Goal: Transaction & Acquisition: Purchase product/service

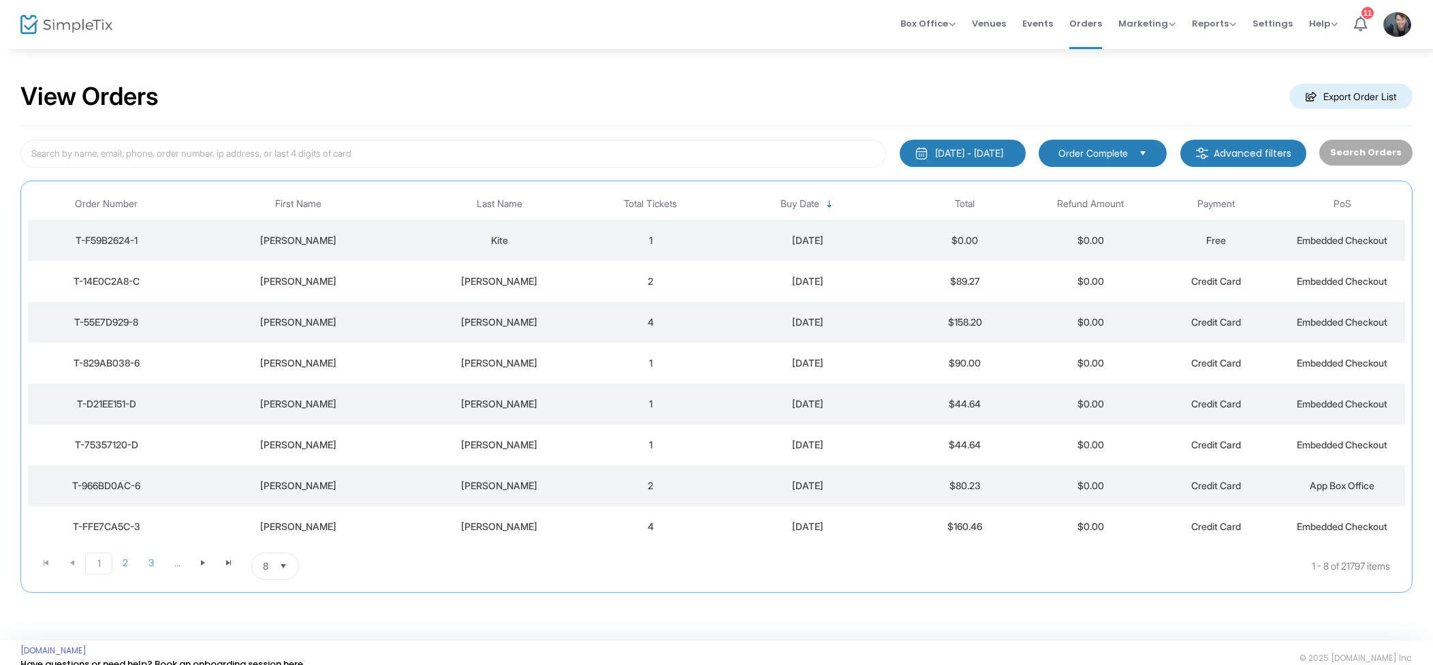
click at [625, 235] on td "1" at bounding box center [651, 240] width 126 height 41
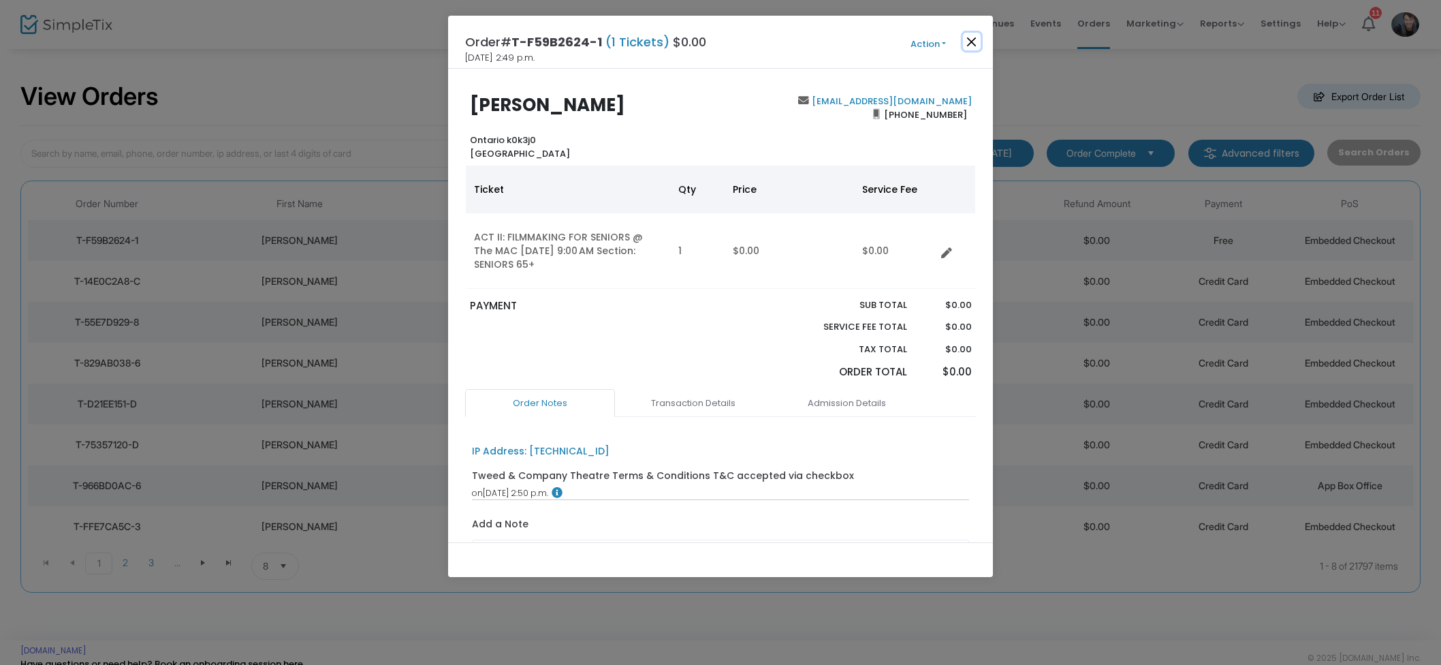
click at [965, 44] on button "Close" at bounding box center [972, 42] width 18 height 18
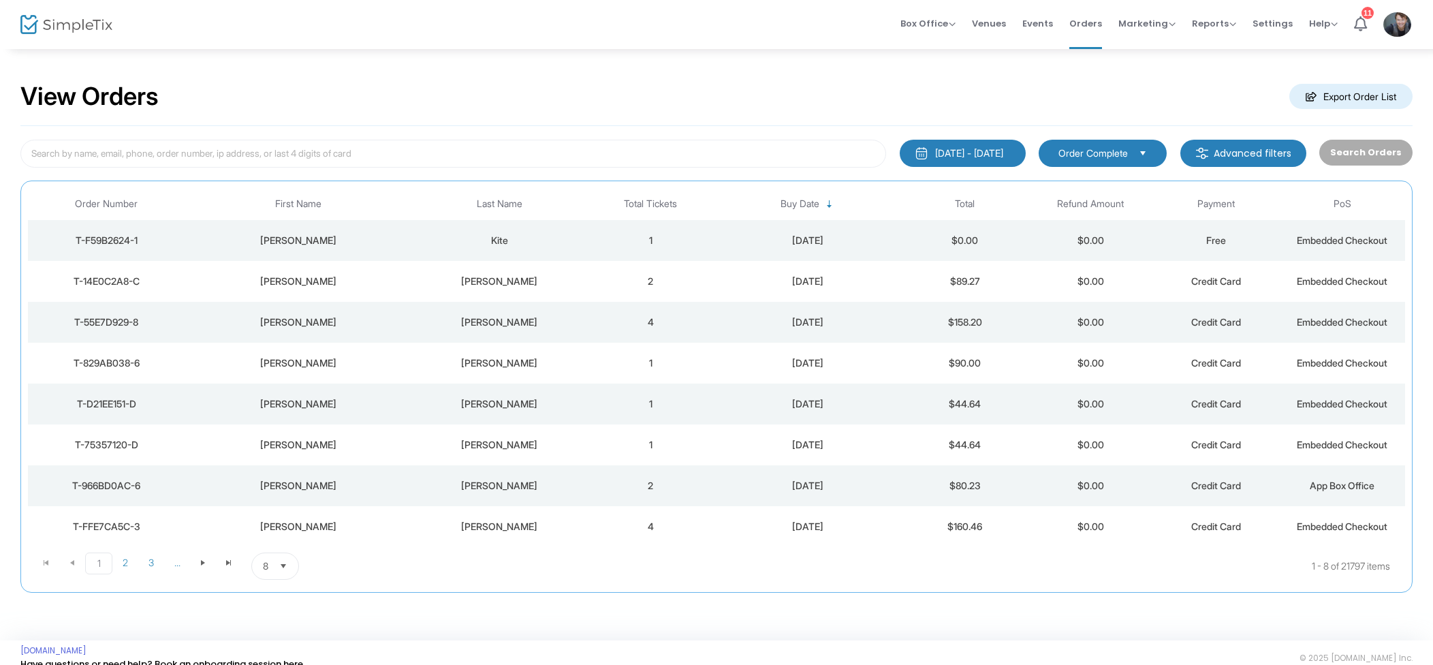
click at [483, 286] on div "[PERSON_NAME]" at bounding box center [500, 281] width 170 height 14
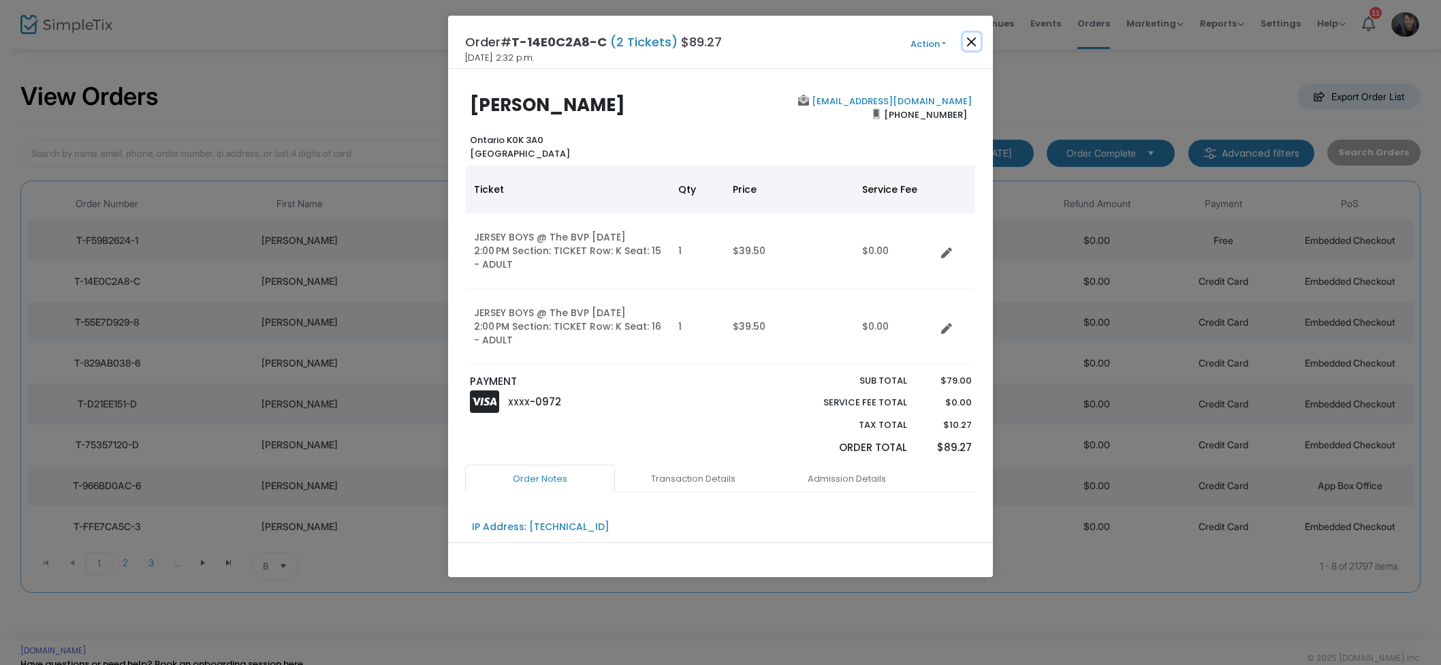
drag, startPoint x: 965, startPoint y: 44, endPoint x: 955, endPoint y: 46, distance: 10.4
click at [965, 44] on button "Close" at bounding box center [972, 42] width 18 height 18
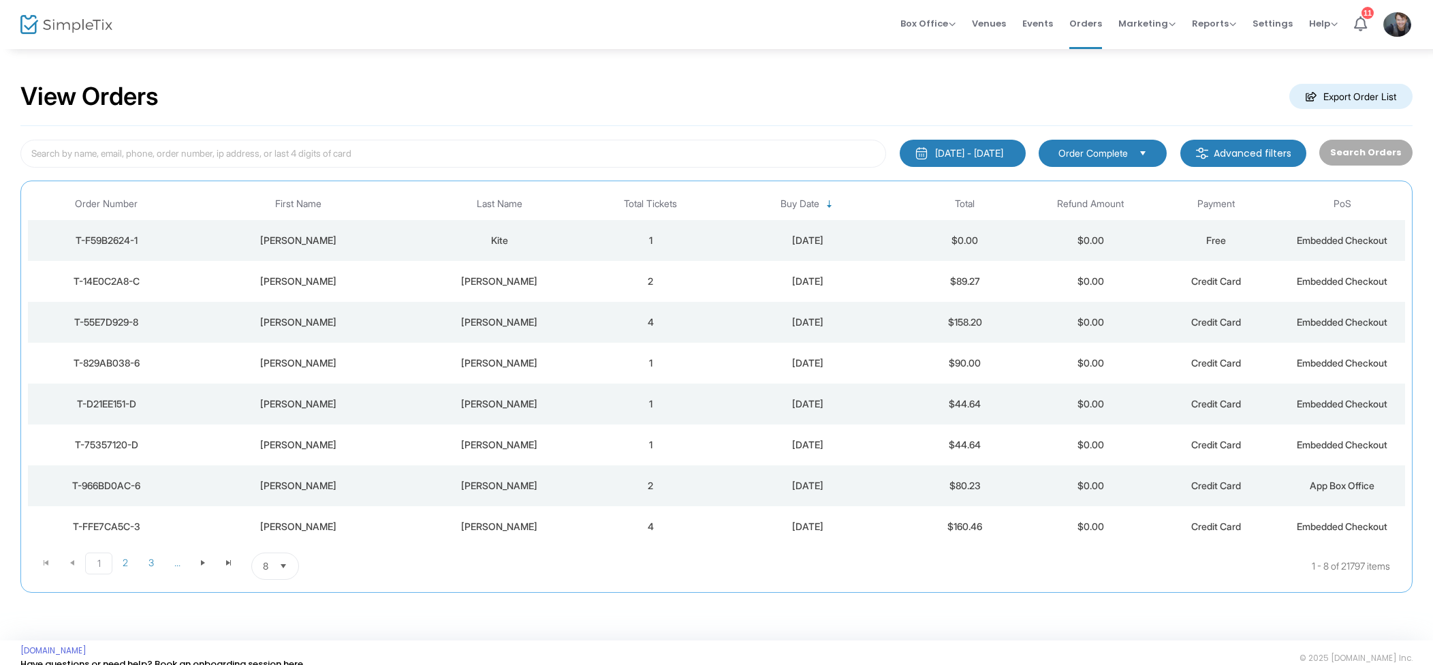
click at [524, 319] on div "[PERSON_NAME]" at bounding box center [500, 322] width 170 height 14
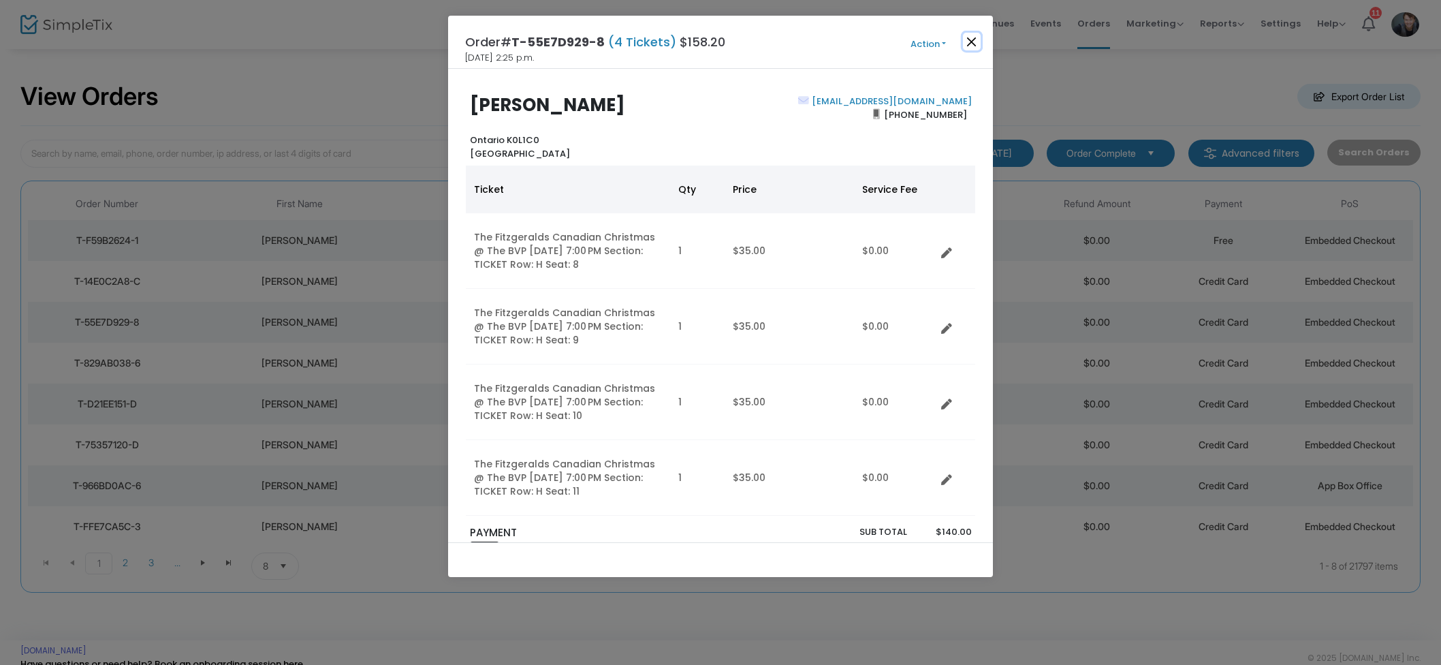
drag, startPoint x: 973, startPoint y: 44, endPoint x: 942, endPoint y: 62, distance: 36.0
click at [973, 44] on button "Close" at bounding box center [972, 42] width 18 height 18
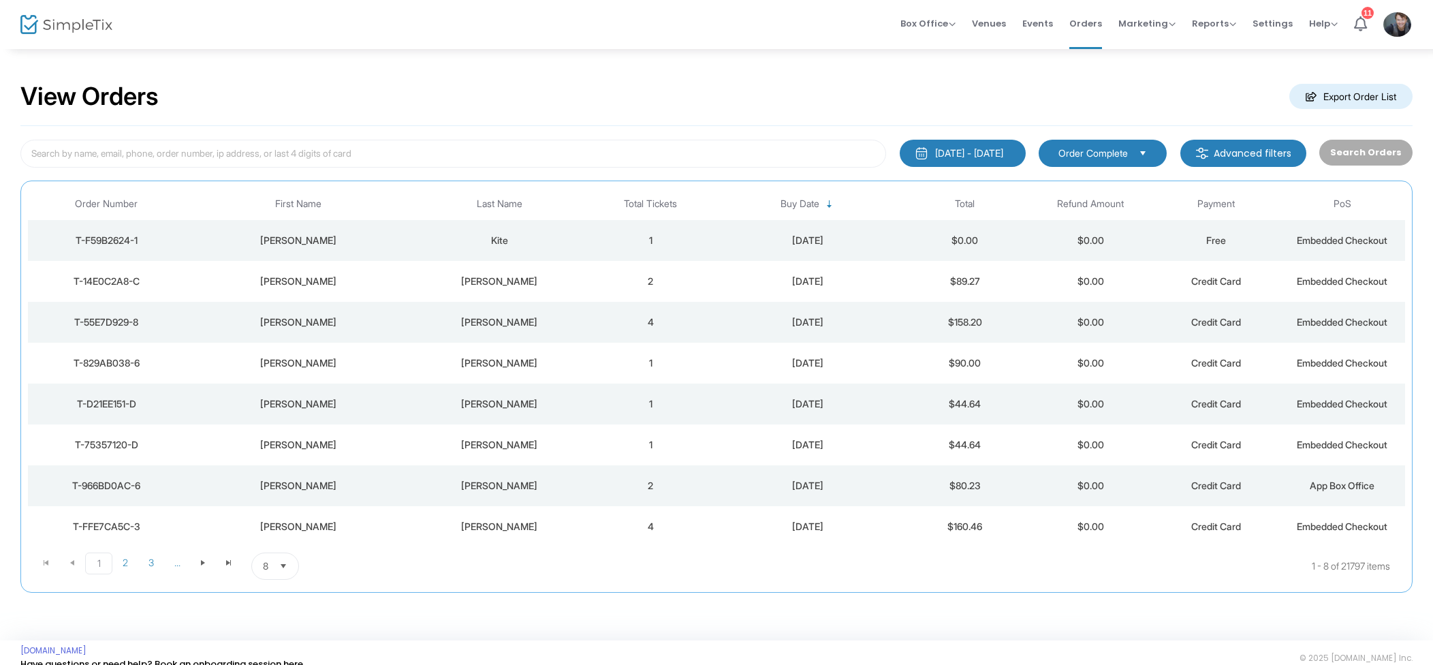
click at [523, 364] on div "[PERSON_NAME]" at bounding box center [500, 363] width 170 height 14
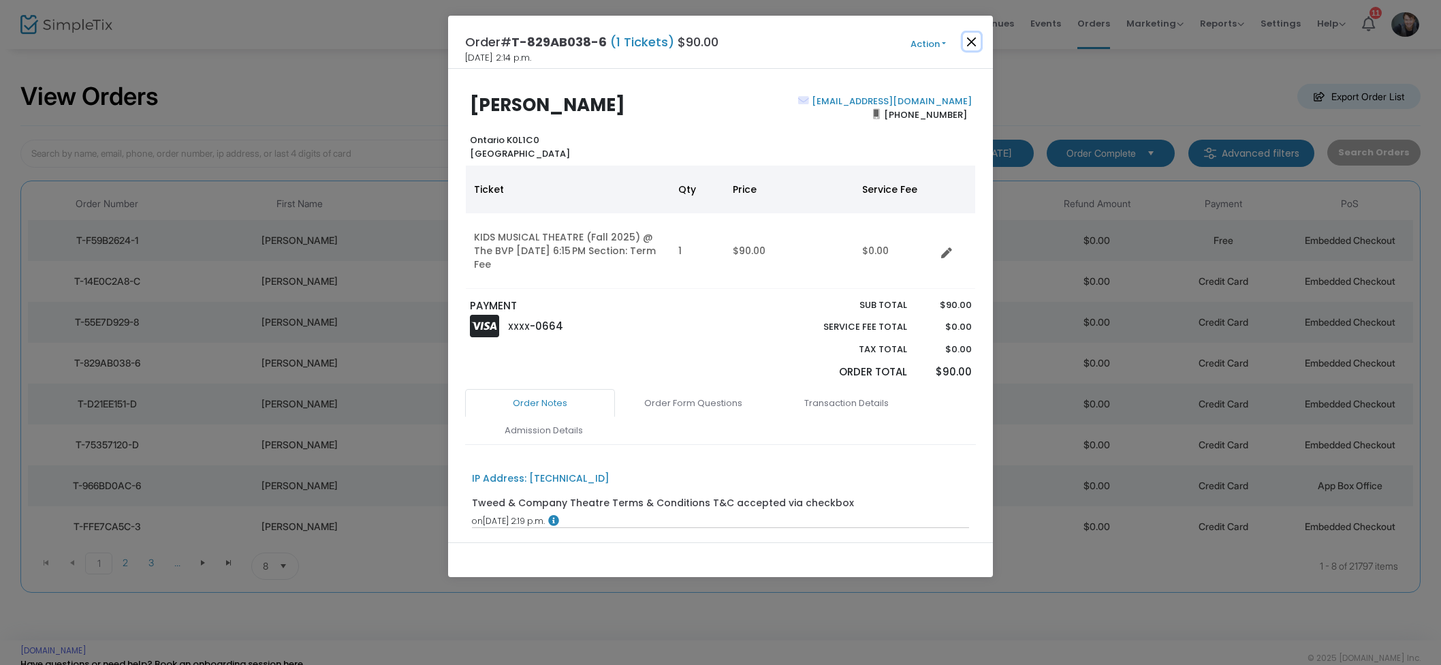
click at [966, 45] on button "Close" at bounding box center [972, 42] width 18 height 18
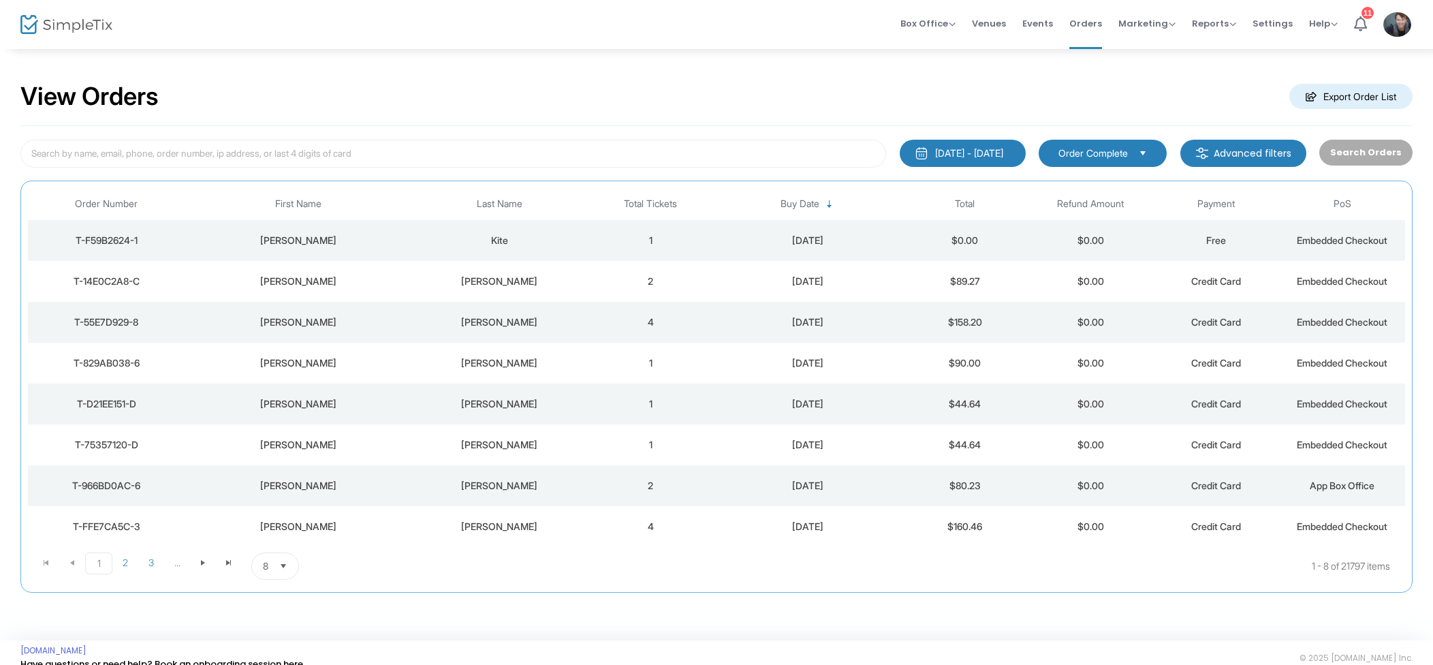
scroll to position [16, 0]
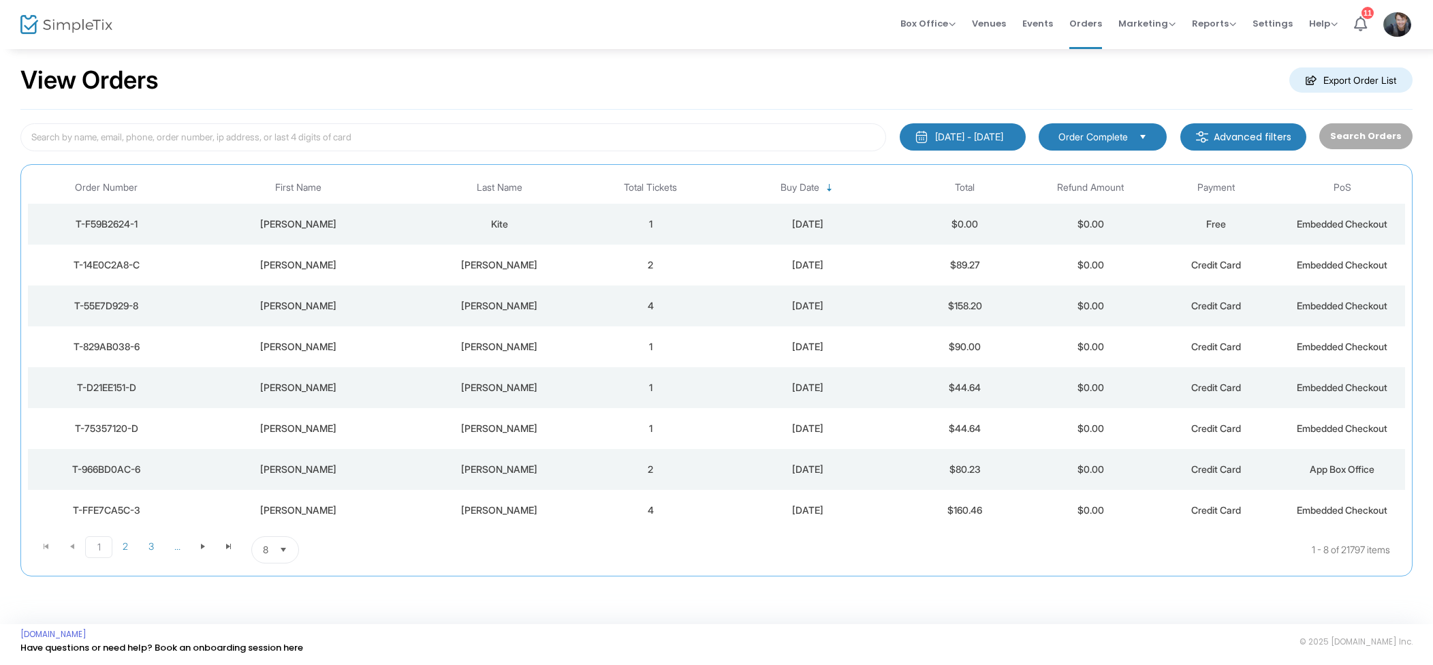
click at [573, 474] on div "Clarke" at bounding box center [500, 469] width 170 height 14
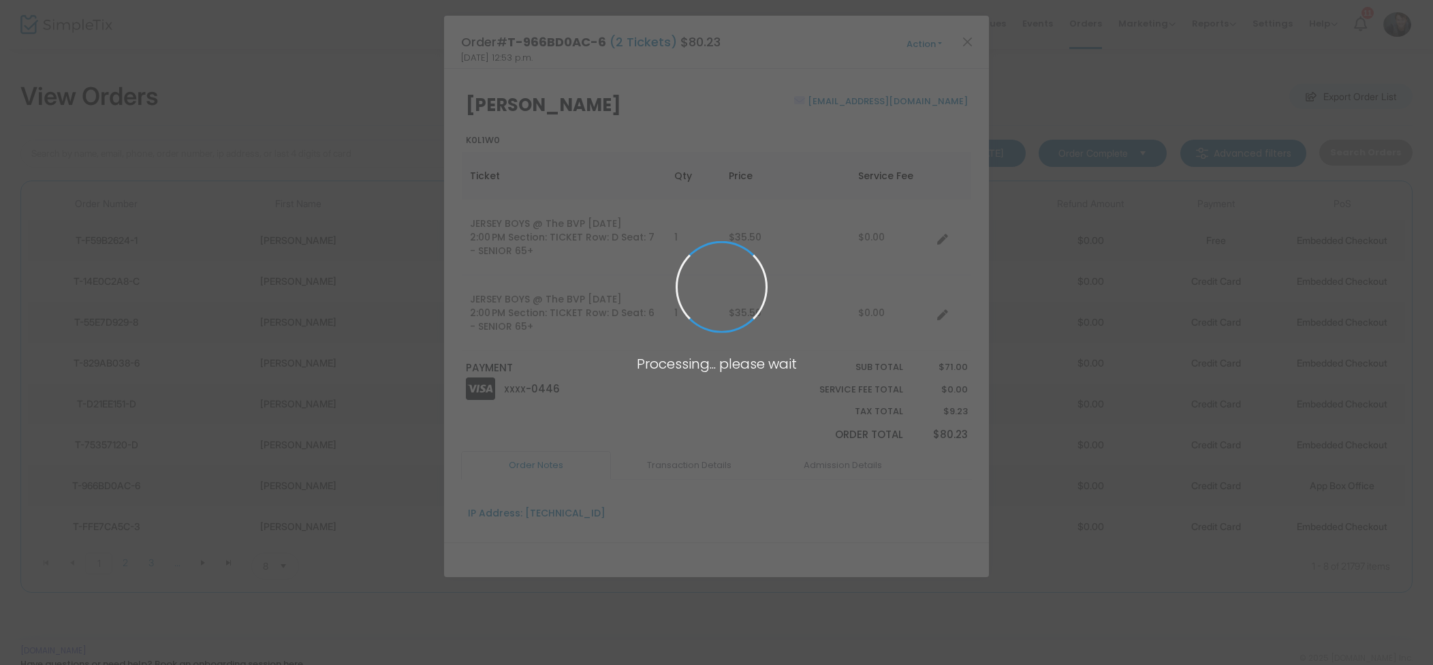
scroll to position [0, 0]
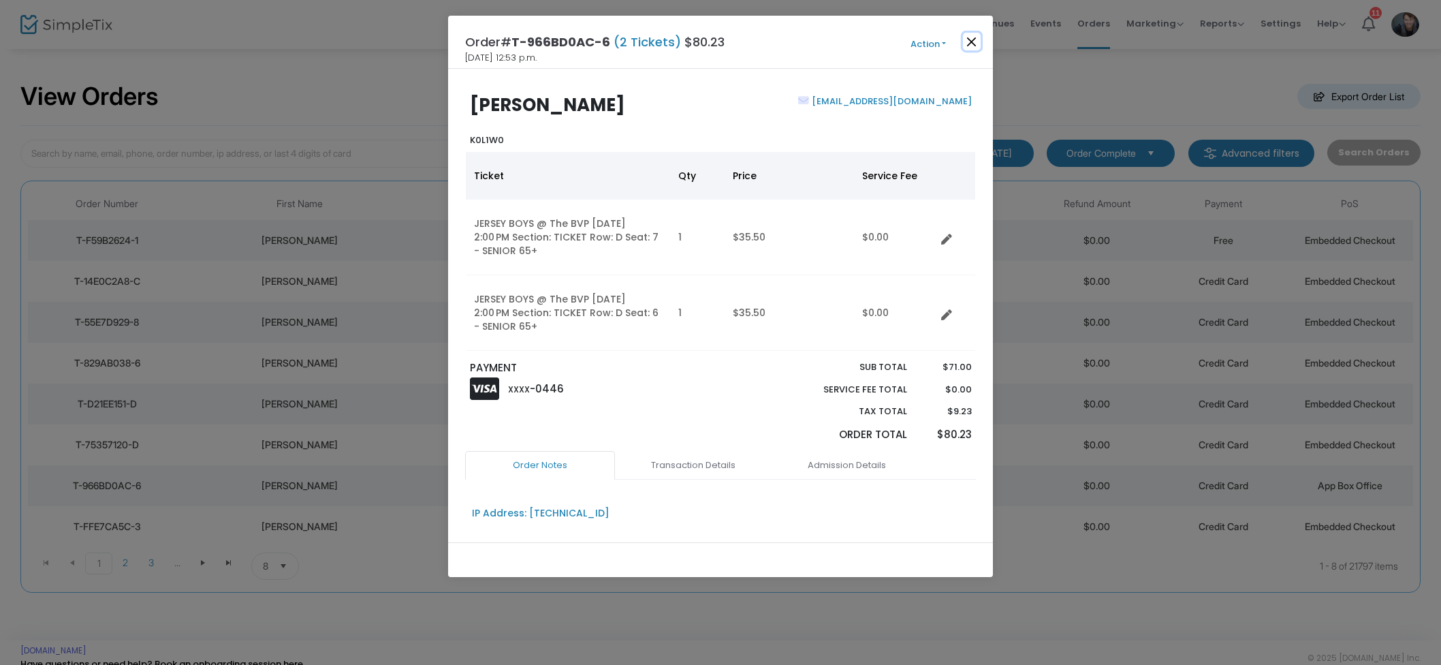
click at [974, 46] on button "Close" at bounding box center [972, 42] width 18 height 18
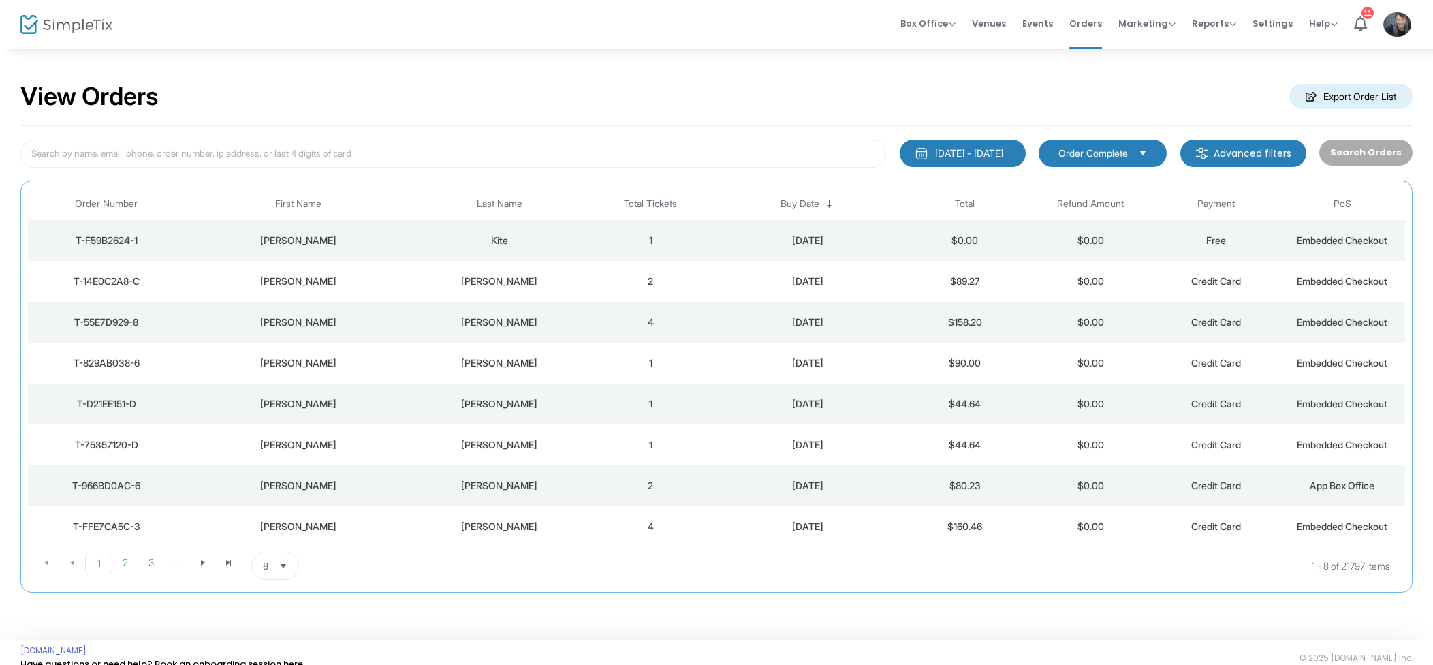
drag, startPoint x: 1047, startPoint y: 27, endPoint x: 1031, endPoint y: 49, distance: 27.4
click at [1047, 27] on span "Events" at bounding box center [1037, 23] width 31 height 35
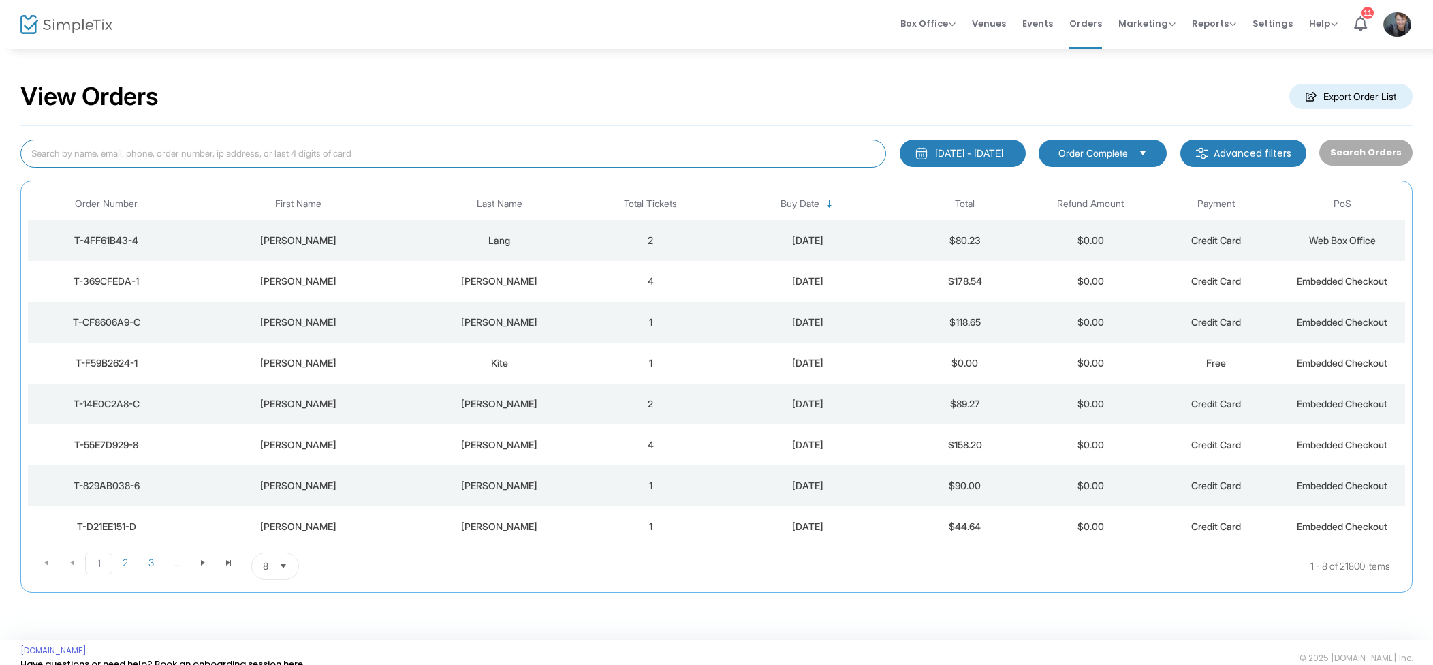
click at [383, 142] on input at bounding box center [452, 154] width 865 height 28
paste input ":T-ECCB8644-3"
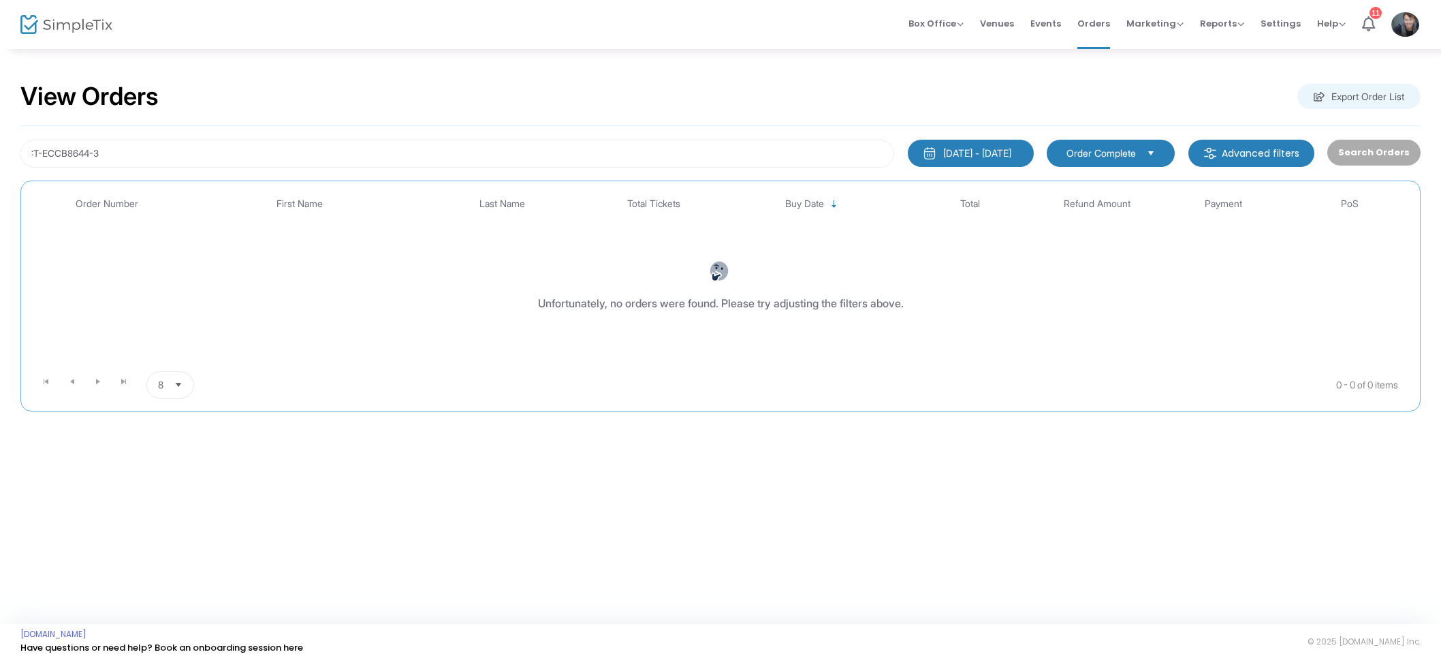
click at [1128, 156] on span "Order Complete" at bounding box center [1100, 153] width 69 height 14
drag, startPoint x: 1128, startPoint y: 156, endPoint x: 1027, endPoint y: 151, distance: 100.2
click at [1128, 156] on span "Order Complete" at bounding box center [1100, 153] width 69 height 14
click at [975, 149] on div "[DATE] - [DATE]" at bounding box center [977, 153] width 68 height 14
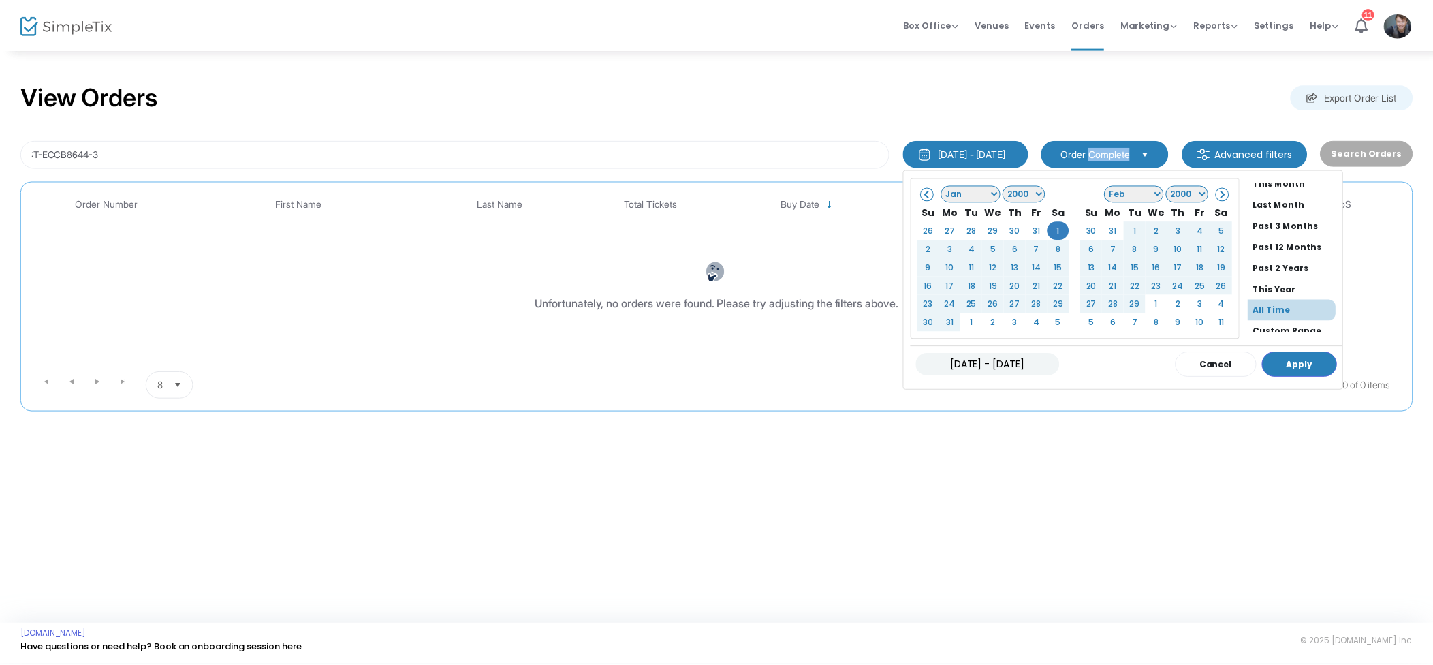
scroll to position [103, 0]
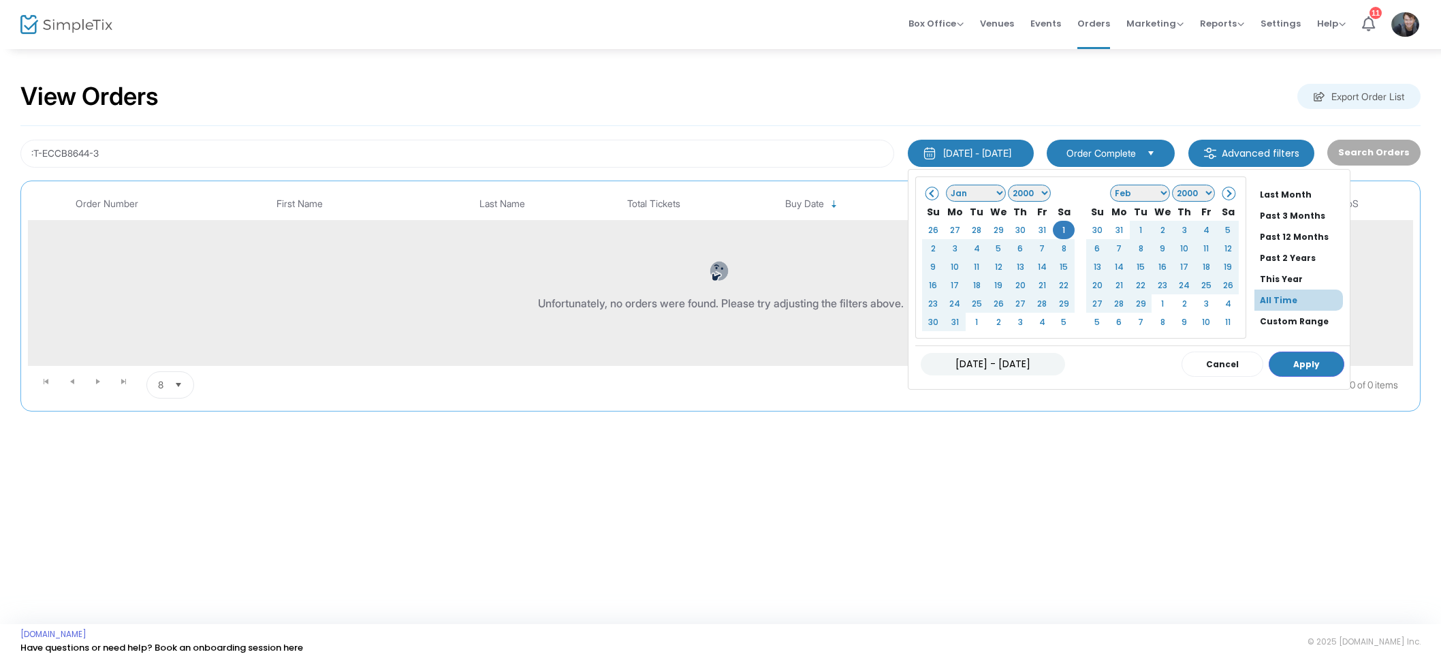
click at [1264, 291] on li "All Time" at bounding box center [1298, 299] width 89 height 21
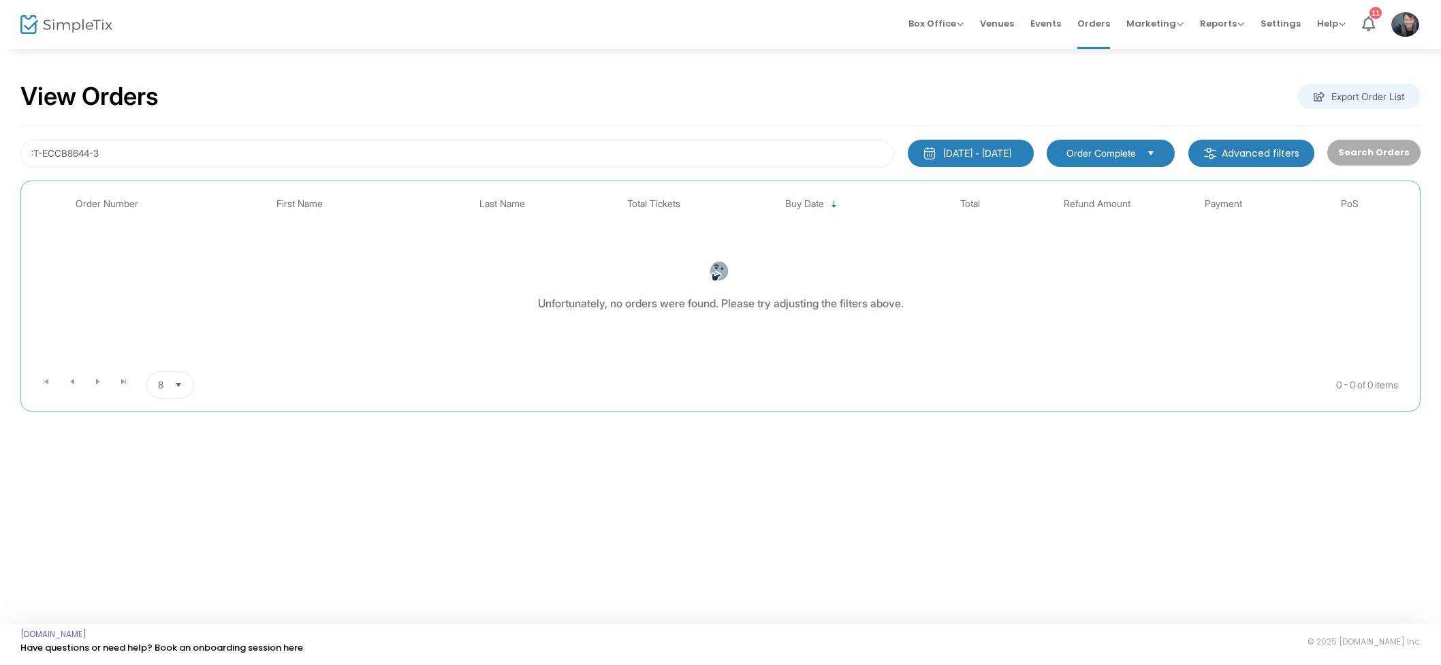
click at [1366, 156] on div "Search Orders" at bounding box center [1373, 154] width 106 height 28
click at [37, 156] on input ":T-ECCB8644-3" at bounding box center [457, 154] width 874 height 28
type input "T-ECCB8644-3"
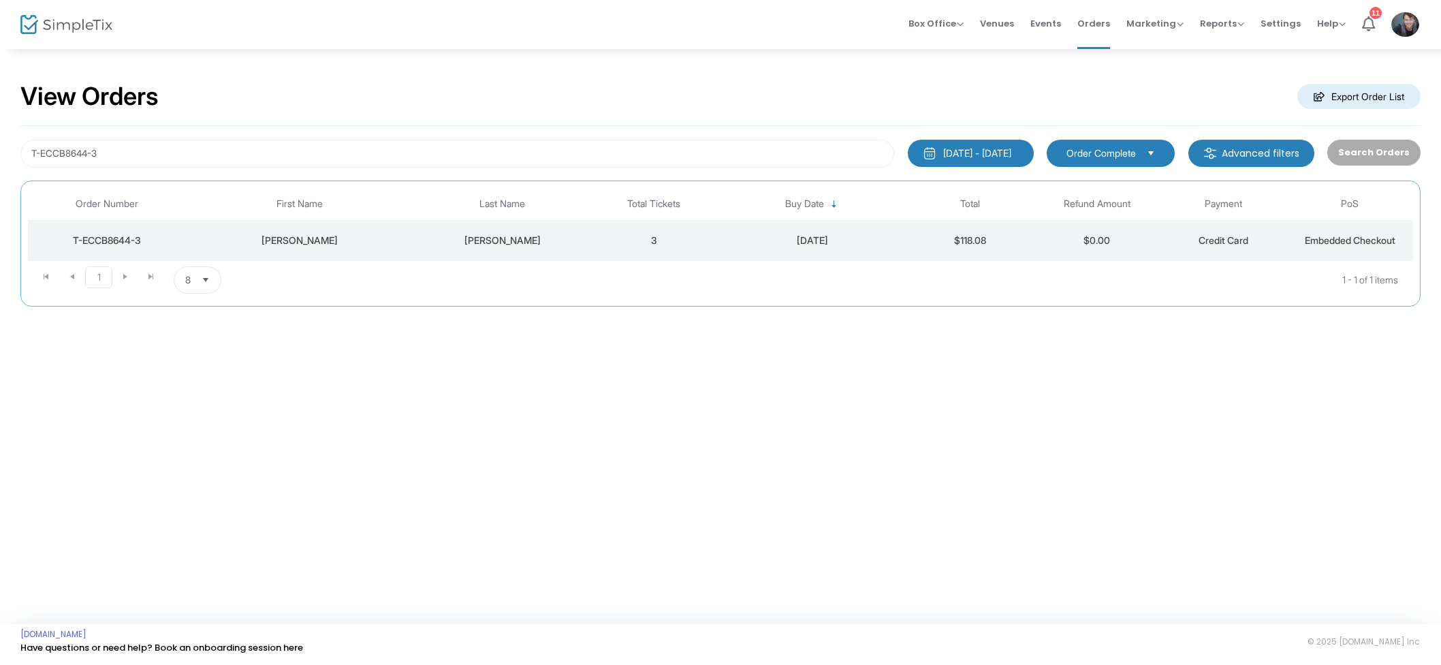
click at [656, 234] on td "3" at bounding box center [654, 240] width 127 height 41
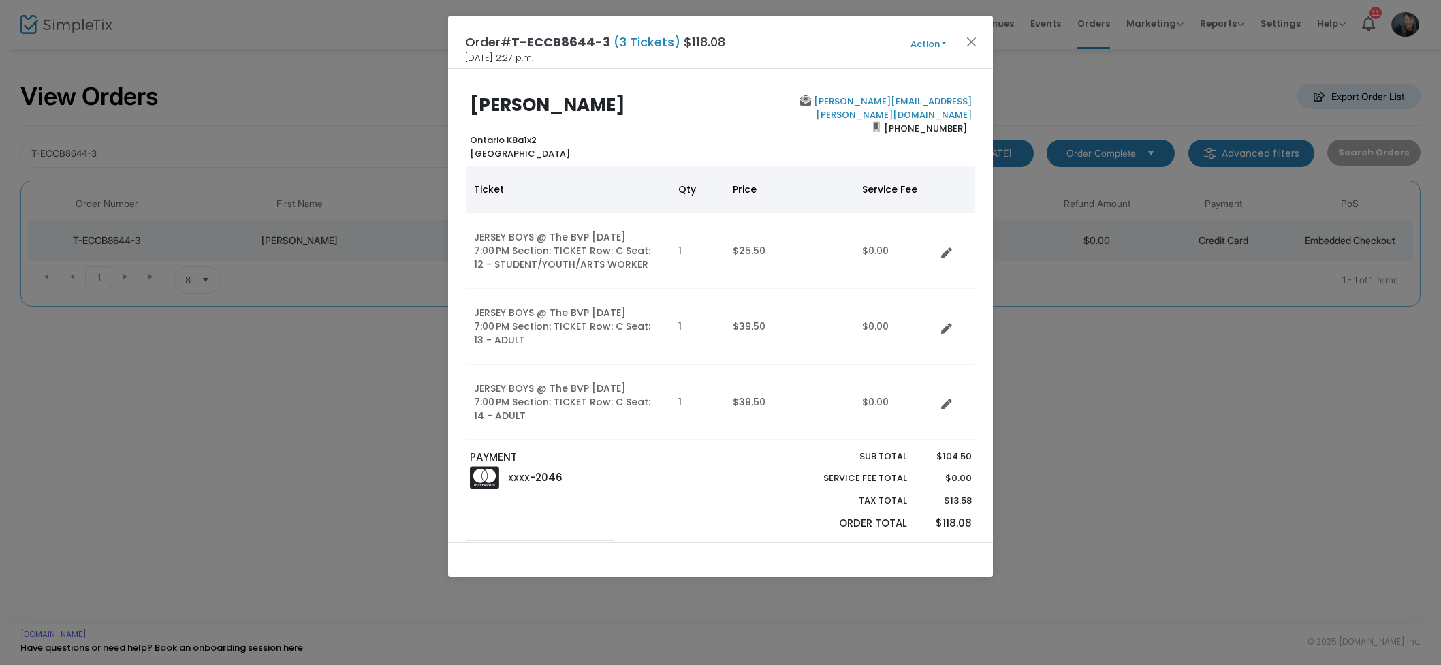
click at [924, 41] on button "Action" at bounding box center [928, 44] width 82 height 15
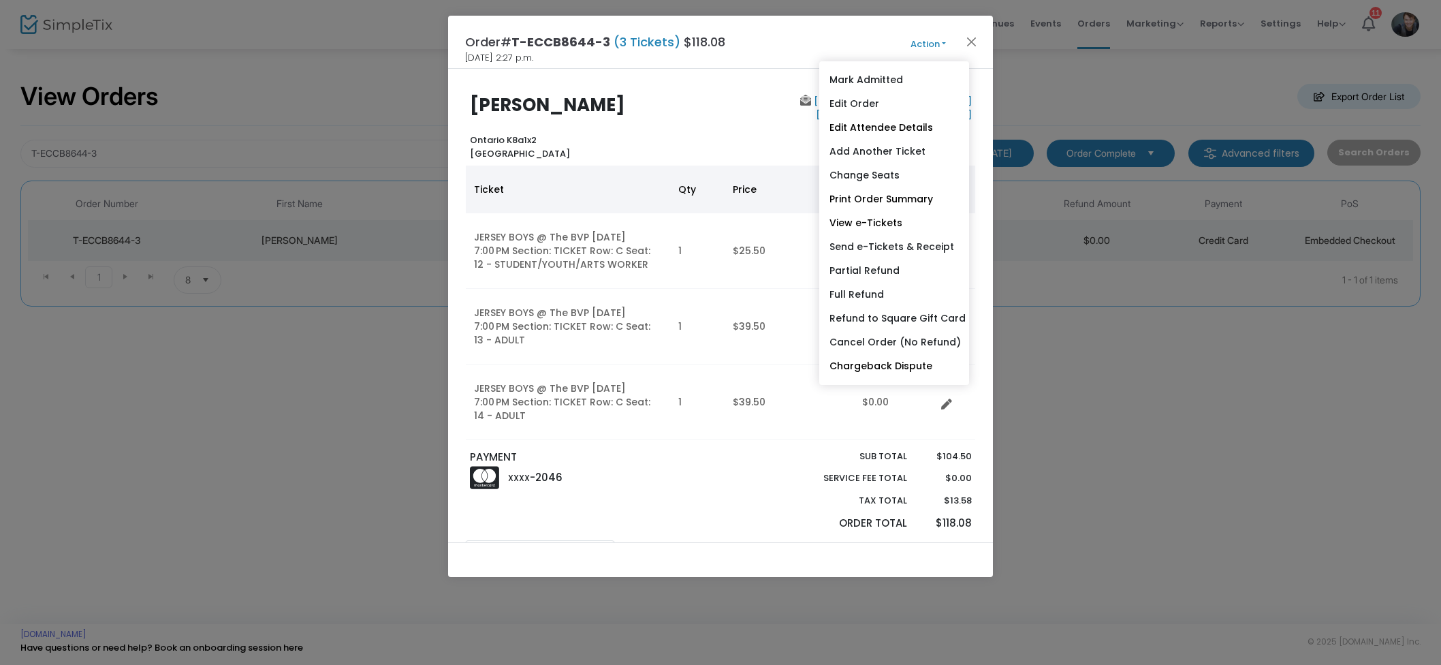
click at [909, 322] on link "Refund to Square Gift Card" at bounding box center [894, 318] width 150 height 24
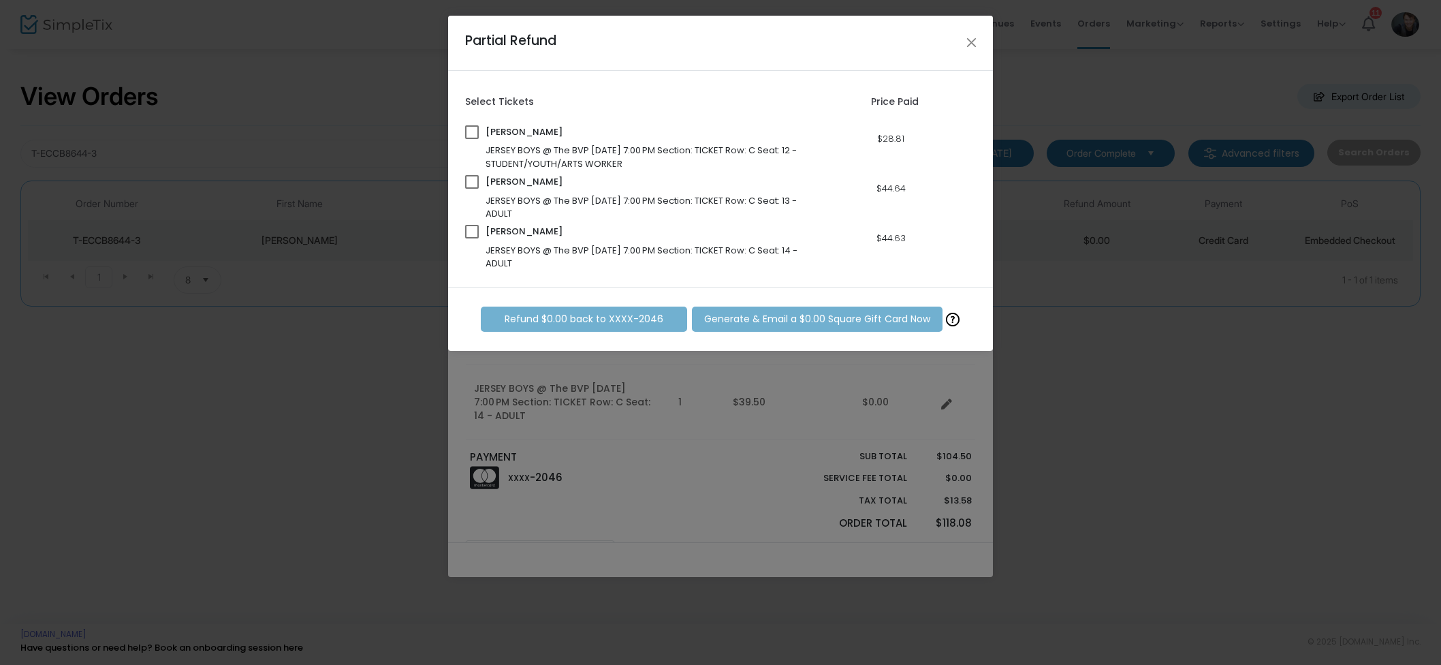
click at [468, 135] on span at bounding box center [472, 132] width 14 height 14
click at [471, 139] on input "checkbox" at bounding box center [471, 139] width 1 height 1
checkbox input "true"
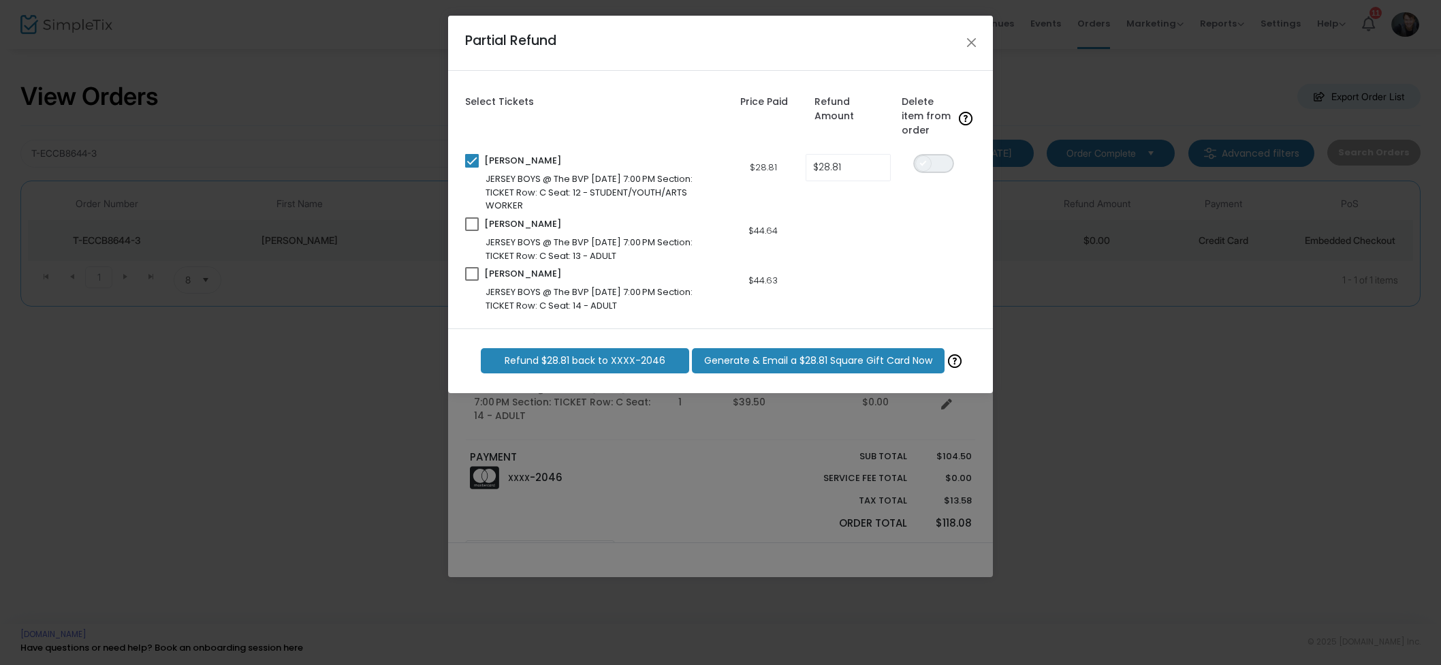
click at [915, 166] on kendo-switch "ON OFF" at bounding box center [933, 163] width 41 height 19
click at [856, 364] on span "Generate & Email a $28.81 Square Gift Card Now" at bounding box center [818, 360] width 228 height 14
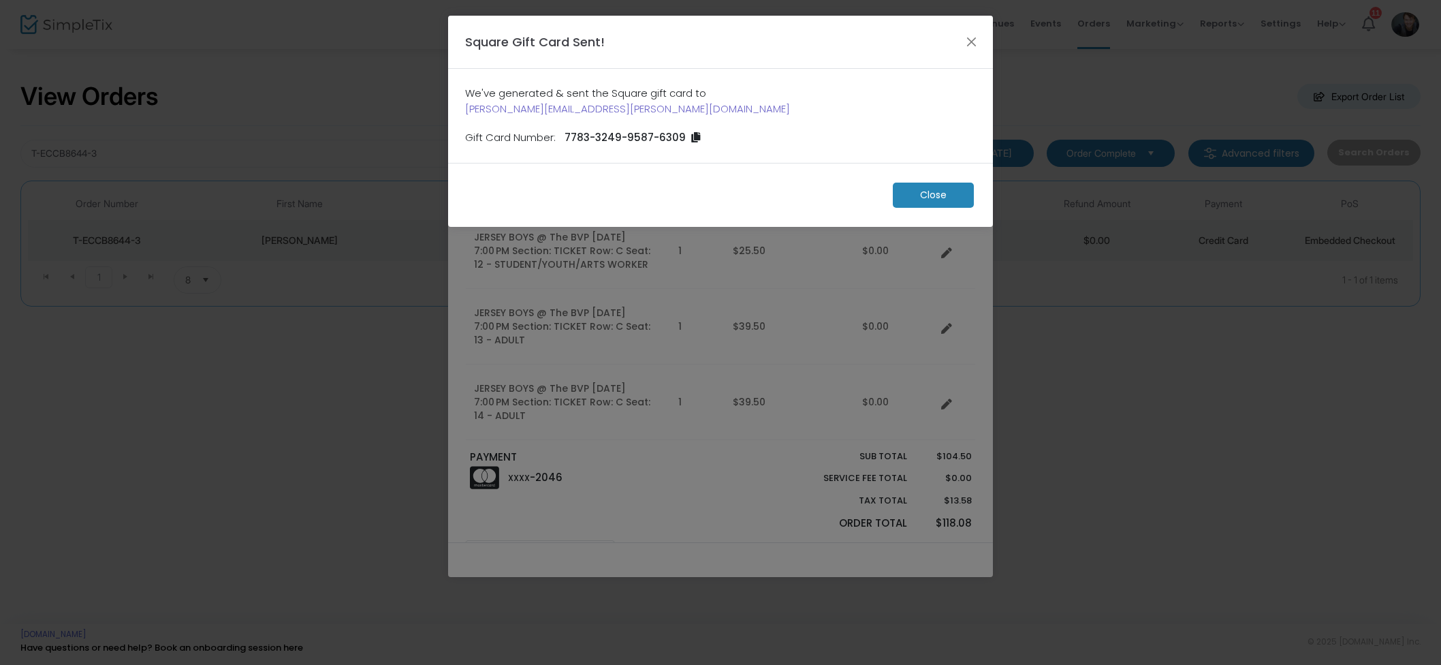
click at [932, 182] on m-button "Close" at bounding box center [933, 194] width 81 height 25
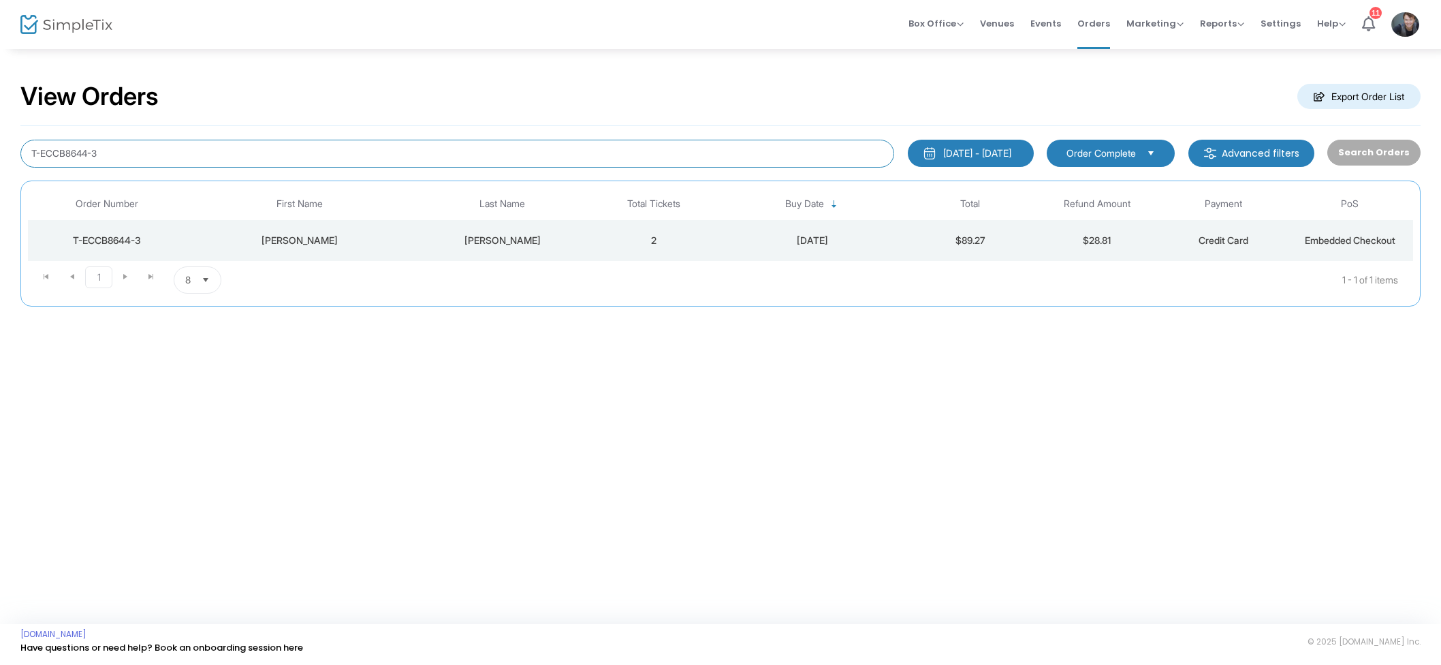
click at [144, 156] on input "T-ECCB8644-3" at bounding box center [457, 154] width 874 height 28
click at [520, 46] on div "Box Office Sell Tickets Bookings Sell Season Pass Venues Memberships Events Ord…" at bounding box center [807, 24] width 1267 height 49
click at [1099, 32] on span "Orders" at bounding box center [1093, 23] width 33 height 35
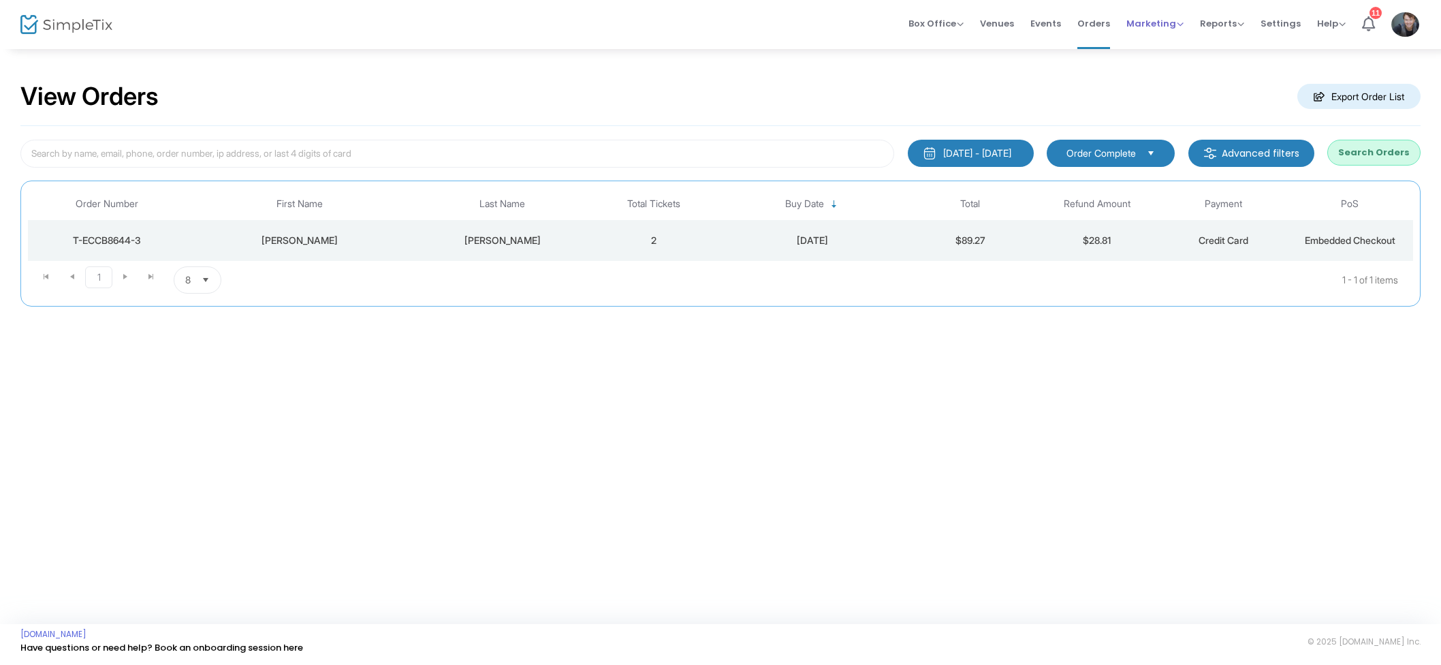
click at [1163, 29] on span "Marketing" at bounding box center [1154, 23] width 57 height 13
click at [1170, 47] on li "Promo Codes" at bounding box center [1180, 46] width 109 height 27
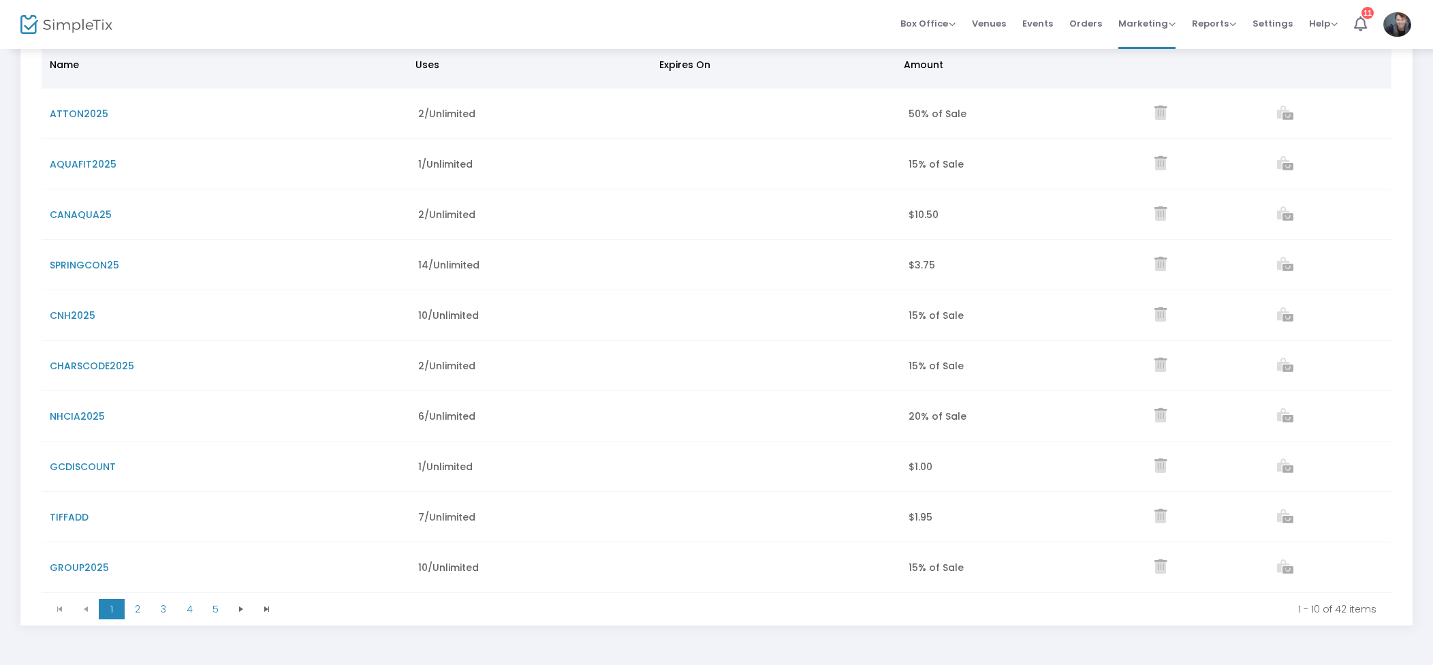
scroll to position [151, 0]
click at [150, 617] on span "3" at bounding box center [163, 606] width 26 height 20
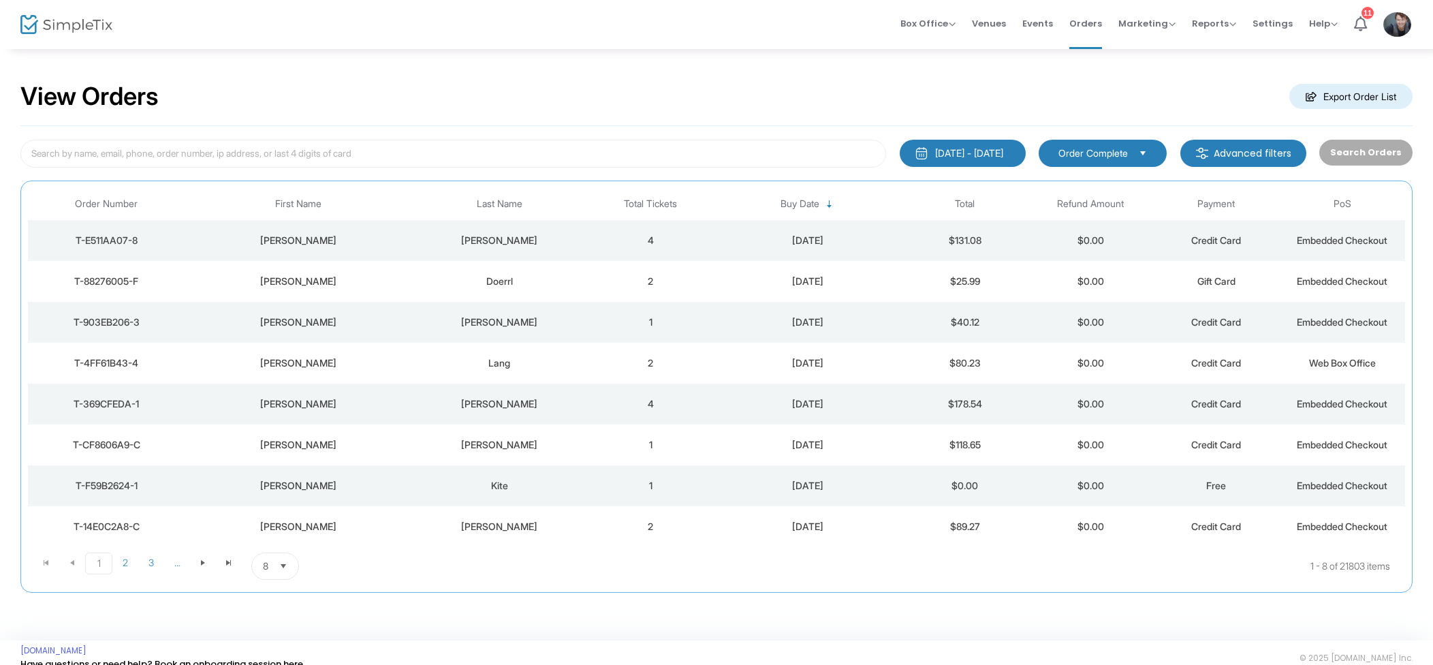
click at [710, 246] on td "4" at bounding box center [651, 240] width 126 height 41
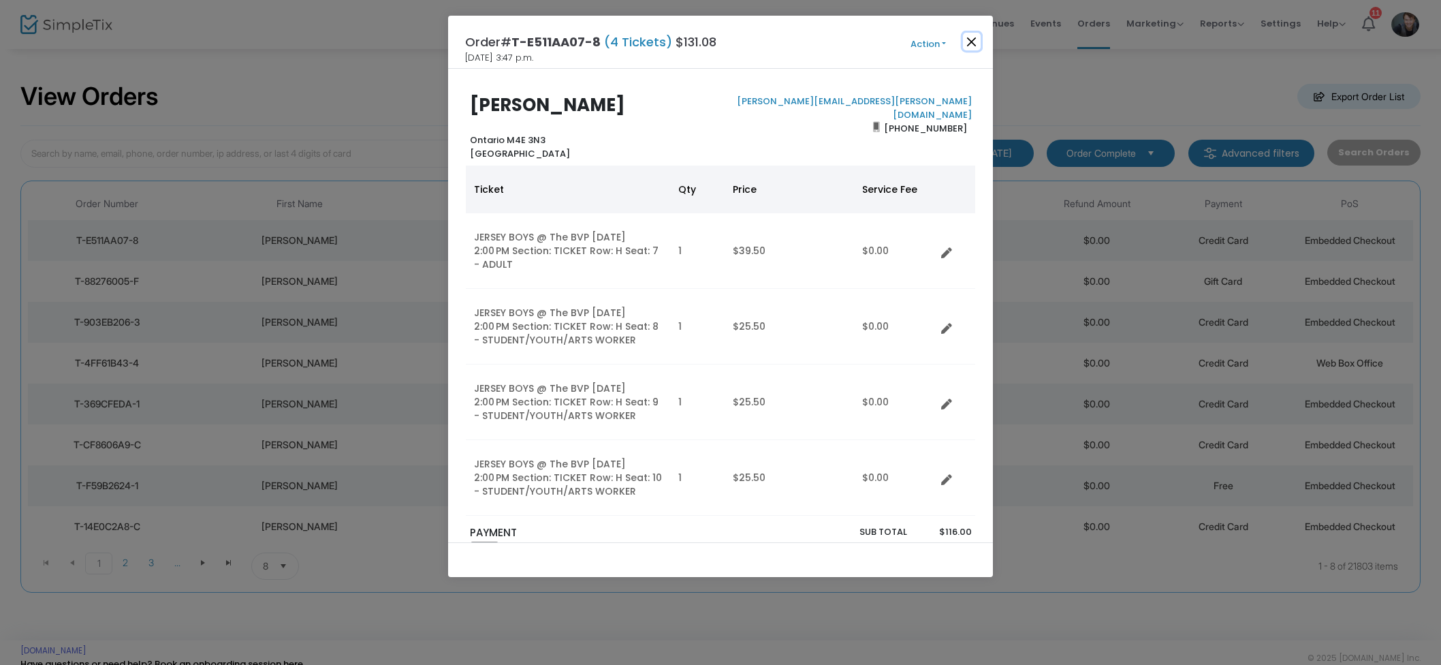
click at [973, 48] on button "Close" at bounding box center [972, 42] width 18 height 18
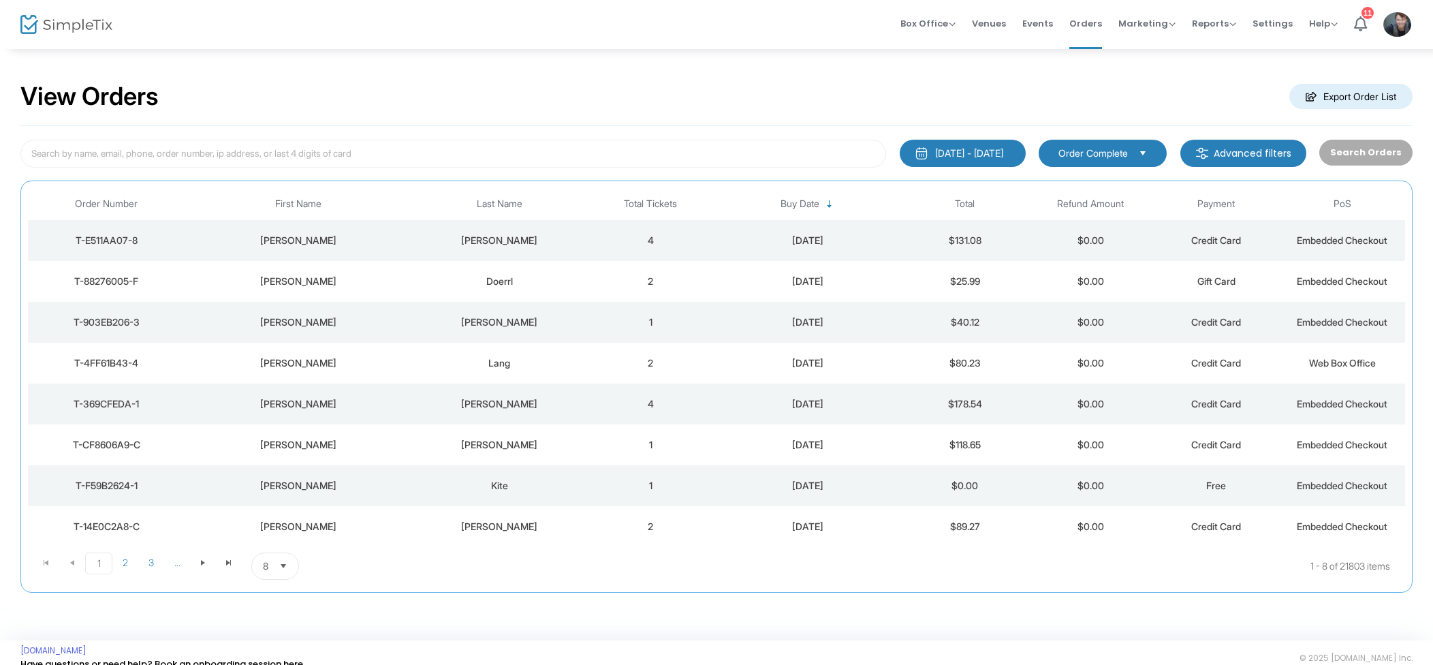
click at [487, 234] on div "Szadkowski" at bounding box center [500, 241] width 170 height 14
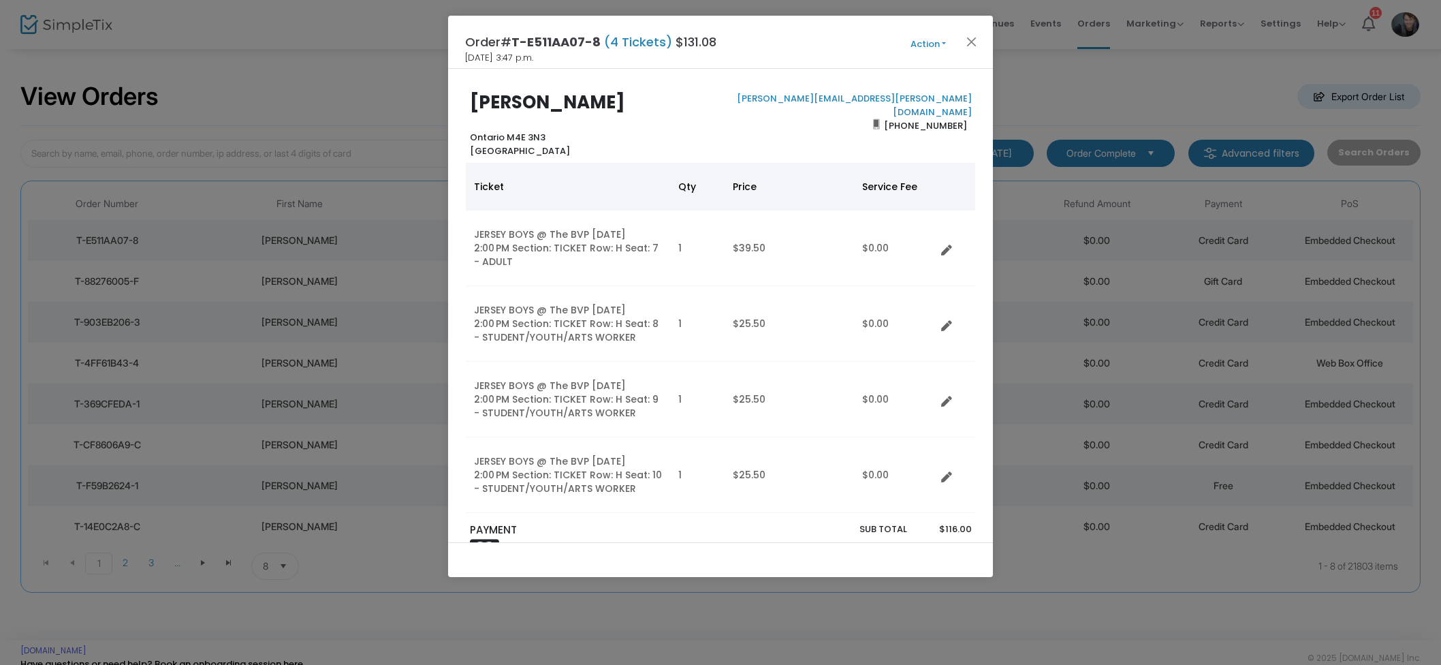
scroll to position [5, 0]
click at [970, 42] on button "Close" at bounding box center [972, 42] width 18 height 18
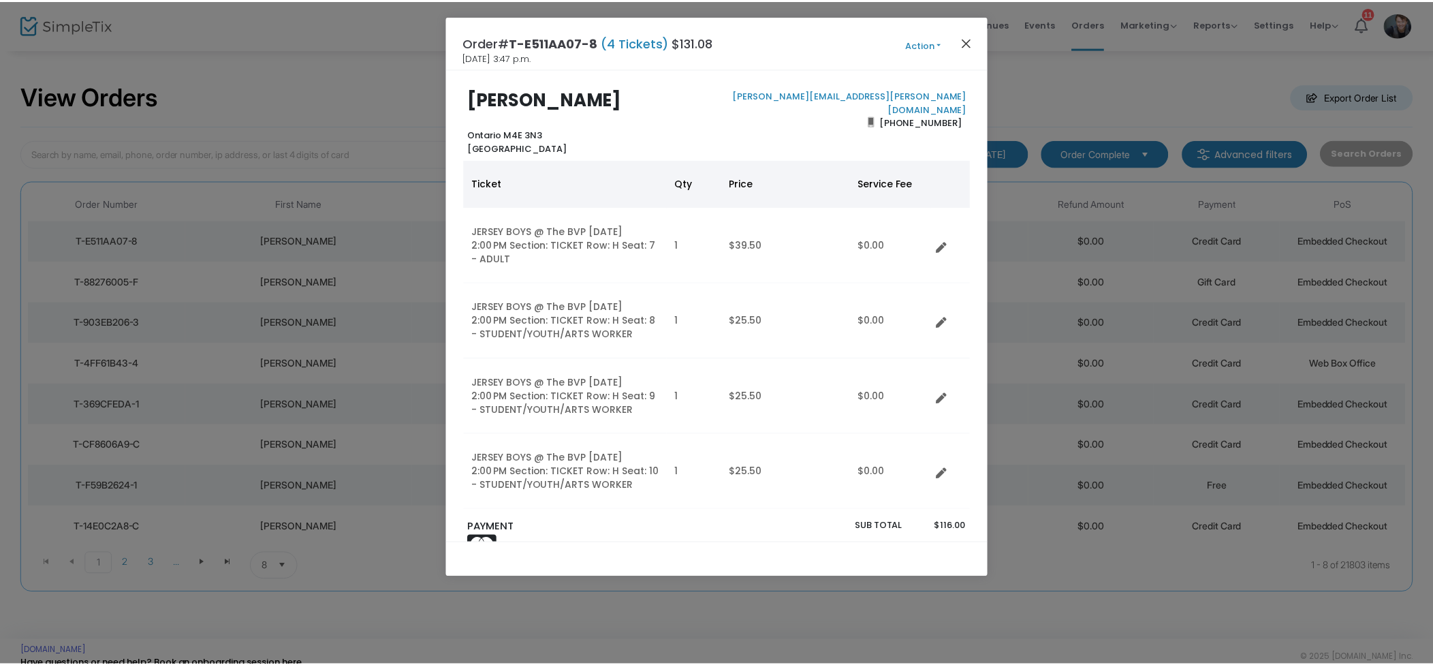
scroll to position [7, 0]
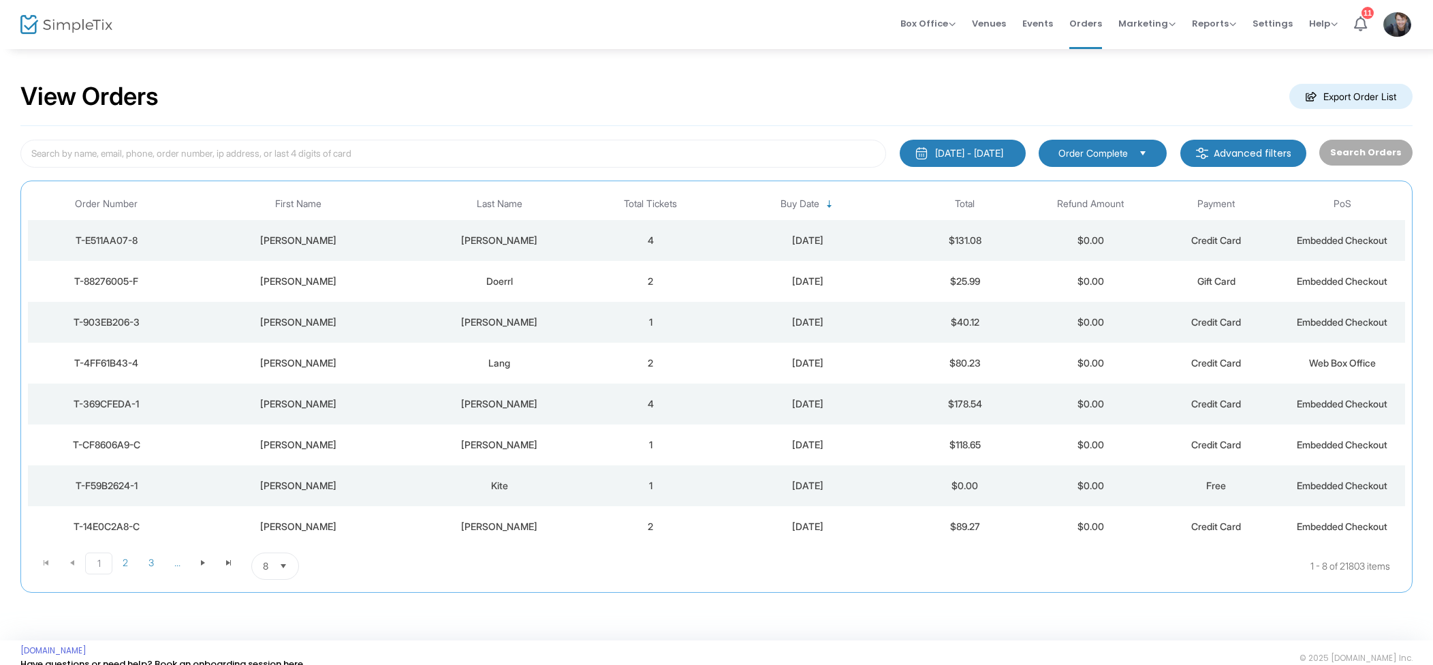
click at [502, 272] on td "Doerrl" at bounding box center [499, 281] width 176 height 41
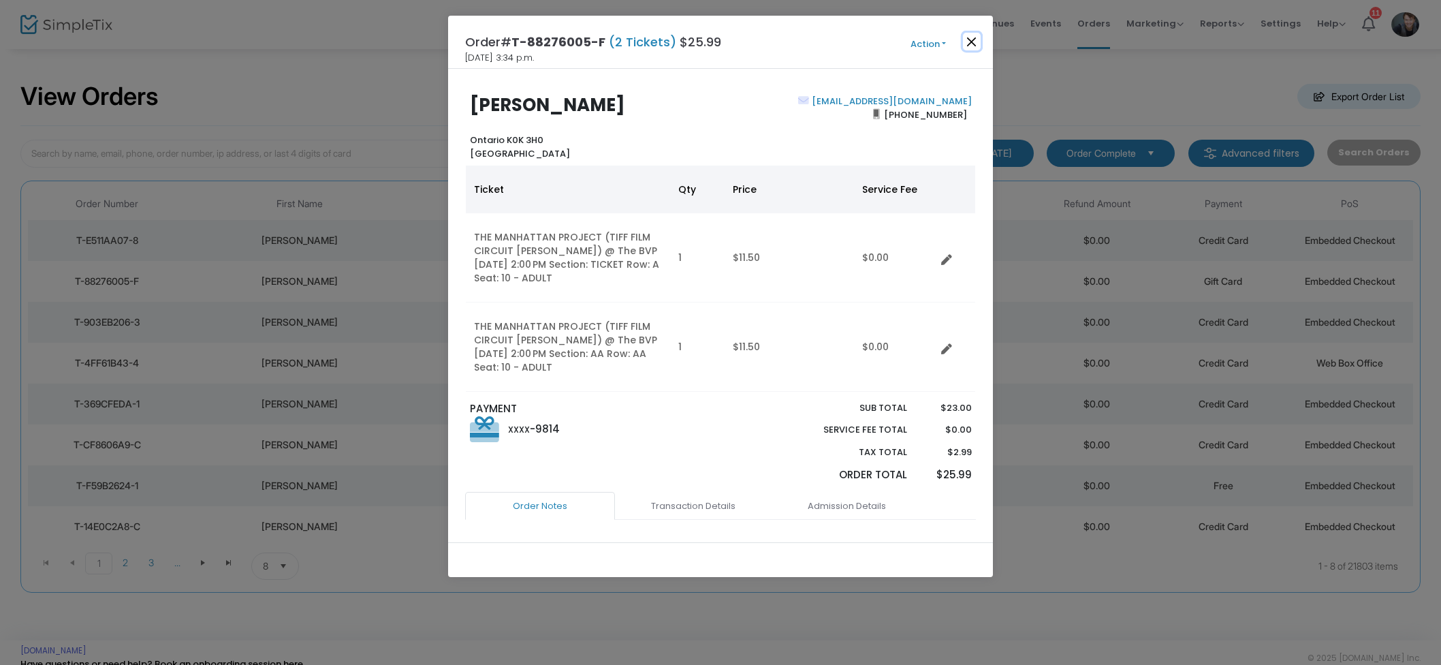
click at [968, 39] on button "Close" at bounding box center [972, 42] width 18 height 18
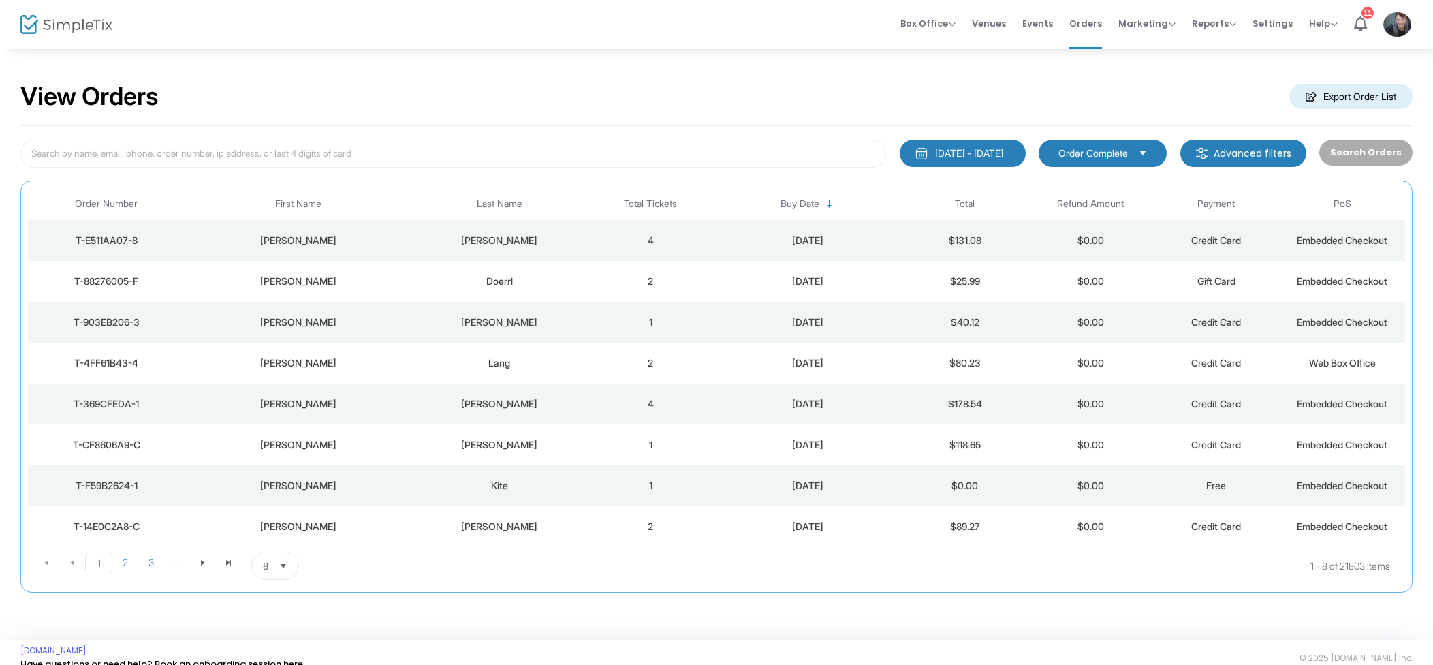
click at [507, 320] on div "[PERSON_NAME]" at bounding box center [500, 322] width 170 height 14
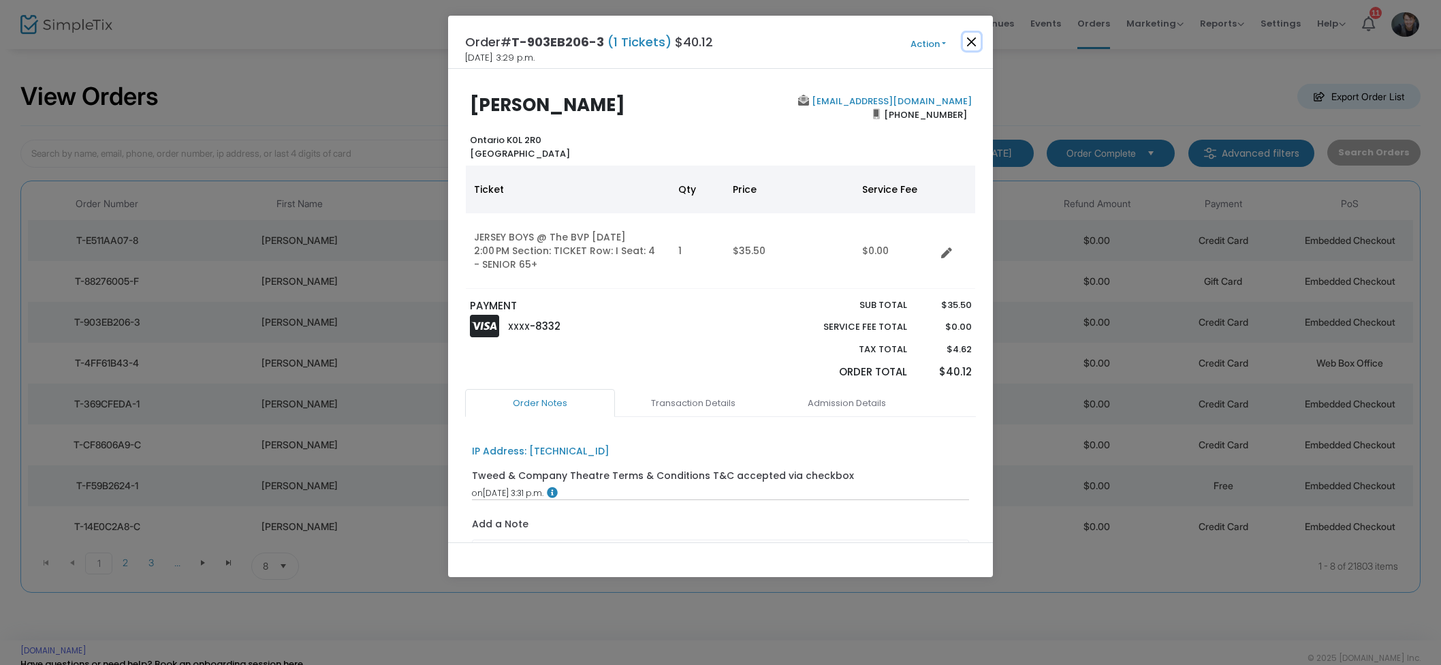
click at [977, 45] on button "Close" at bounding box center [972, 42] width 18 height 18
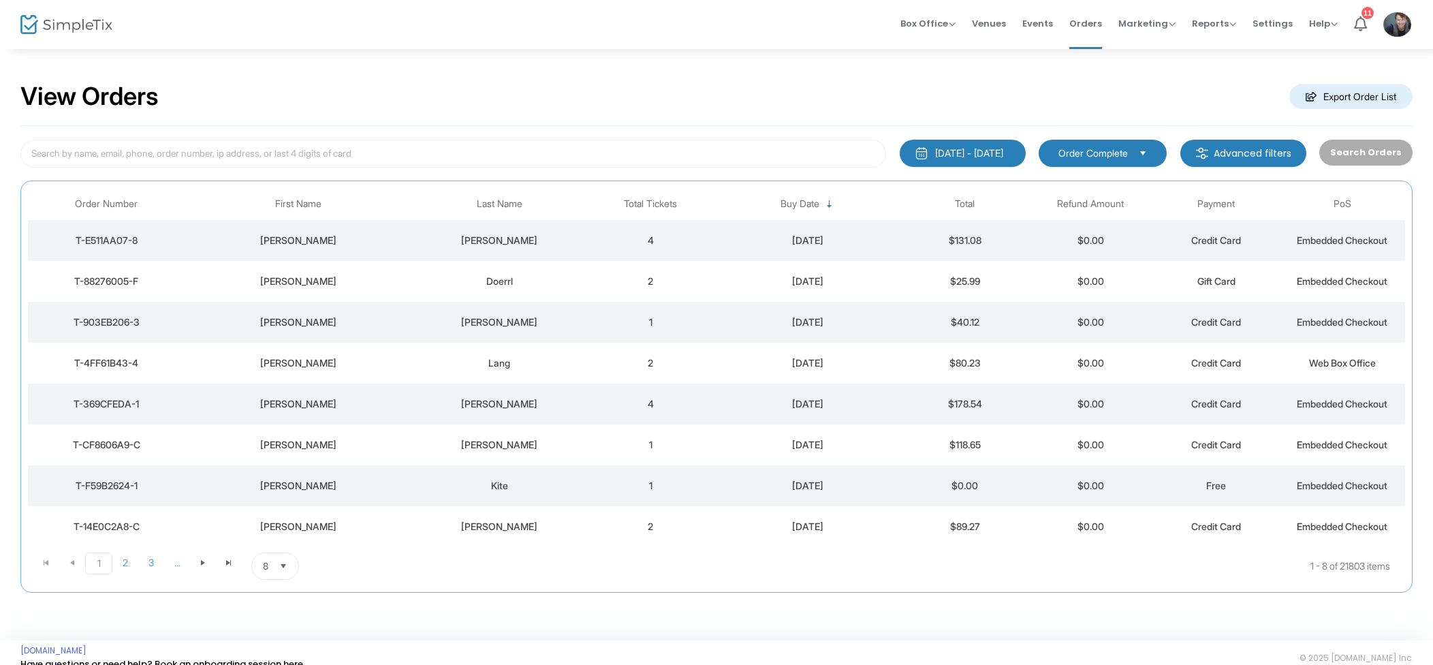
click at [515, 368] on div "Lang" at bounding box center [500, 363] width 170 height 14
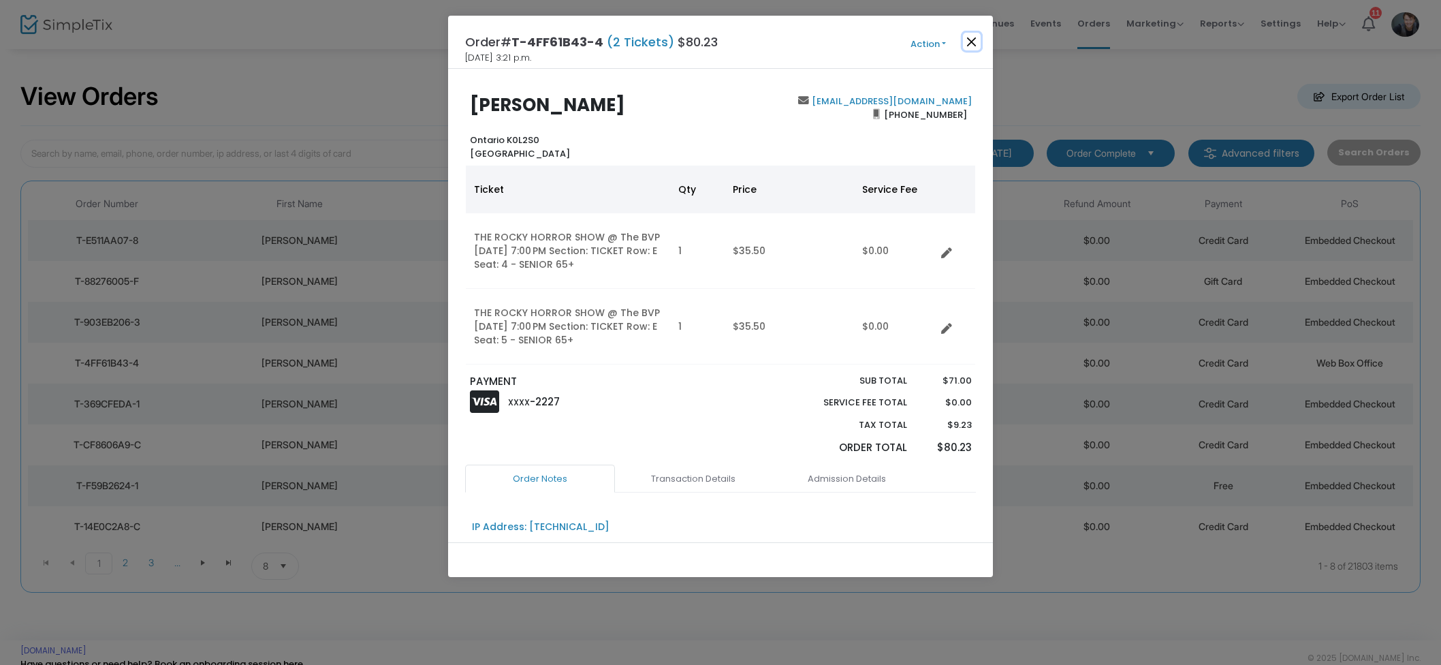
click at [975, 44] on button "Close" at bounding box center [972, 42] width 18 height 18
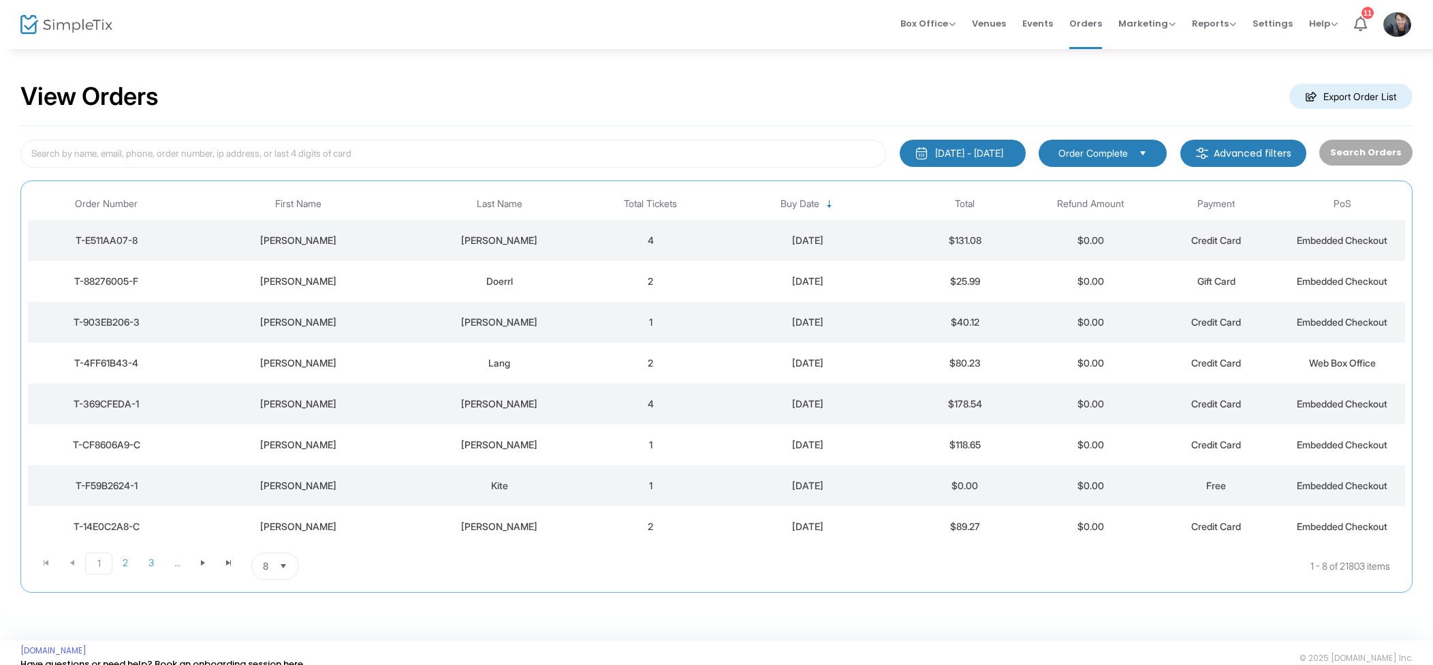
click at [1044, 20] on span "Events" at bounding box center [1037, 23] width 31 height 35
click at [925, 29] on span "Box Office" at bounding box center [927, 23] width 55 height 13
click at [938, 35] on li "Sell Tickets" at bounding box center [948, 46] width 97 height 27
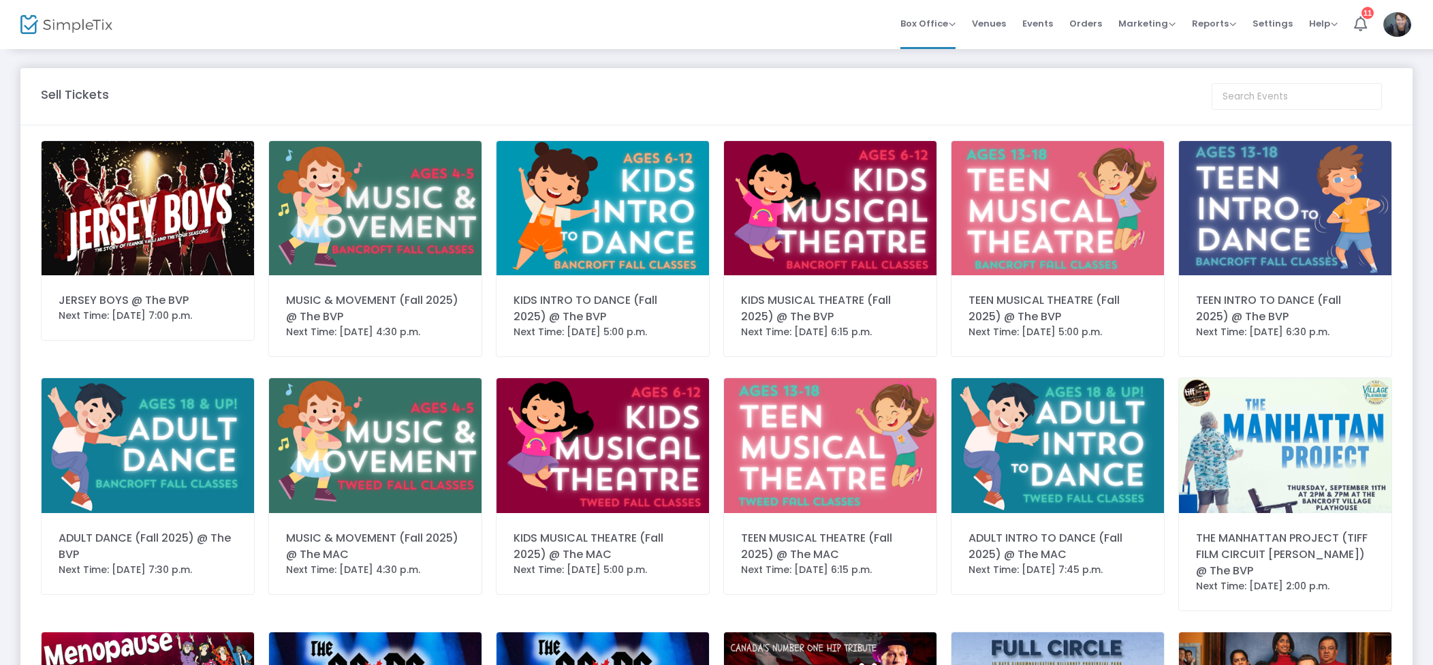
click at [82, 212] on img at bounding box center [148, 208] width 212 height 134
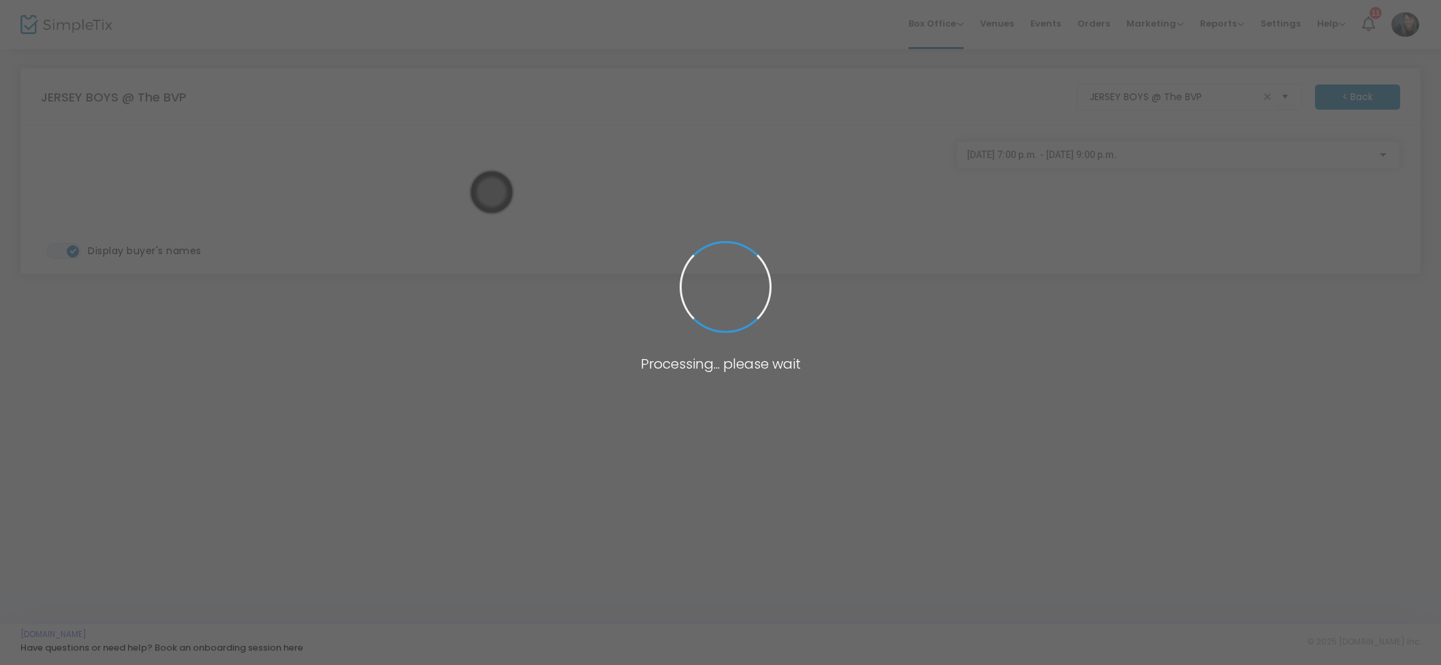
click at [1152, 147] on span at bounding box center [720, 332] width 1441 height 665
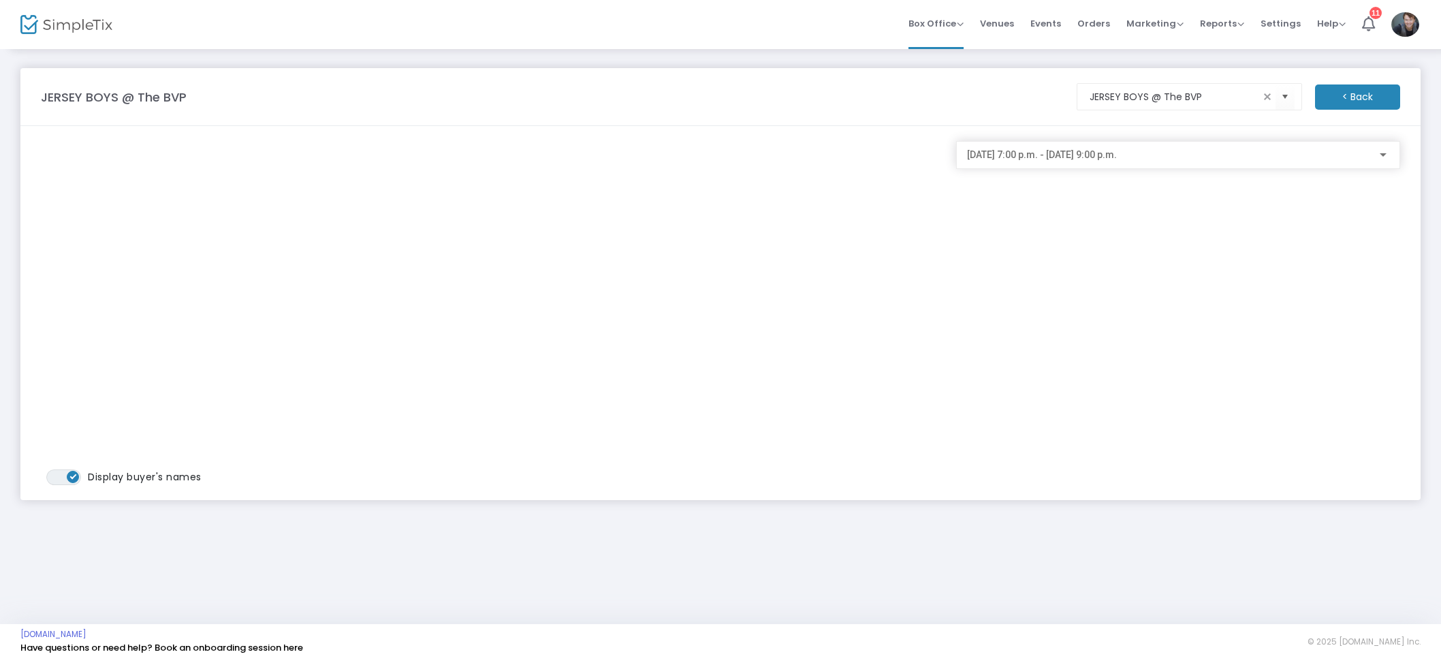
click at [1117, 153] on span "2025-08-22 @ 7:00 p.m. - 2025-08-22 @ 9:00 p.m." at bounding box center [1042, 154] width 150 height 11
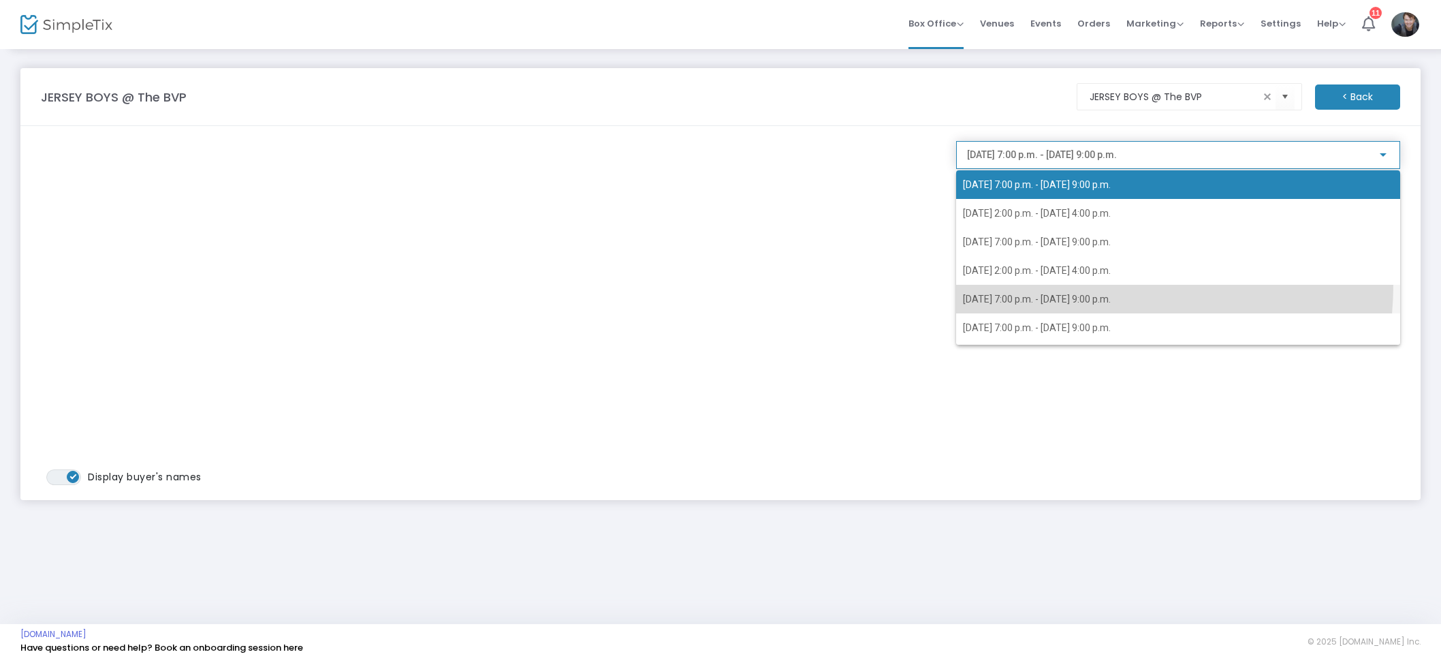
click at [1076, 285] on span "2025-08-26 @ 7:00 p.m. - 2025-08-26 @ 9:00 p.m." at bounding box center [1178, 299] width 430 height 29
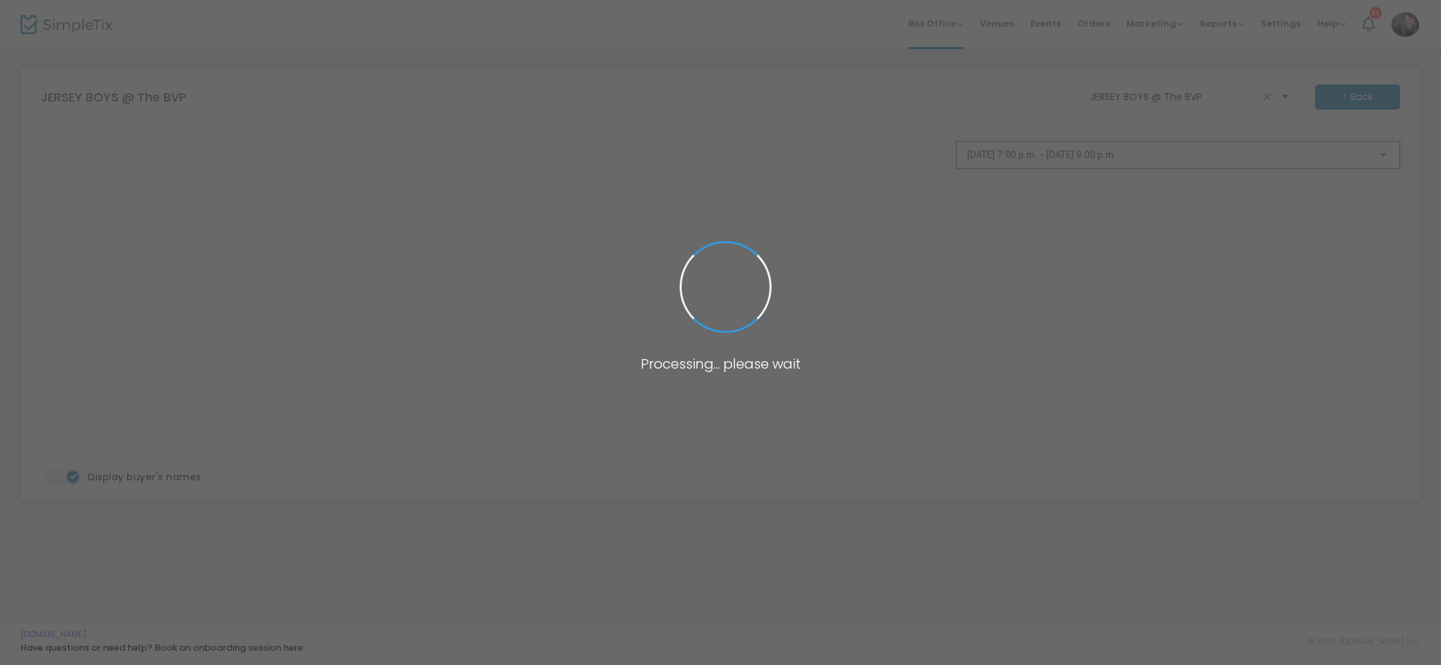
click at [1113, 155] on span "2025-08-26 @ 7:00 p.m. - 2025-08-26 @ 9:00 p.m." at bounding box center [1042, 154] width 150 height 11
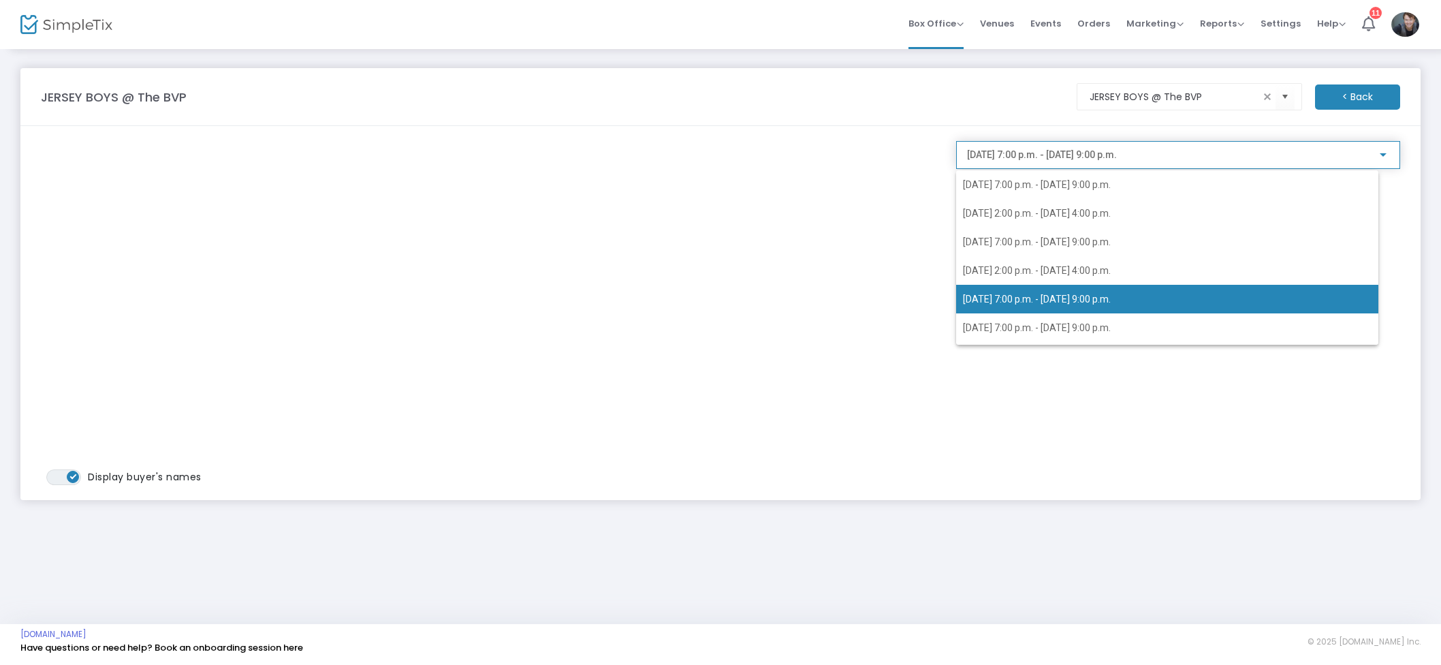
scroll to position [32, 0]
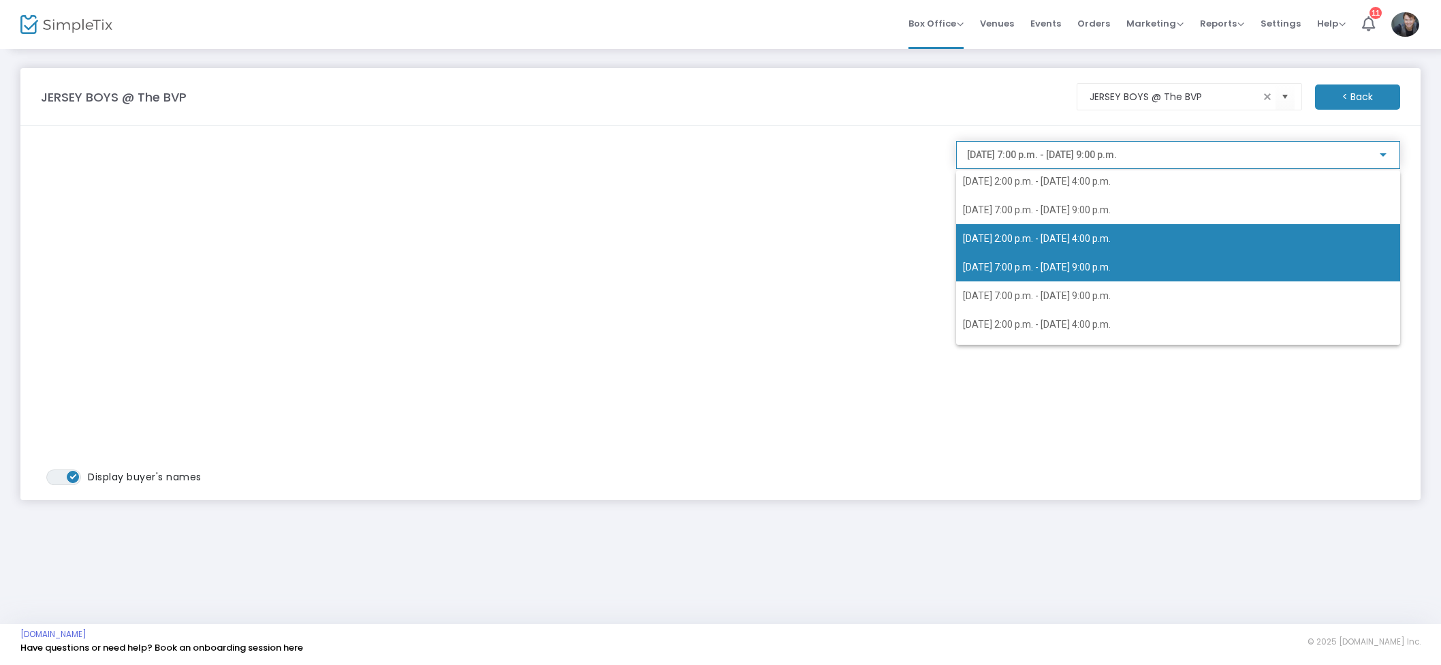
click at [1090, 227] on span "2025-08-24 @ 2:00 p.m. - 2025-08-24 @ 4:00 p.m." at bounding box center [1178, 238] width 430 height 29
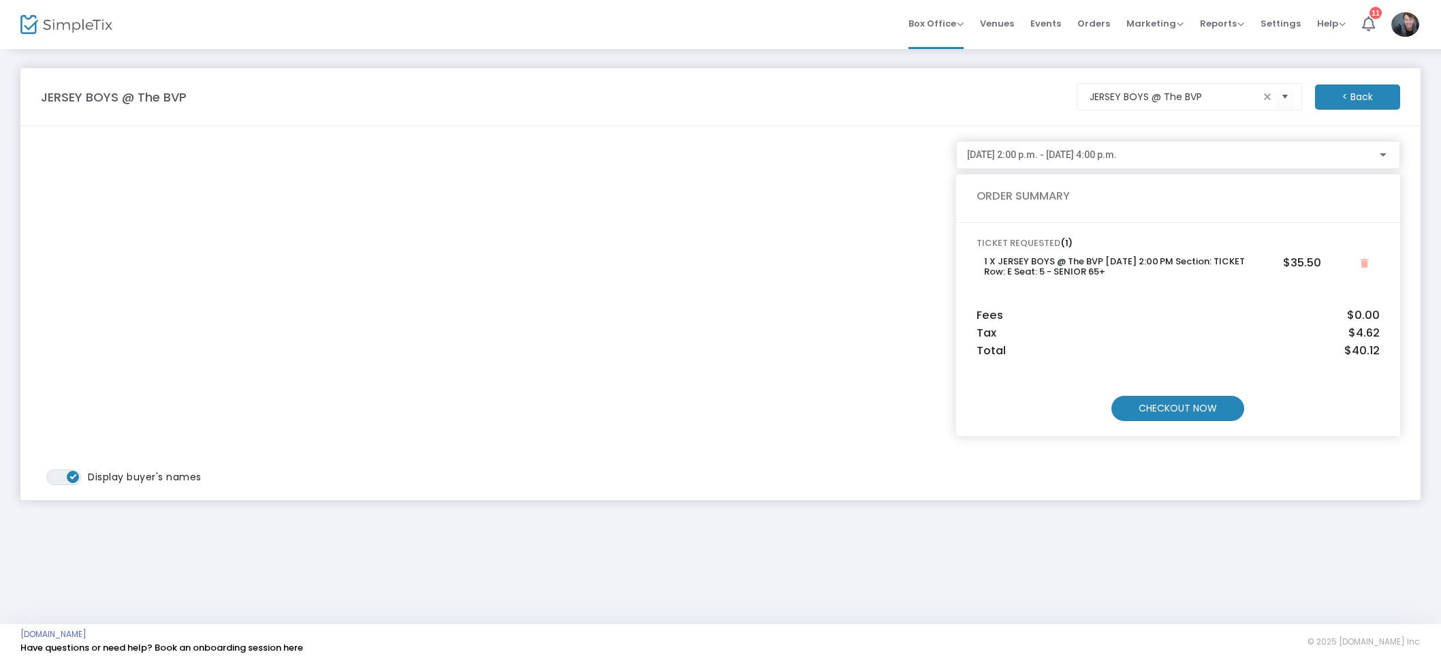
click at [1196, 411] on m-button "CHECKOUT NOW" at bounding box center [1177, 408] width 133 height 25
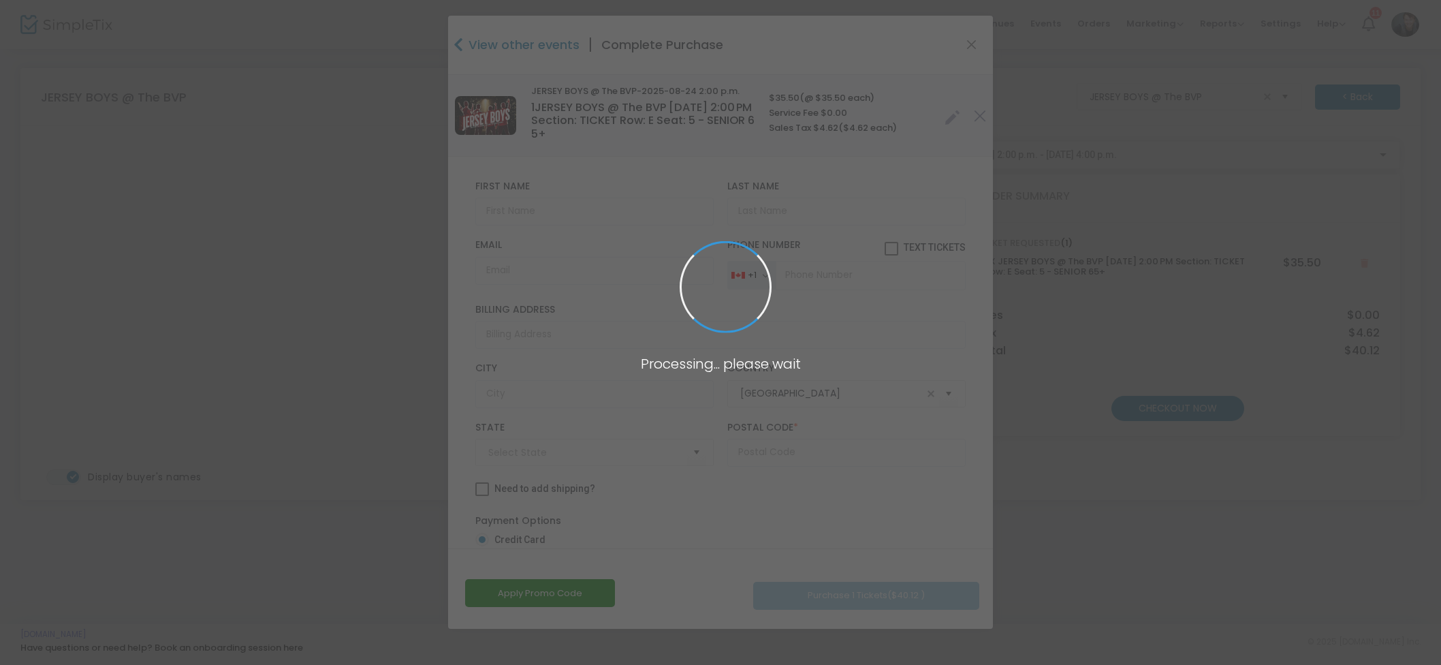
type input "Ontario"
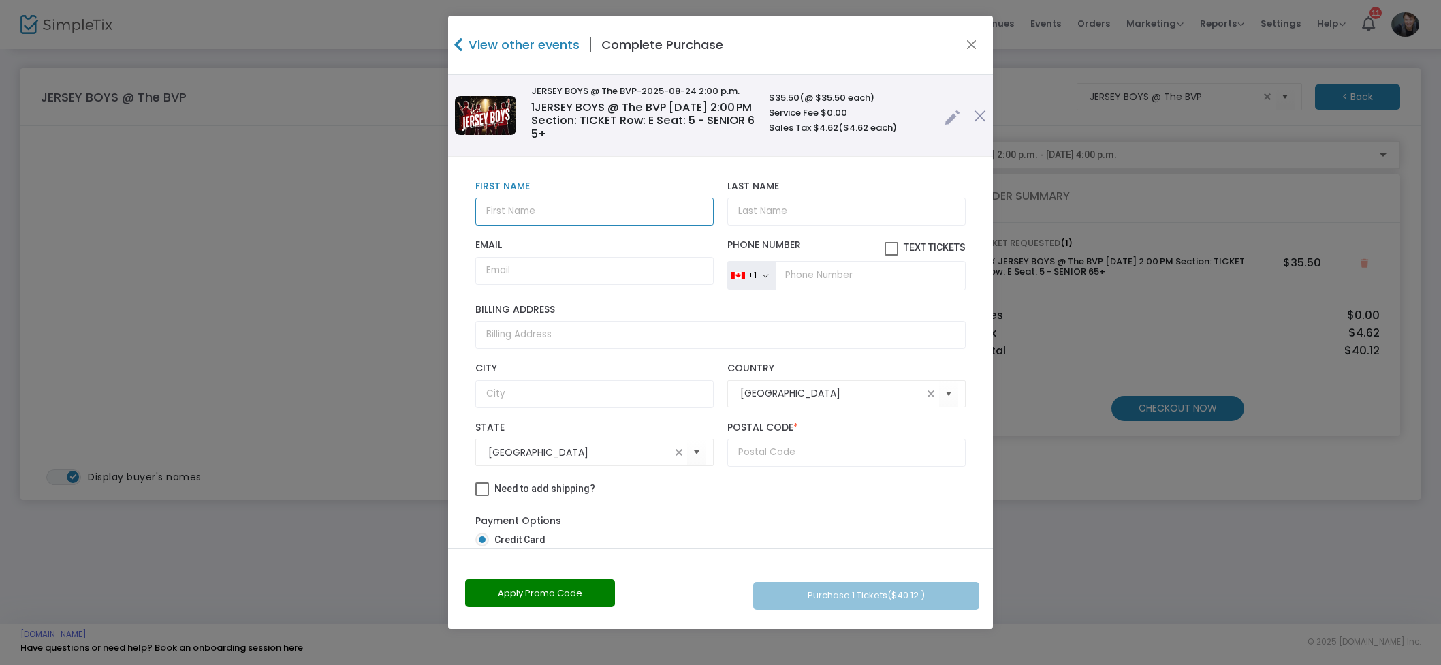
click at [609, 204] on input "text" at bounding box center [594, 211] width 238 height 28
click at [606, 207] on input "text" at bounding box center [594, 211] width 238 height 28
type input "[PERSON_NAME]"
click at [554, 272] on input "Email" at bounding box center [594, 271] width 238 height 28
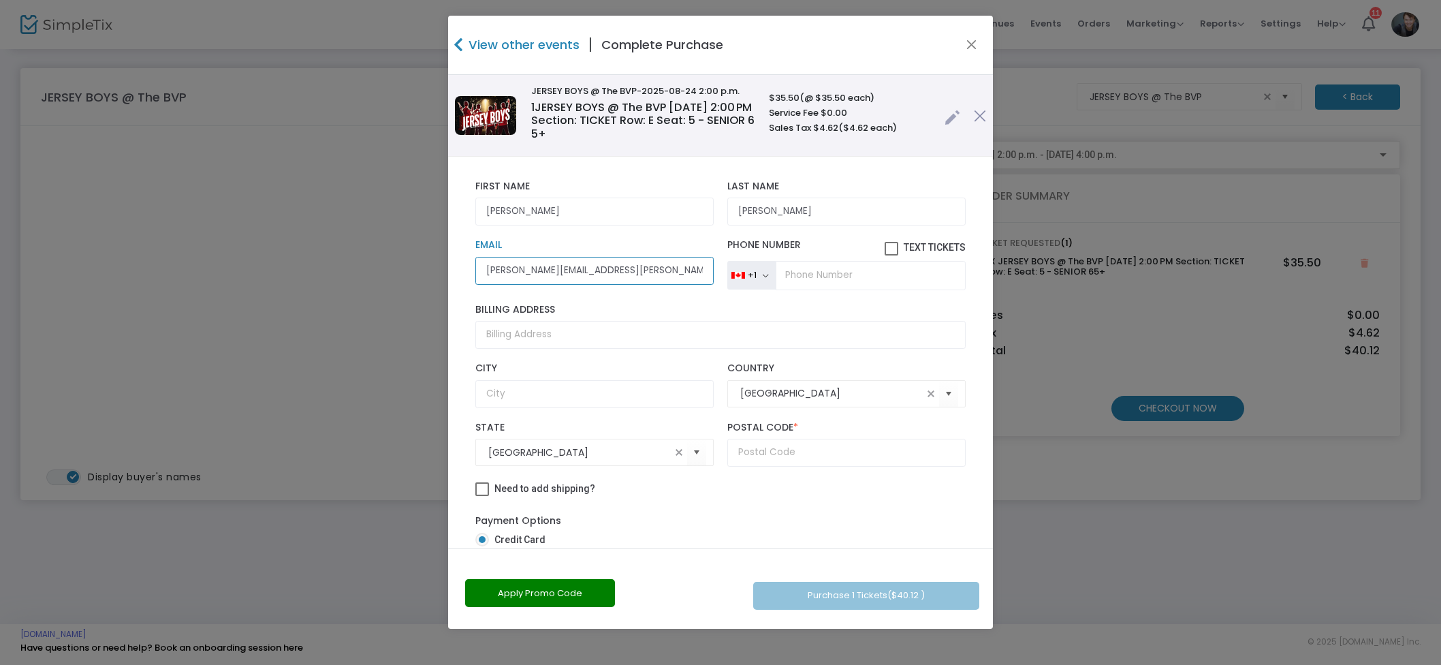
type input "leah.norris@bell.net"
click at [882, 266] on input "tel" at bounding box center [871, 275] width 190 height 29
click at [841, 275] on input "tel" at bounding box center [871, 275] width 190 height 29
type input "(613) 336-959"
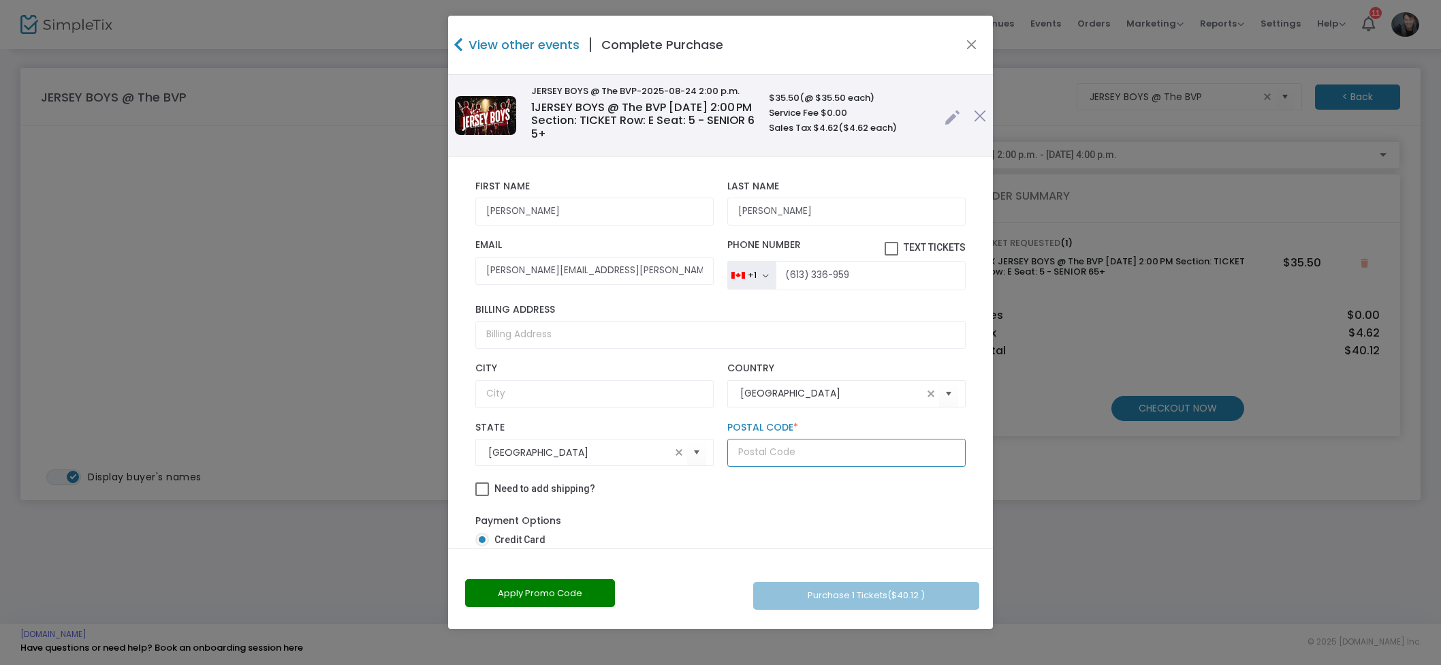
click at [761, 455] on input "text" at bounding box center [846, 452] width 238 height 28
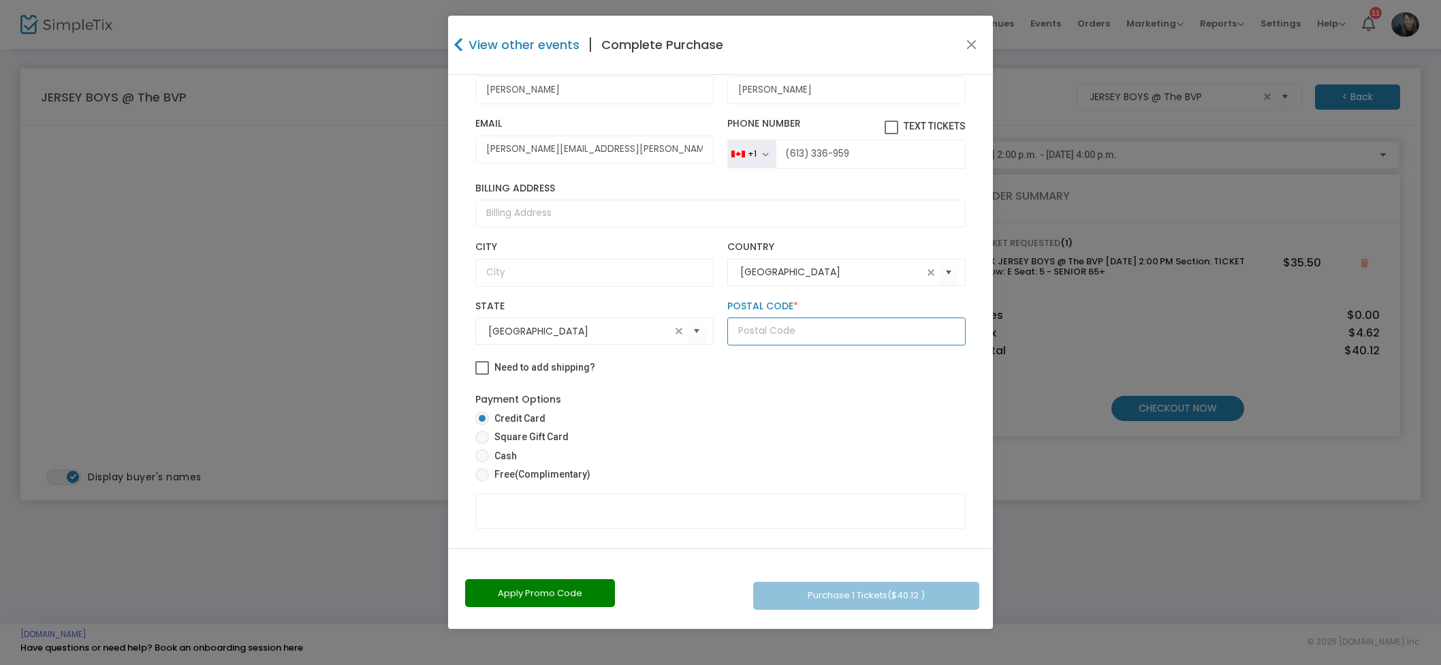
scroll to position [148, 0]
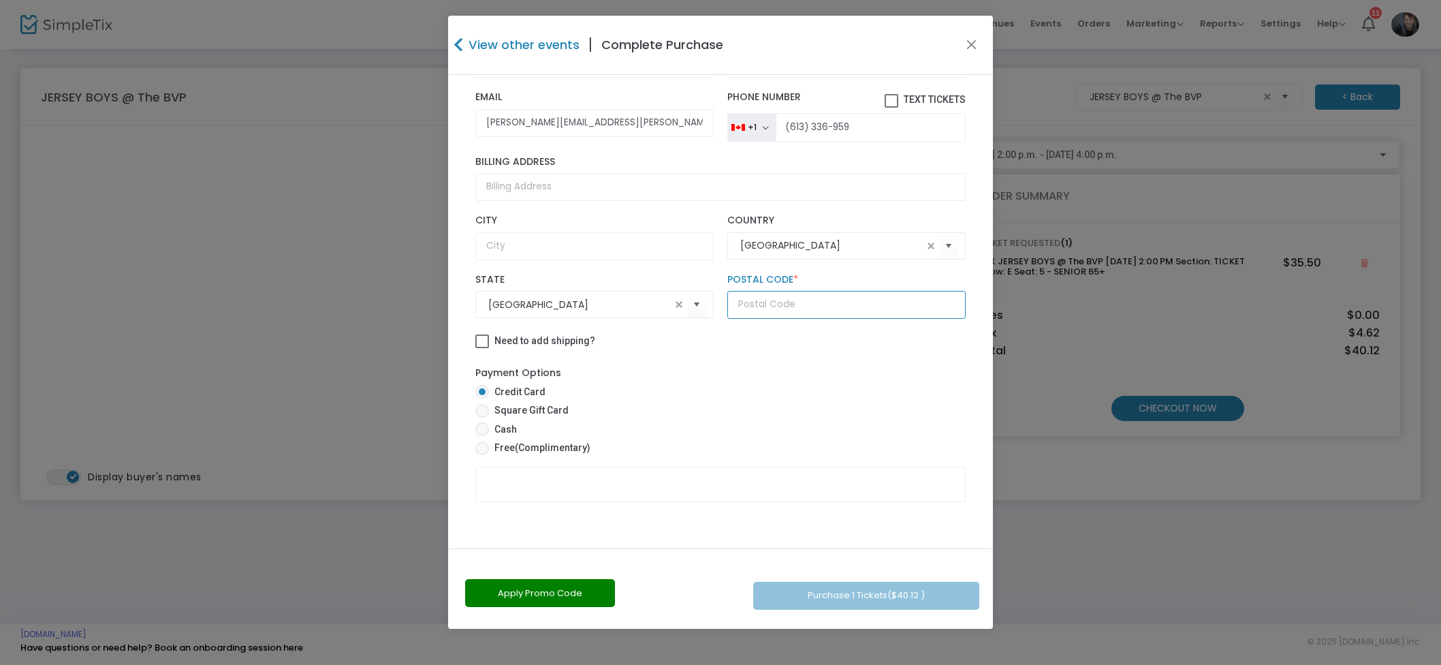
click at [784, 312] on input "text" at bounding box center [846, 305] width 238 height 28
type input "K"
click at [802, 311] on input "text" at bounding box center [846, 305] width 238 height 28
click at [797, 309] on input "text" at bounding box center [846, 305] width 238 height 28
type input "M4M2X4"
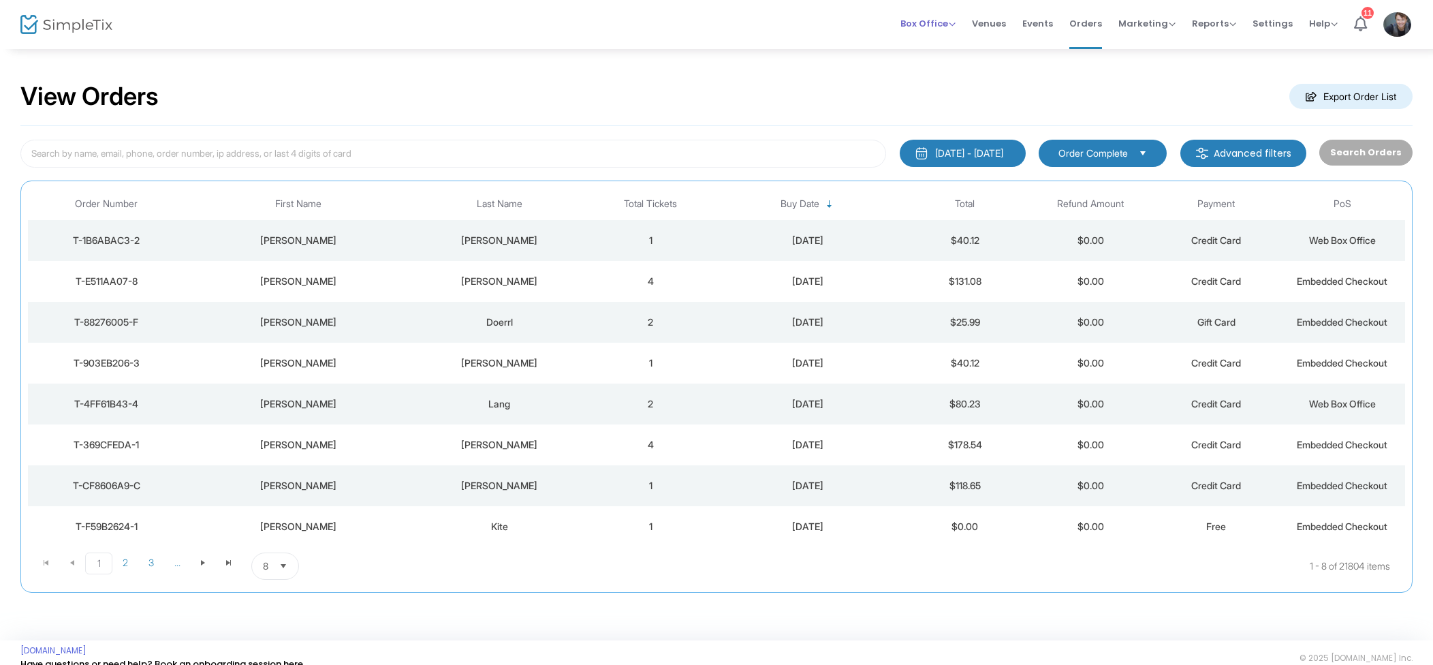
click at [927, 32] on span "Box Office Sell Tickets Bookings Sell Season Pass" at bounding box center [927, 23] width 55 height 35
click at [951, 18] on span "Box Office" at bounding box center [927, 23] width 55 height 13
click at [959, 49] on li "Sell Tickets" at bounding box center [948, 46] width 97 height 27
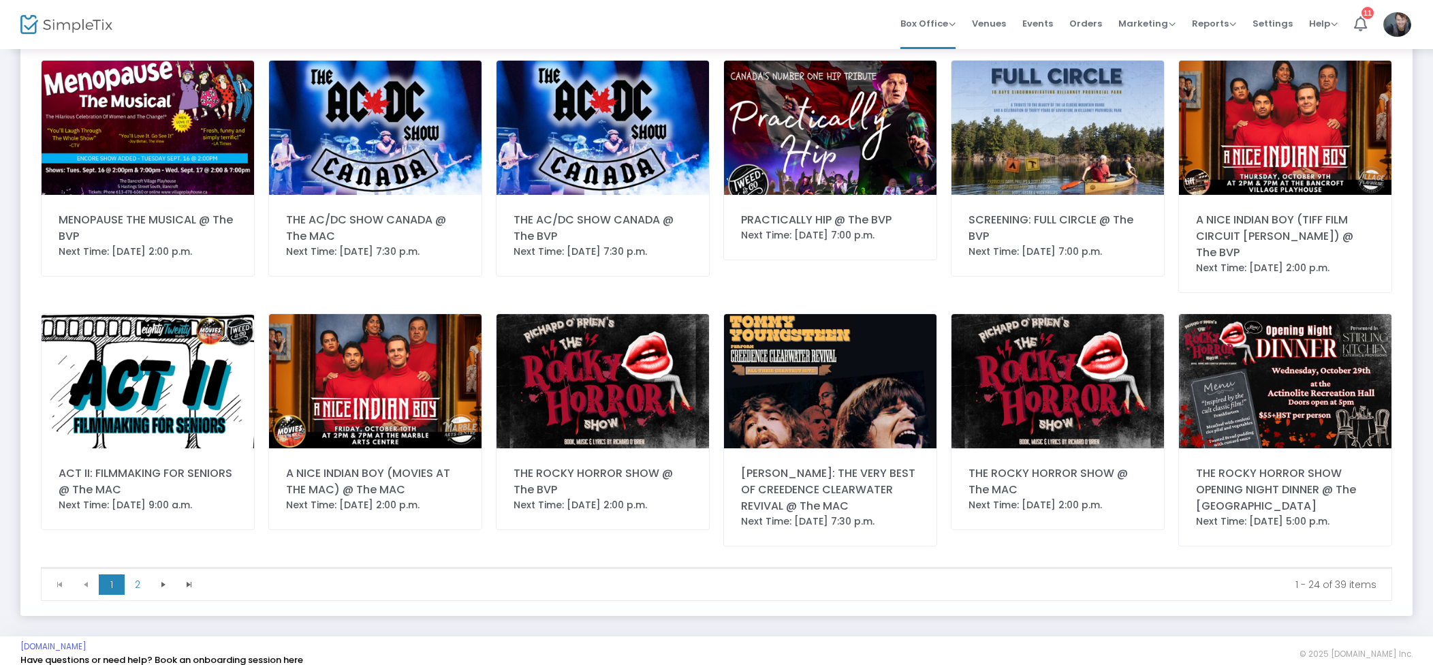
scroll to position [584, 0]
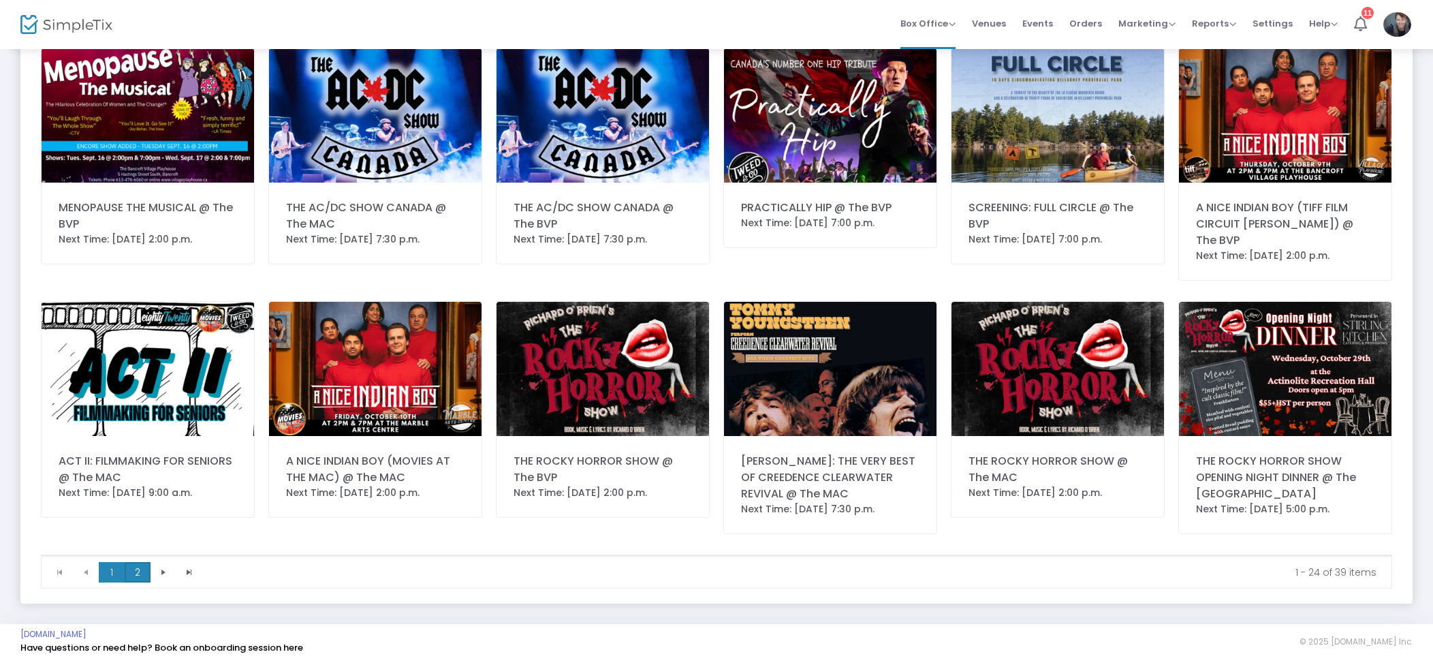
click at [138, 571] on span "2" at bounding box center [138, 572] width 26 height 20
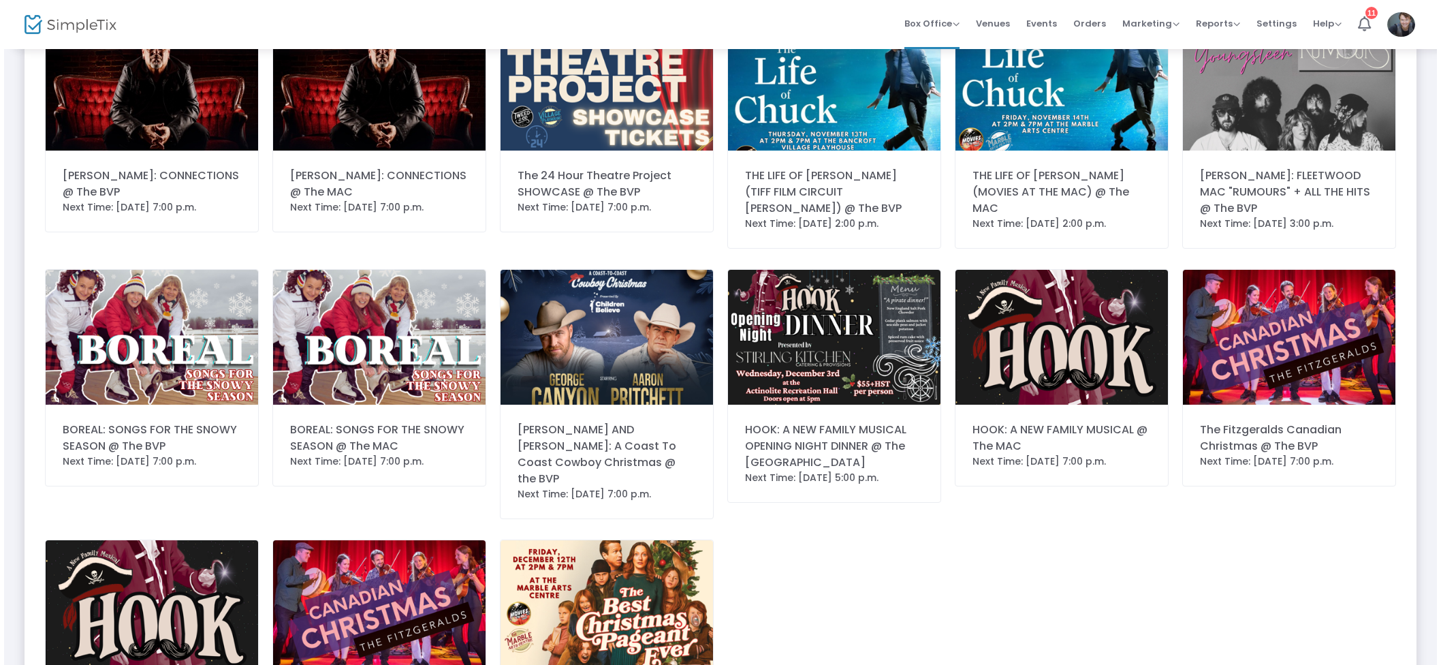
scroll to position [0, 0]
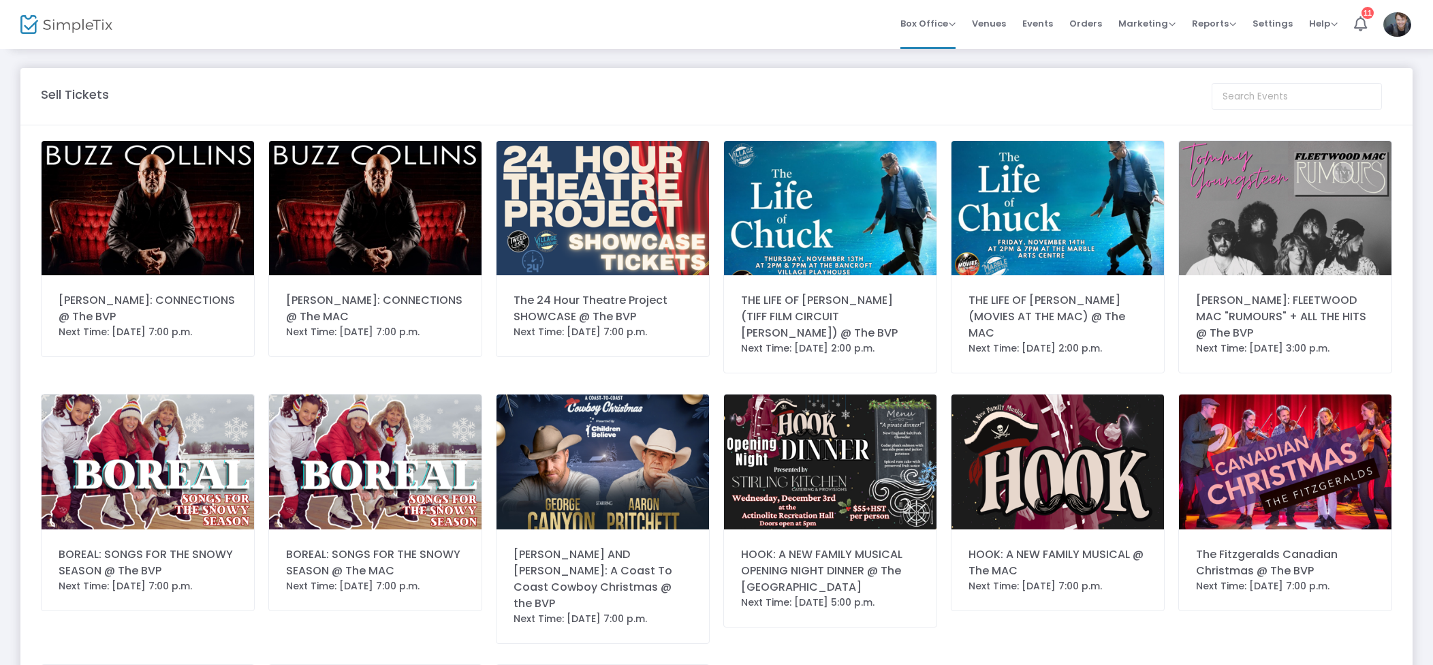
click at [1365, 238] on img at bounding box center [1285, 208] width 212 height 134
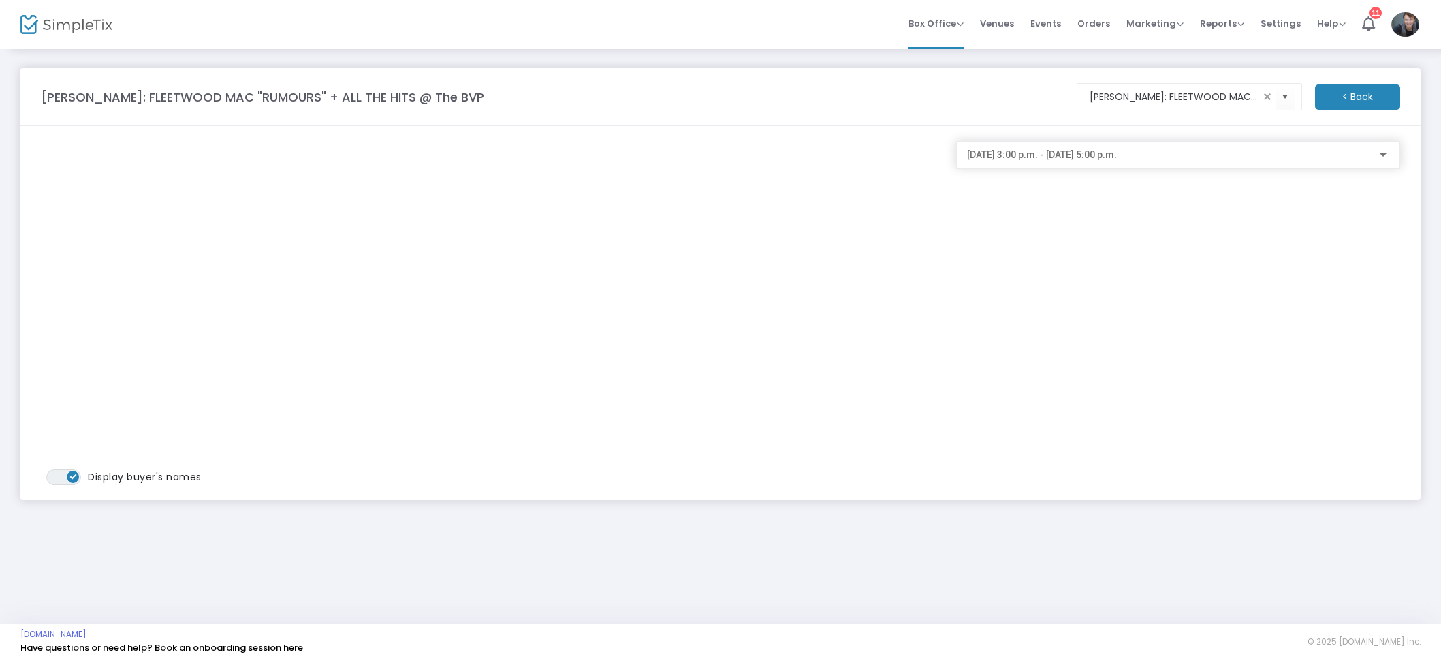
click at [1193, 160] on div "[DATE] 3:00 p.m. - [DATE] 5:00 p.m." at bounding box center [1172, 155] width 410 height 11
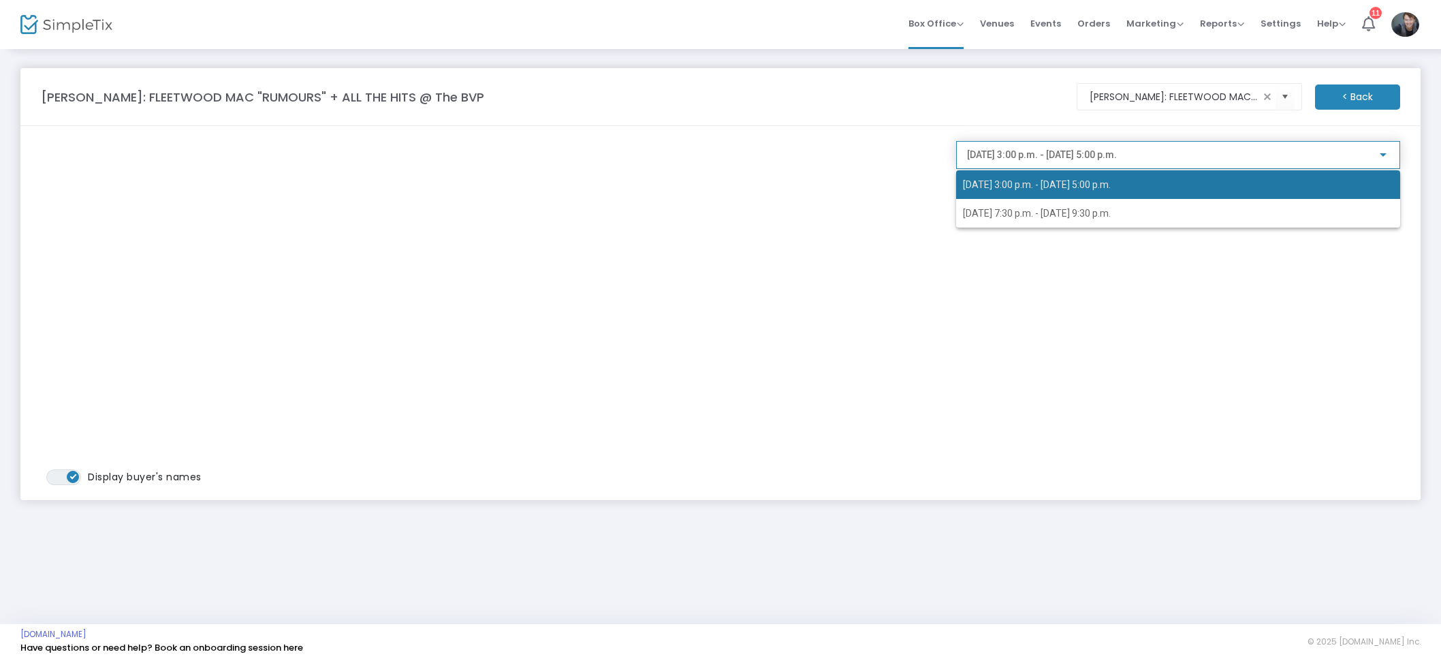
click at [1172, 189] on span "[DATE] 3:00 p.m. - [DATE] 5:00 p.m." at bounding box center [1178, 184] width 430 height 29
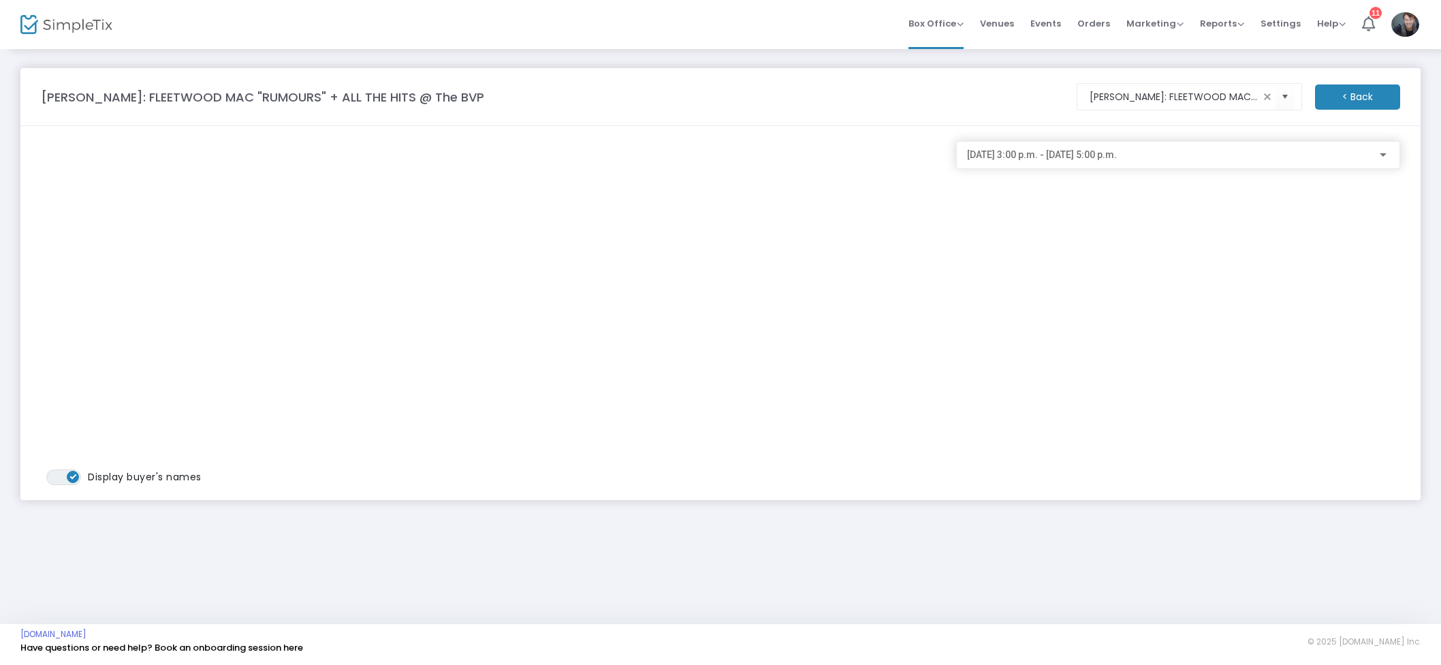
click at [1167, 171] on div "[DATE] 3:00 p.m. - [DATE] 5:00 p.m." at bounding box center [1178, 160] width 444 height 39
click at [1166, 163] on div "[DATE] 3:00 p.m. - [DATE] 5:00 p.m." at bounding box center [1178, 155] width 444 height 28
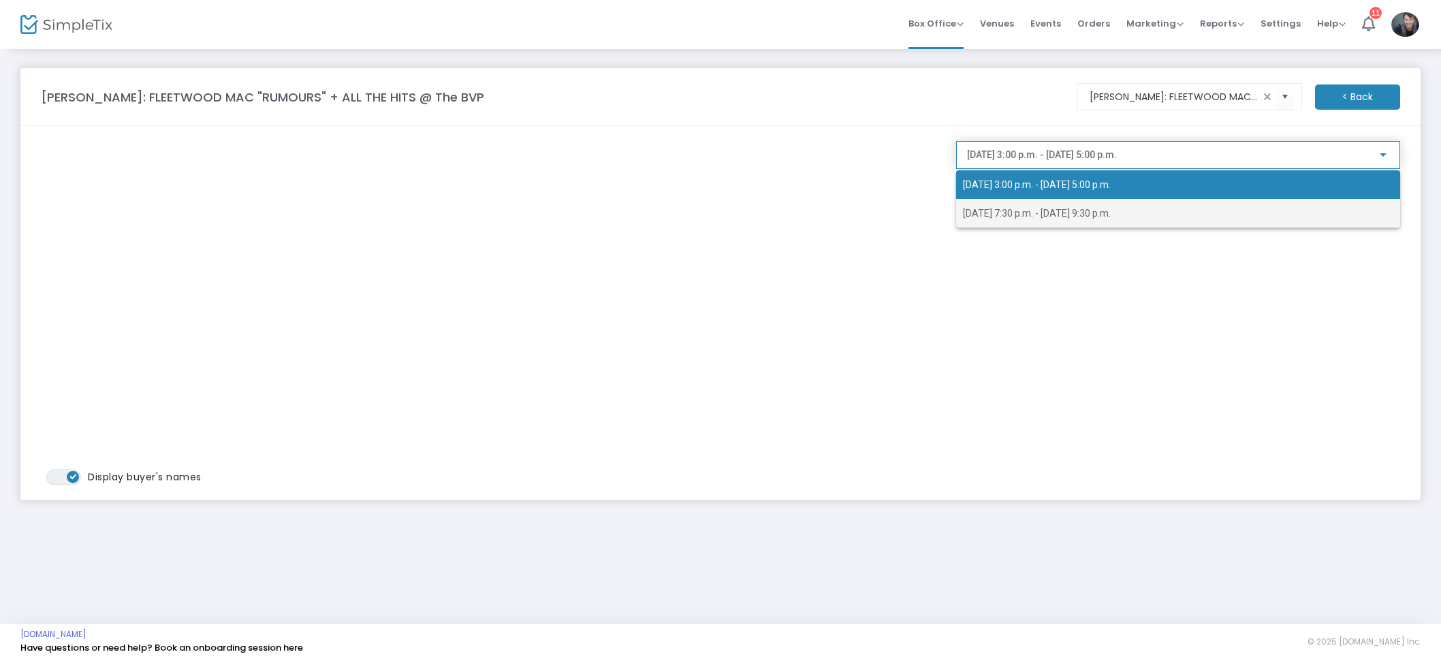
click at [1111, 214] on span "[DATE] 7:30 p.m. - [DATE] 9:30 p.m." at bounding box center [1037, 213] width 148 height 11
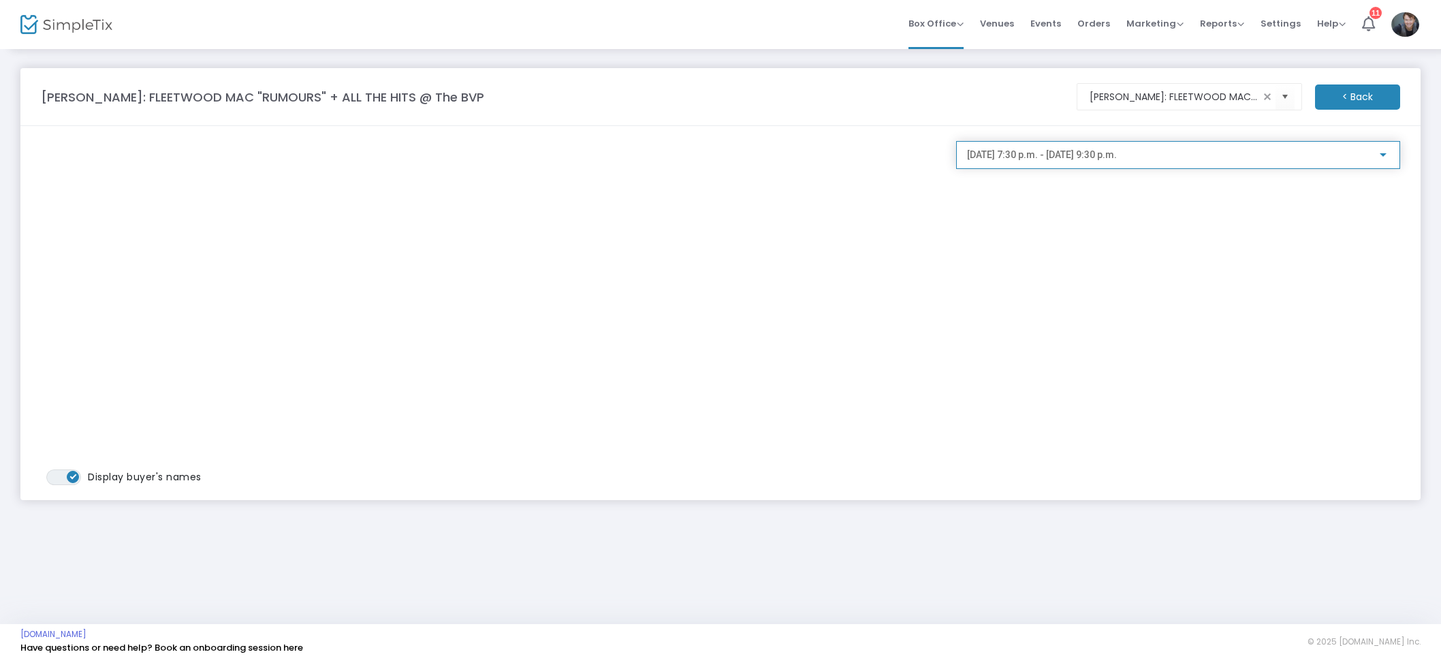
click at [1117, 159] on span "[DATE] 7:30 p.m. - [DATE] 9:30 p.m." at bounding box center [1042, 154] width 150 height 11
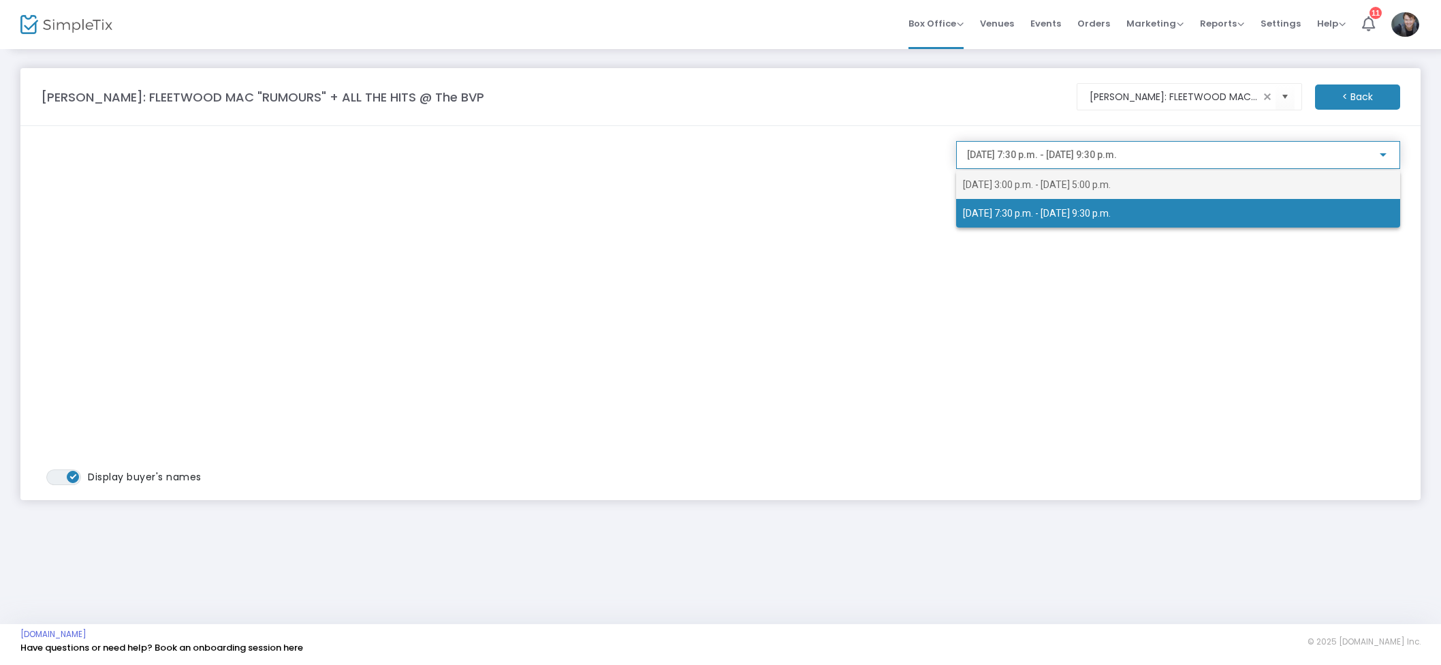
click at [1081, 187] on span "[DATE] 3:00 p.m. - [DATE] 5:00 p.m." at bounding box center [1037, 184] width 148 height 11
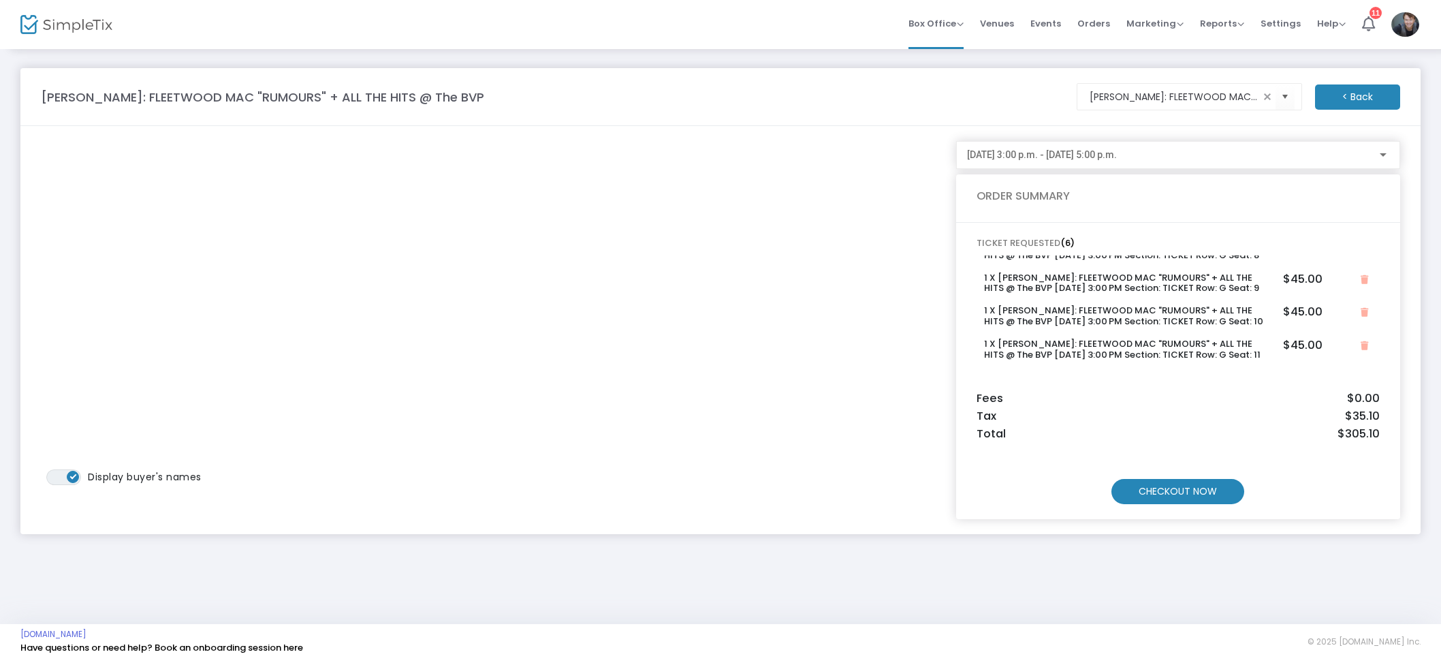
scroll to position [146, 0]
click at [1198, 497] on m-button "CHECKOUT NOW" at bounding box center [1177, 491] width 133 height 25
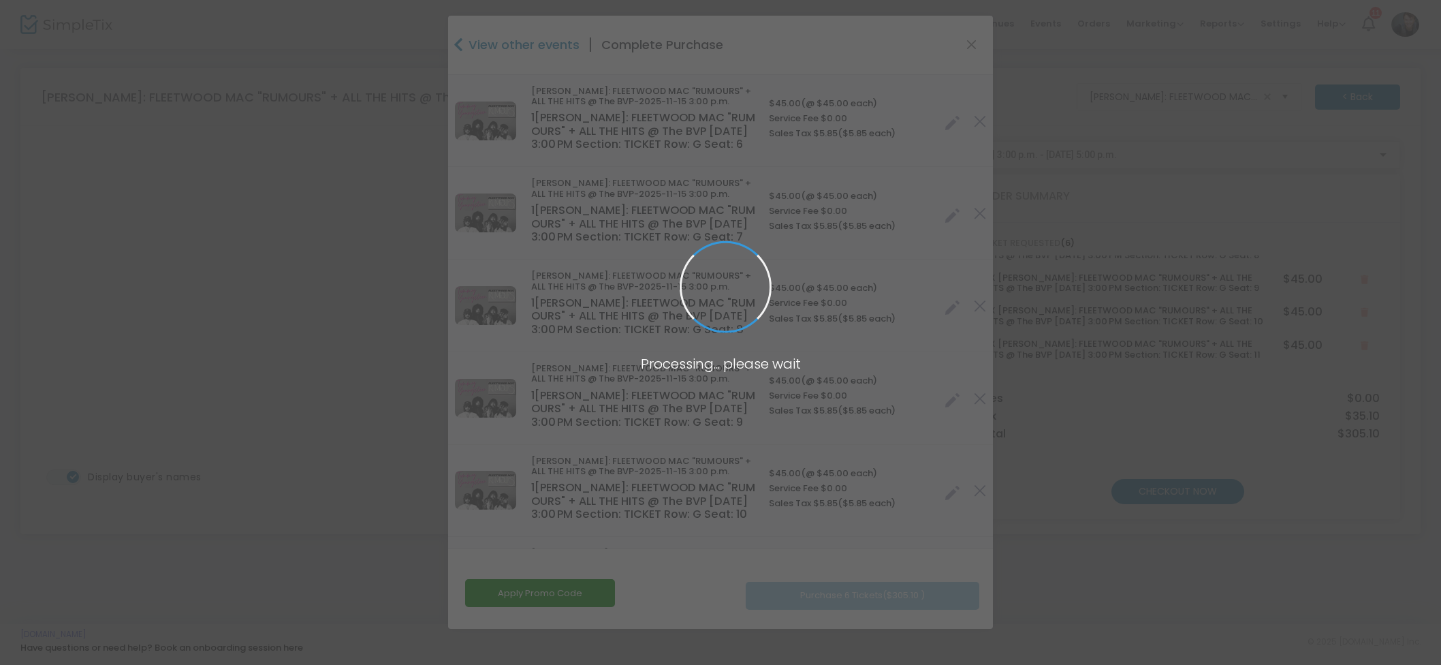
type input "[GEOGRAPHIC_DATA]"
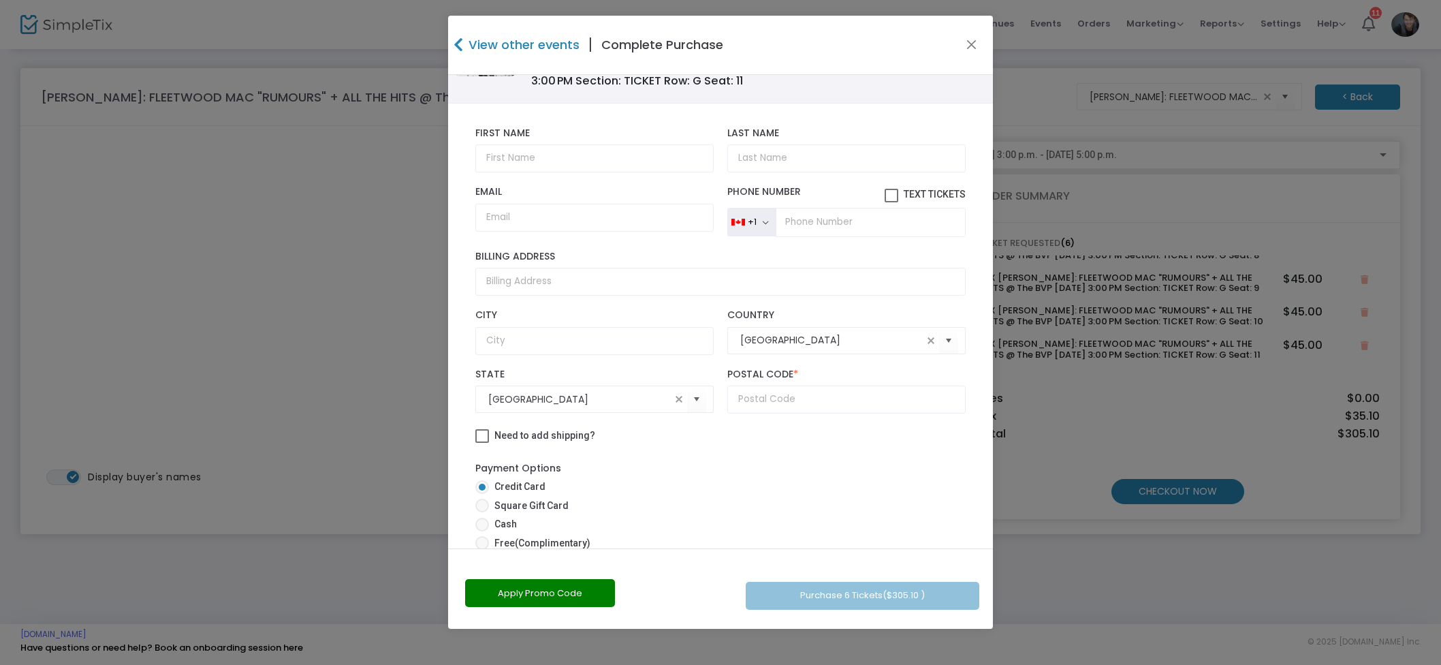
scroll to position [539, 0]
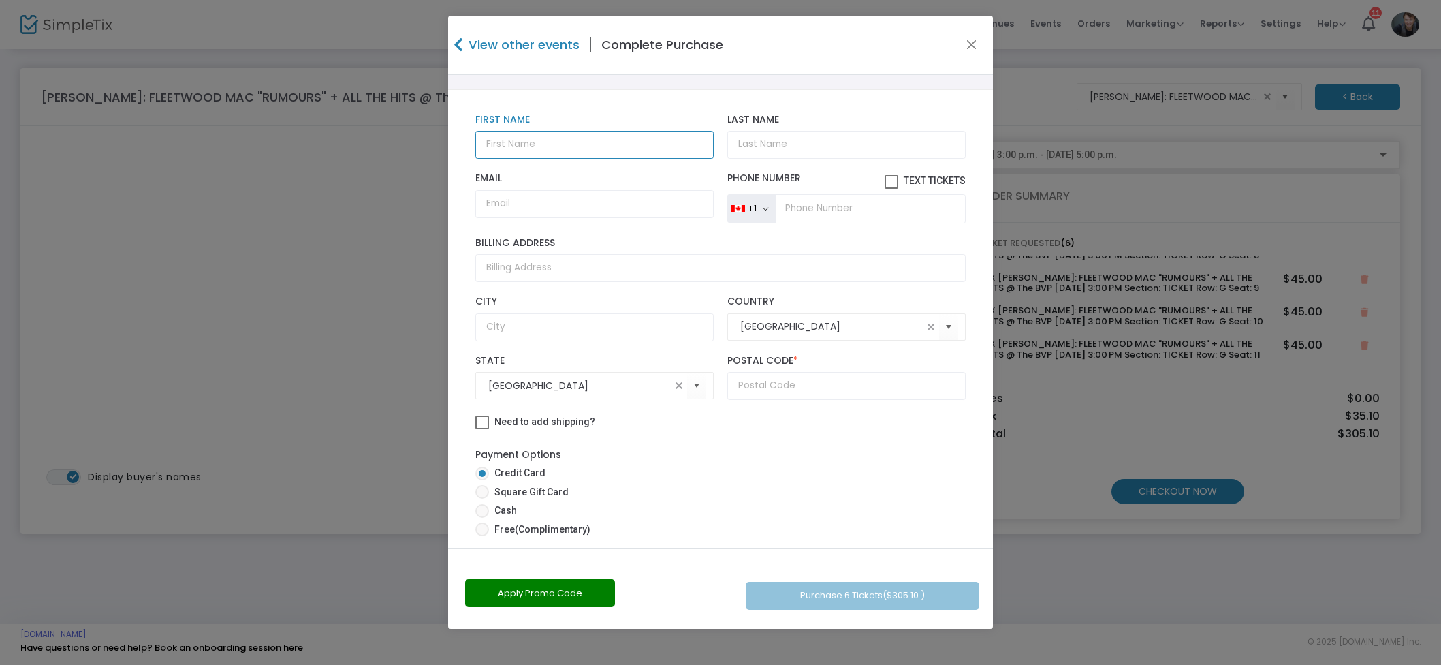
click at [573, 159] on input "text" at bounding box center [594, 145] width 238 height 28
type input "Line"
click at [513, 159] on input "Line" at bounding box center [594, 145] width 238 height 28
click at [779, 159] on input "Last Name" at bounding box center [846, 145] width 238 height 28
drag, startPoint x: 637, startPoint y: 290, endPoint x: 659, endPoint y: 293, distance: 22.7
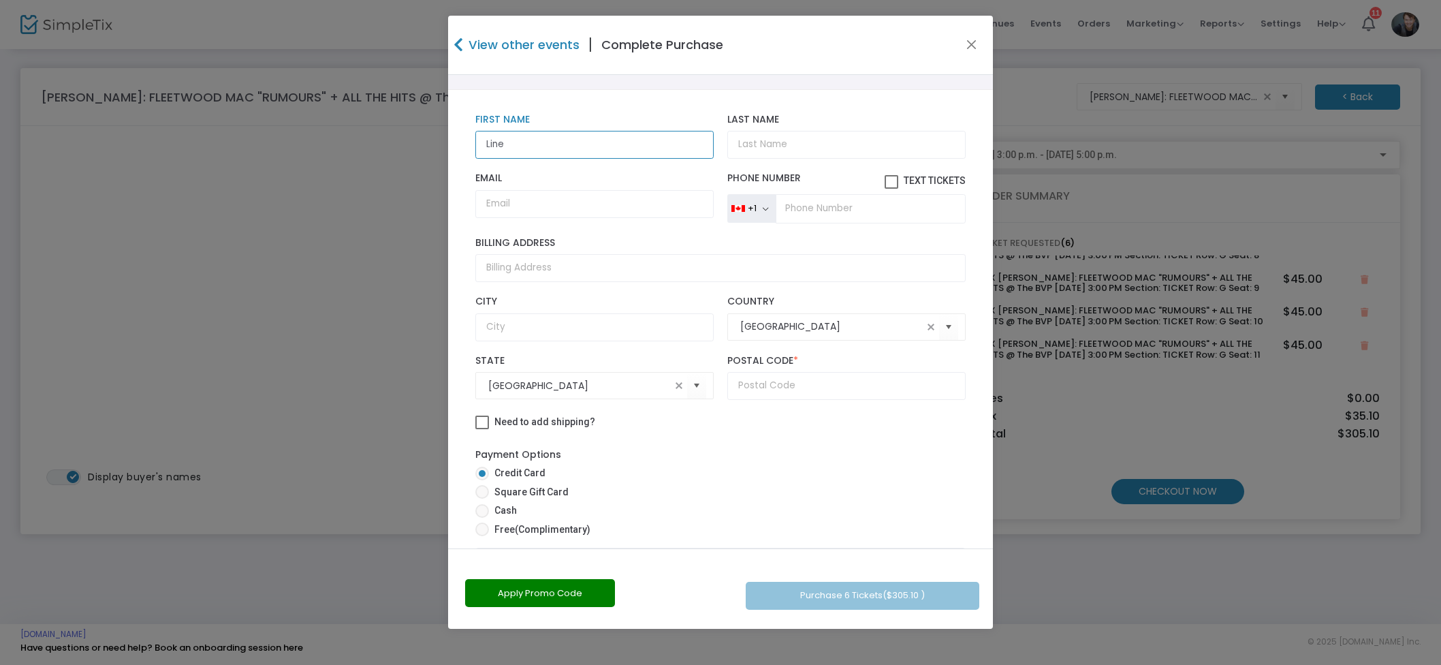
click at [636, 159] on input "Line" at bounding box center [594, 145] width 238 height 28
click at [790, 159] on input "Last Name" at bounding box center [846, 145] width 238 height 28
type input "[PERSON_NAME]"
click at [556, 223] on div "Email Email is required and valid." at bounding box center [594, 197] width 252 height 50
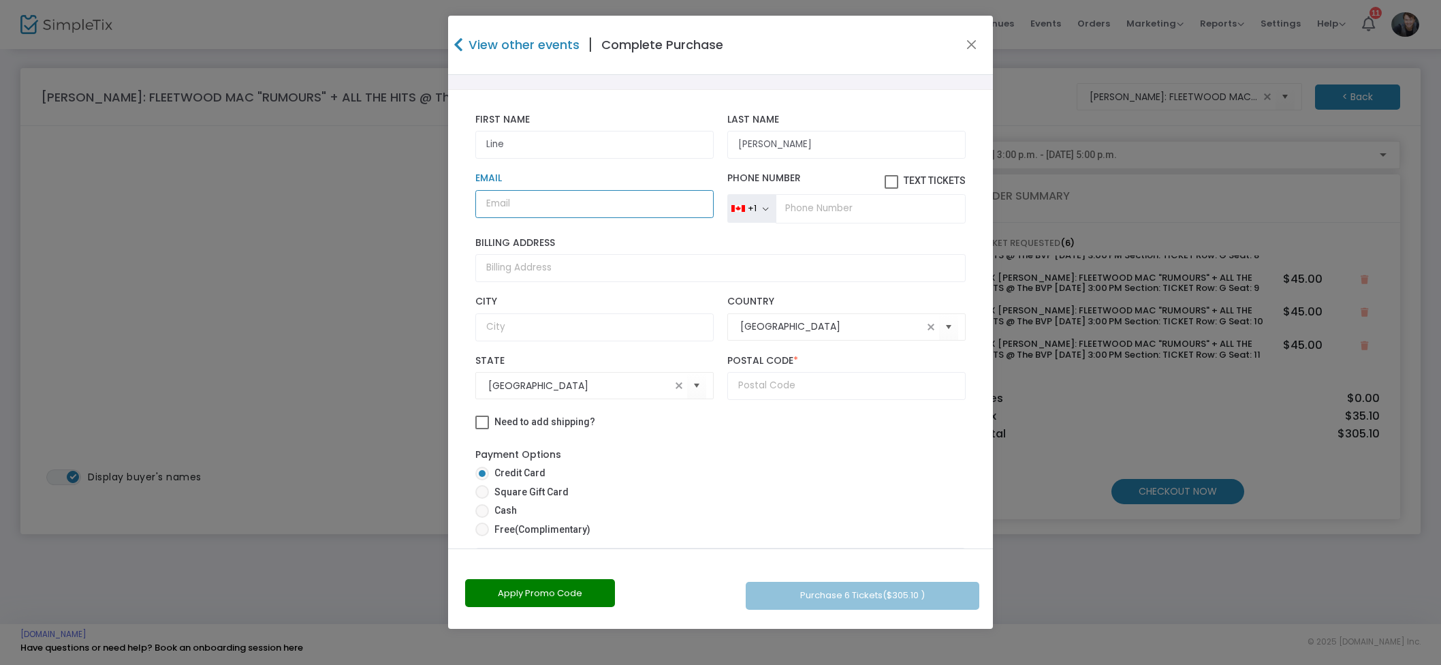
click at [562, 218] on input "Email" at bounding box center [594, 204] width 238 height 28
drag, startPoint x: 549, startPoint y: 345, endPoint x: 560, endPoint y: 342, distance: 11.2
click at [549, 218] on input "linegervais20@gmail" at bounding box center [594, 204] width 238 height 28
click at [627, 218] on input "linegervais209@gmail" at bounding box center [594, 204] width 238 height 28
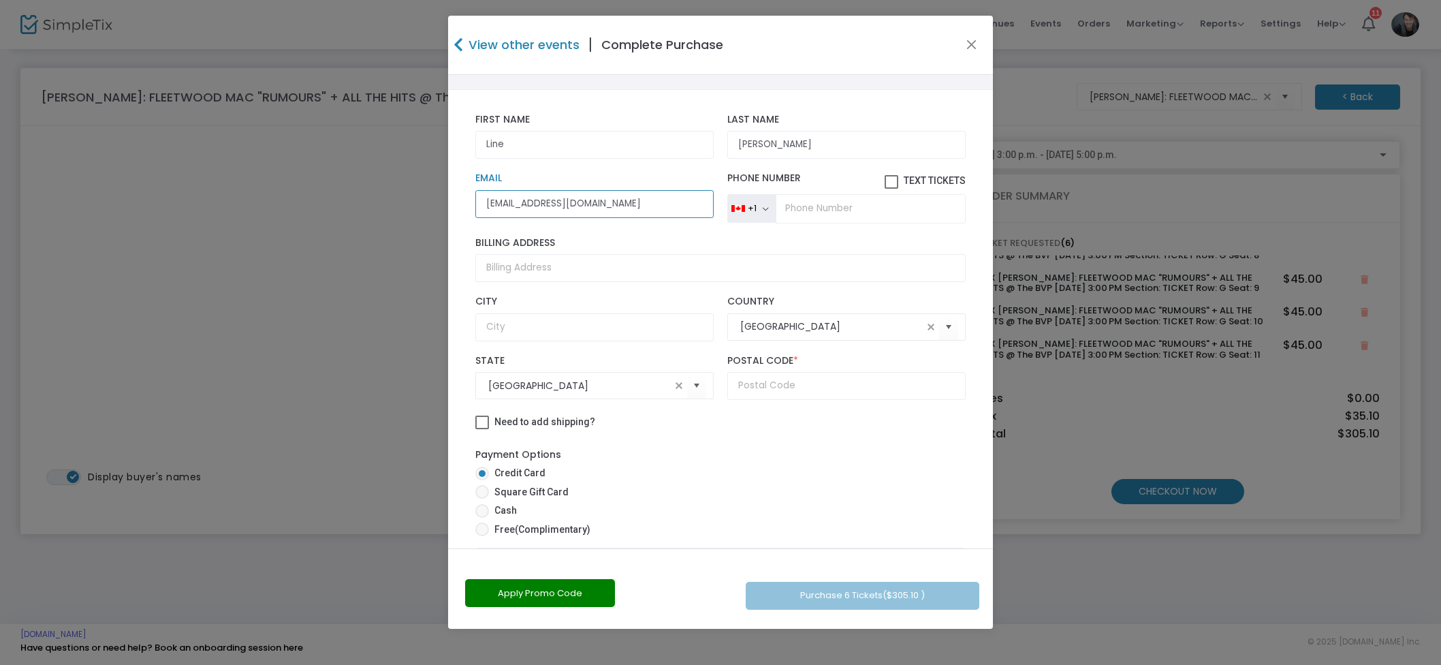
type input "linegervais209@gmail.com"
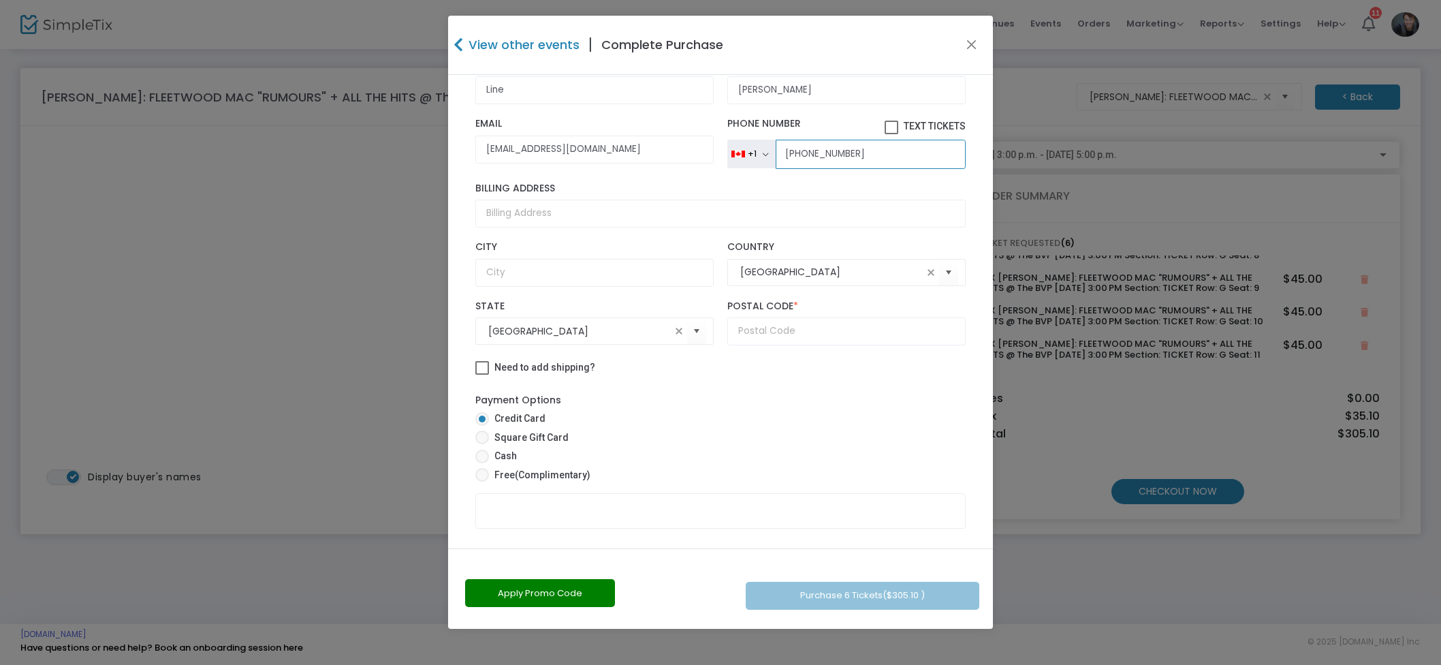
type input "(289) 380-0874"
click at [778, 345] on input "text" at bounding box center [846, 331] width 238 height 28
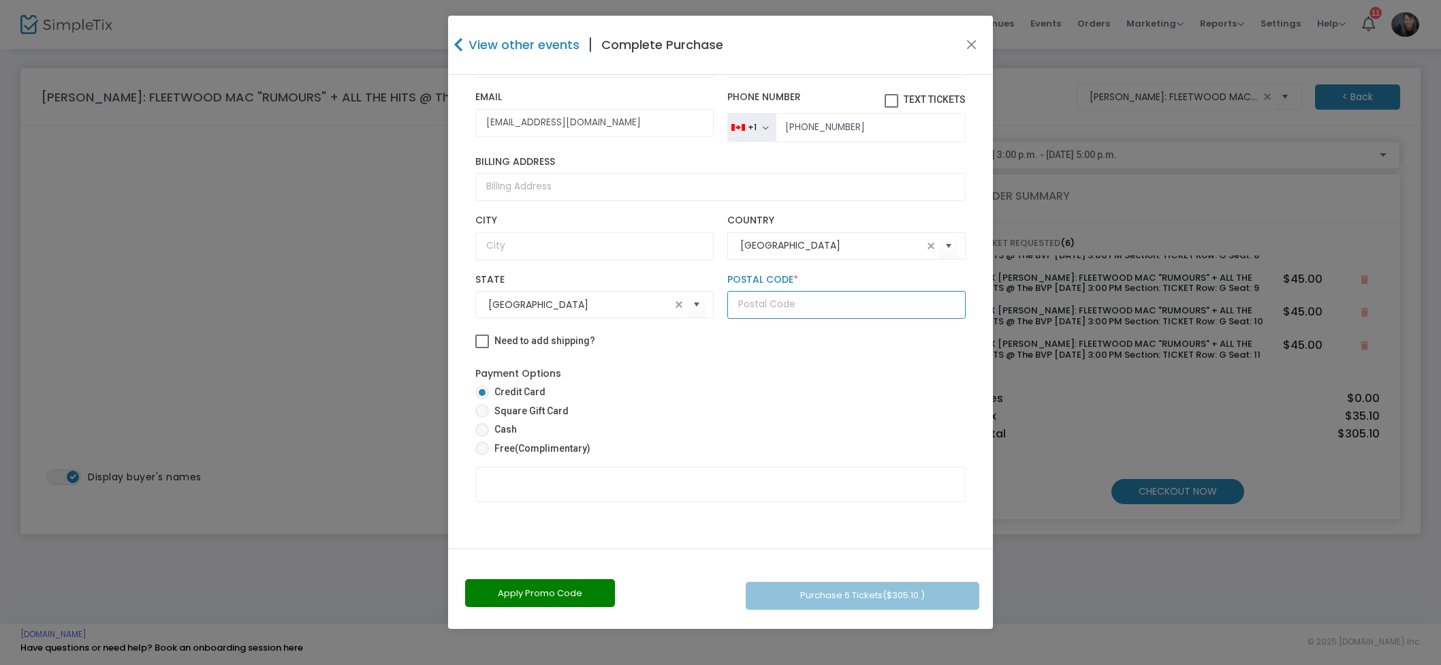
scroll to position [705, 0]
click at [773, 319] on input "text" at bounding box center [846, 305] width 238 height 28
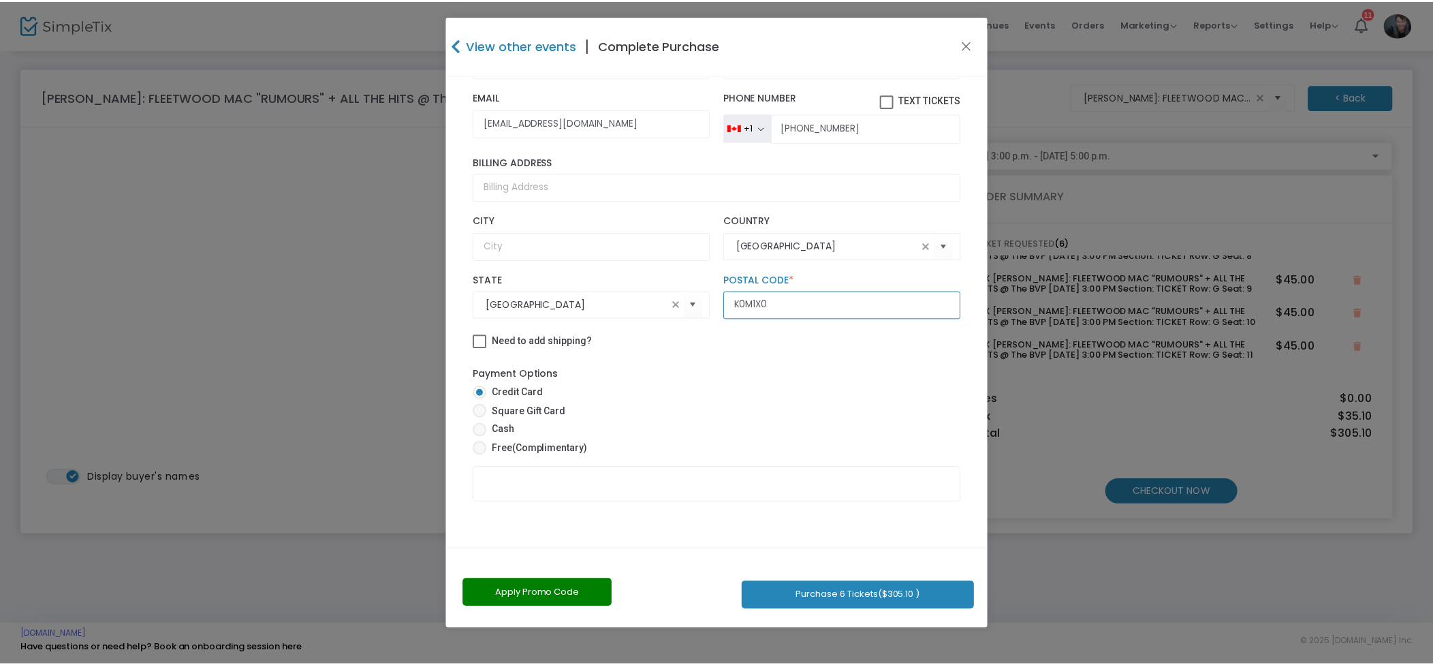
scroll to position [763, 0]
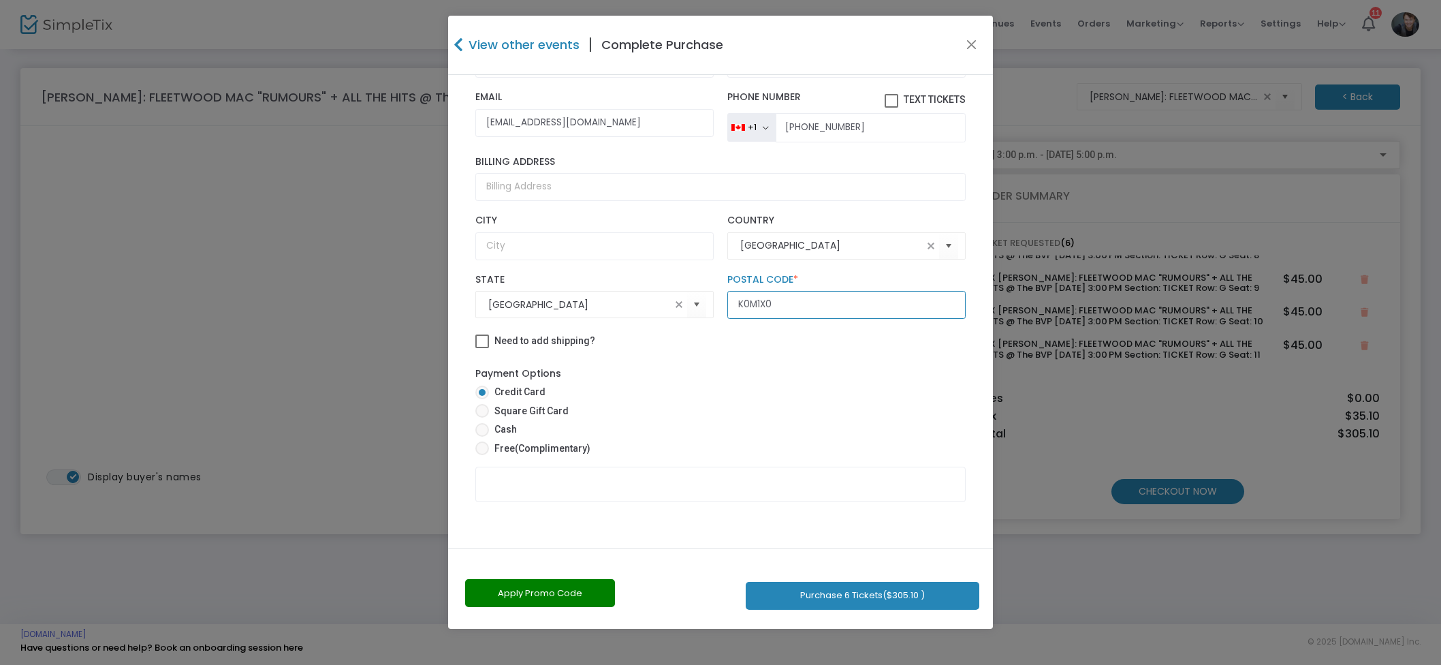
type input "K0M1X0"
click at [847, 586] on button "Purchase 6 Tickets ($305.10 )" at bounding box center [863, 595] width 234 height 28
